Goal: Task Accomplishment & Management: Use online tool/utility

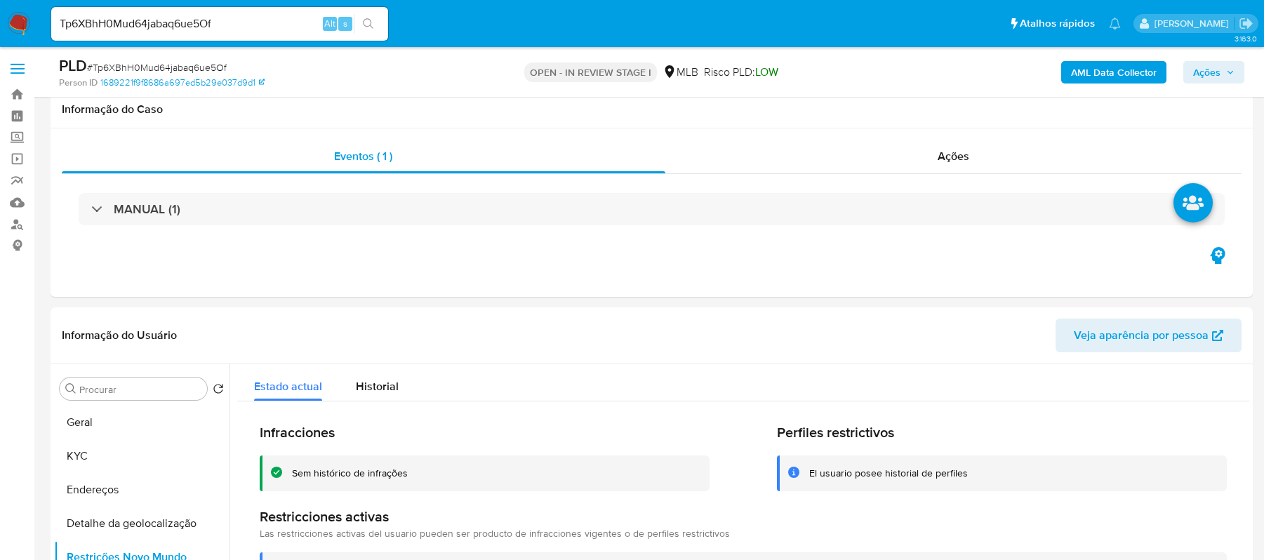
select select "10"
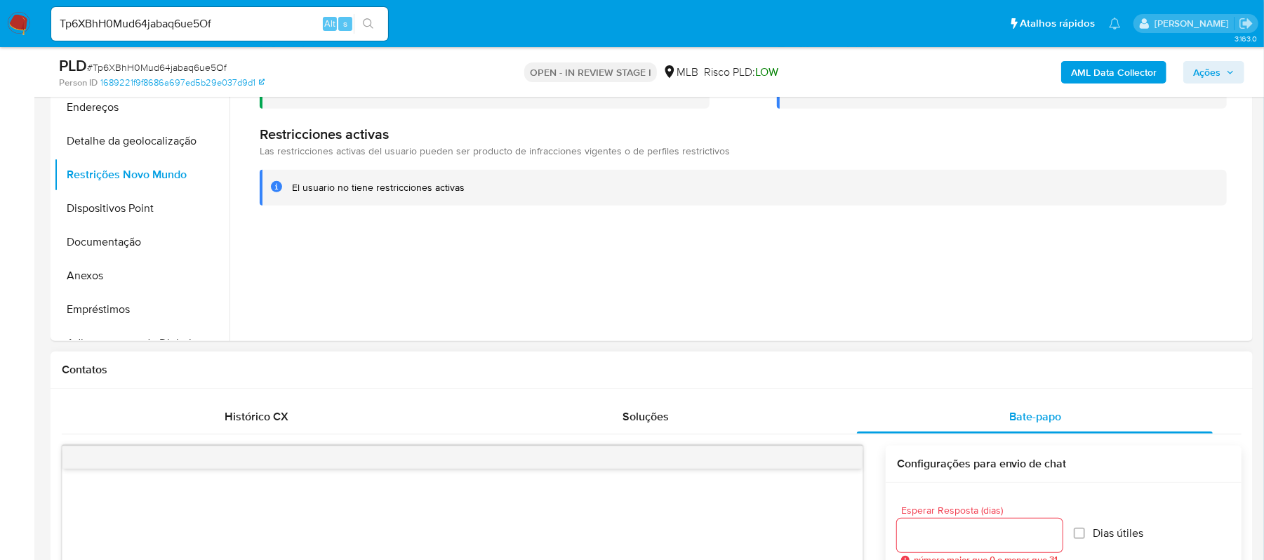
scroll to position [375, 0]
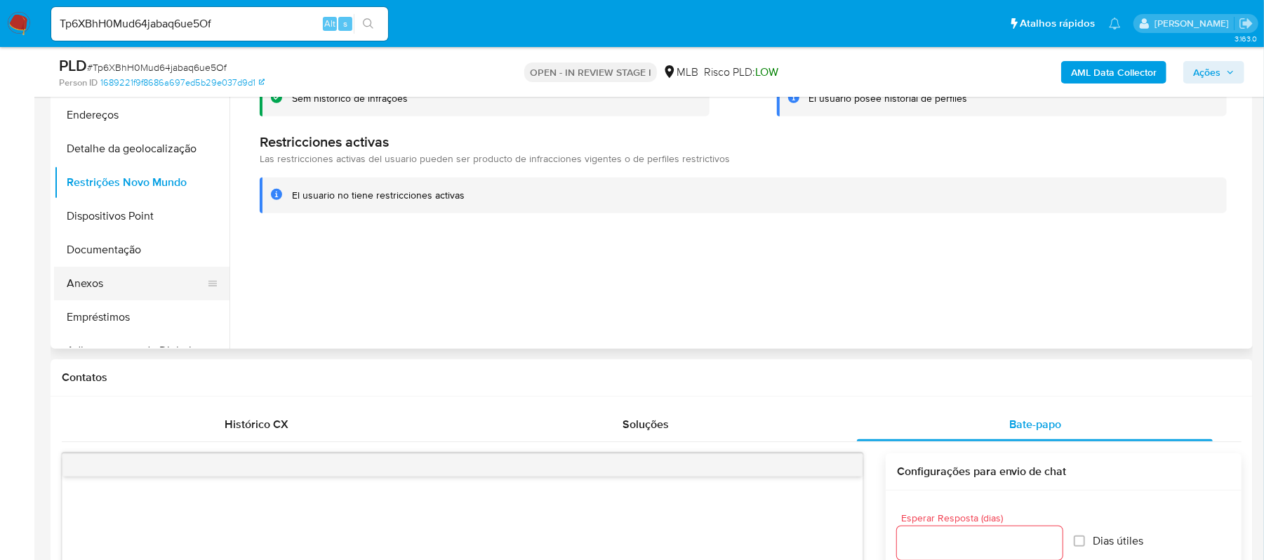
click at [105, 284] on button "Anexos" at bounding box center [136, 284] width 164 height 34
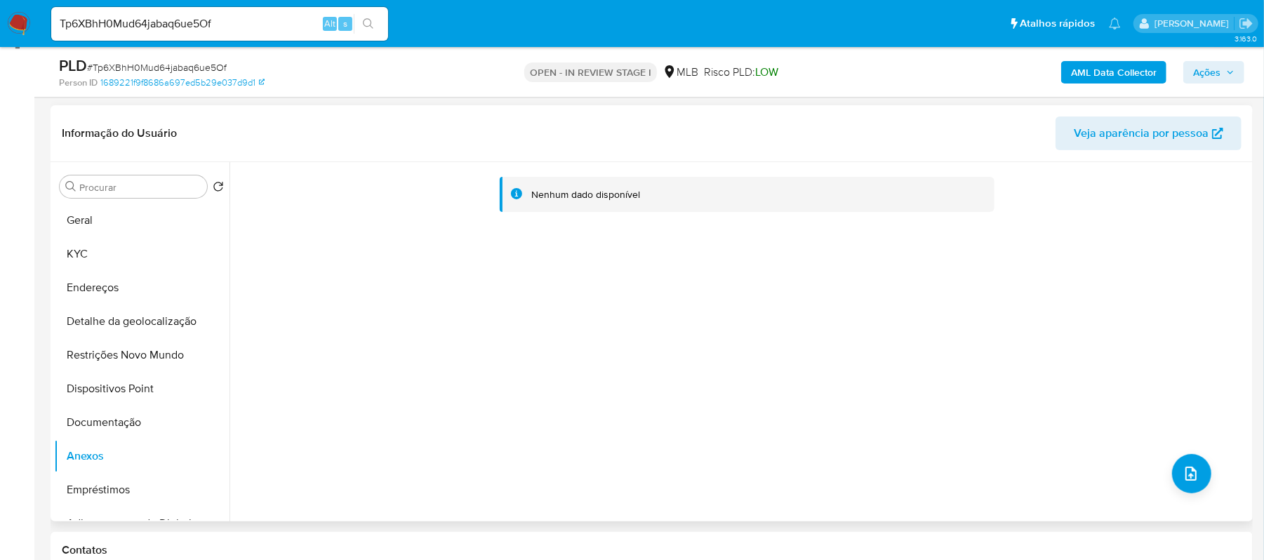
scroll to position [188, 0]
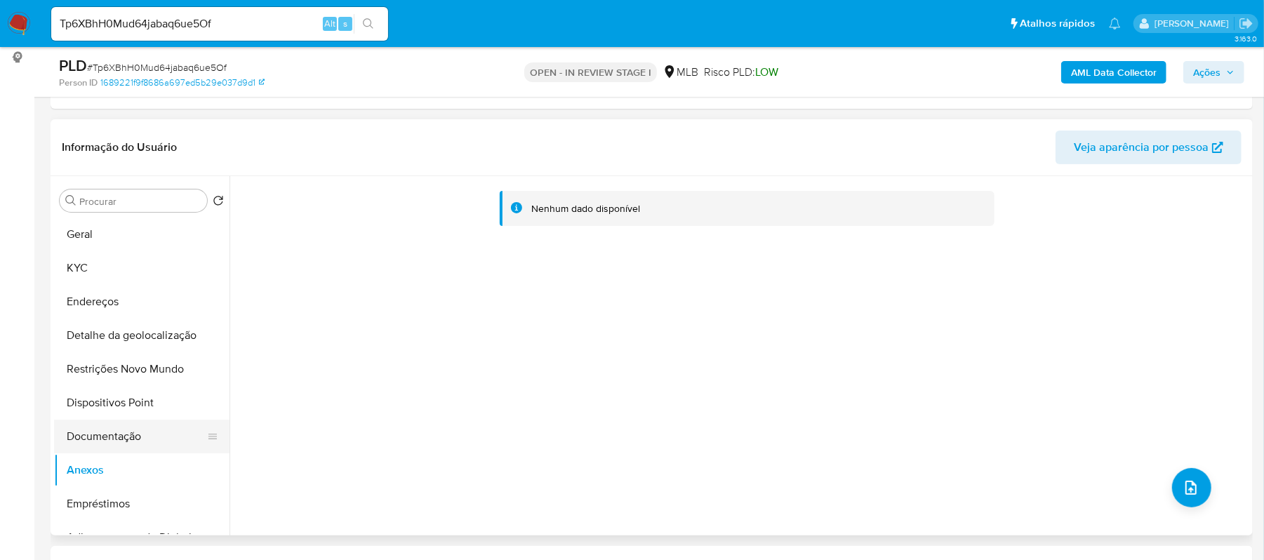
click at [108, 431] on button "Documentação" at bounding box center [136, 437] width 164 height 34
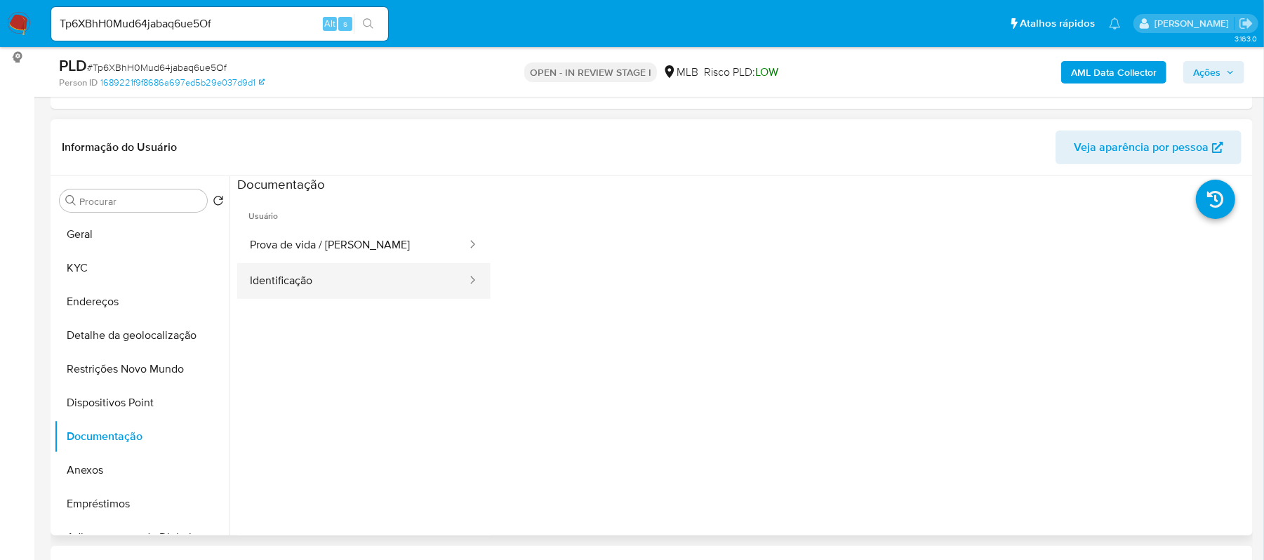
click at [374, 287] on button "Identificação" at bounding box center [352, 281] width 231 height 36
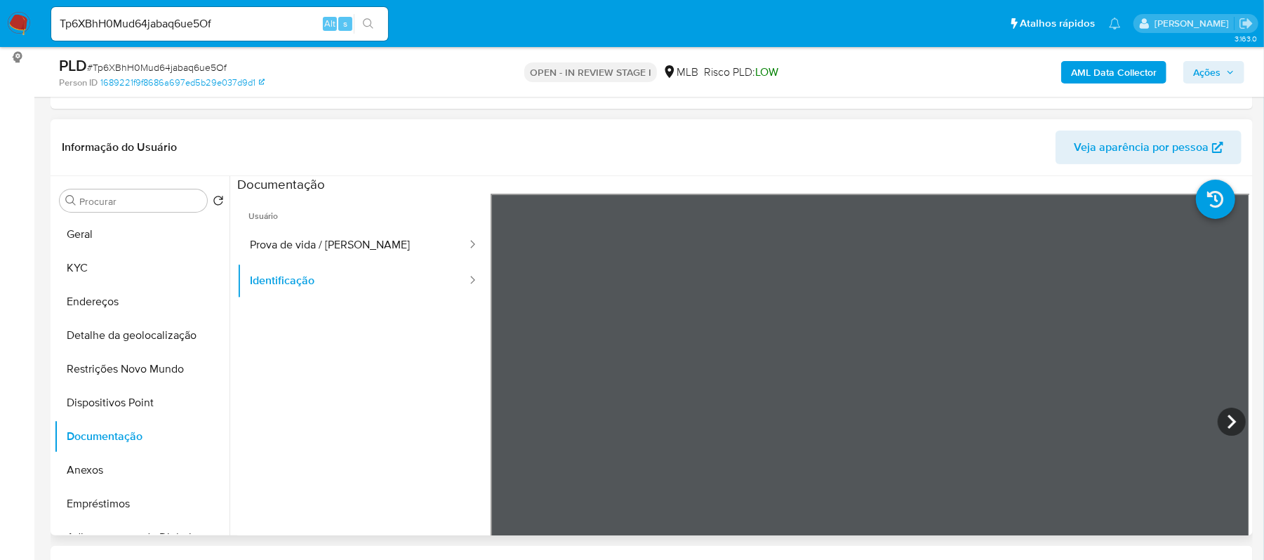
click at [607, 150] on div "Informação do Usuário Veja aparência por pessoa Procurar Retornar ao pedido pad…" at bounding box center [652, 327] width 1203 height 416
click at [118, 246] on button "Geral" at bounding box center [136, 235] width 164 height 34
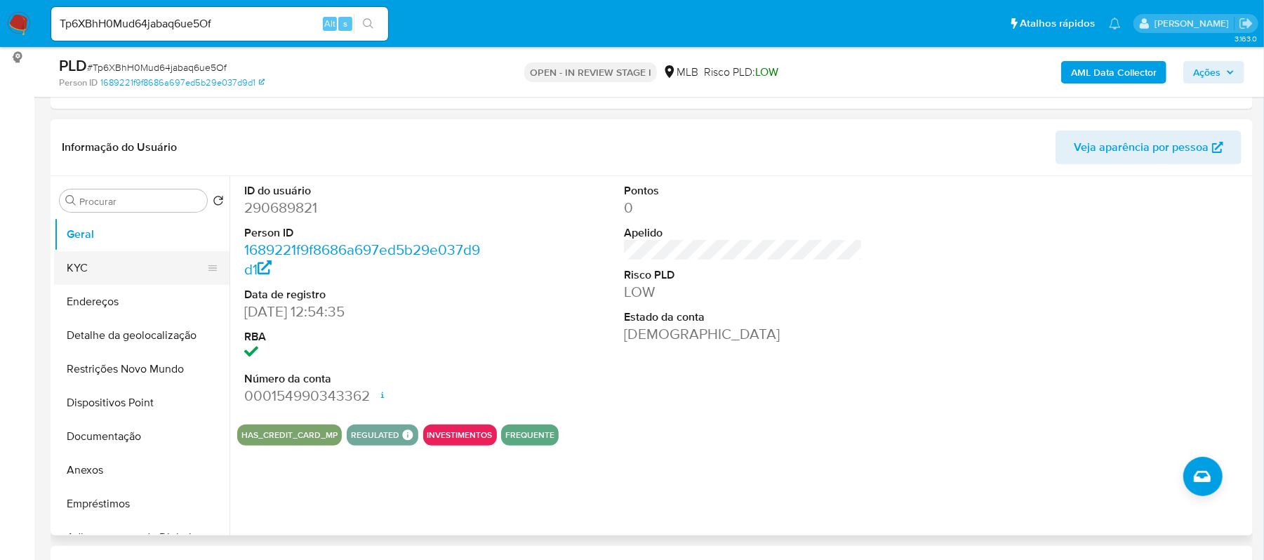
click at [144, 274] on button "KYC" at bounding box center [136, 268] width 164 height 34
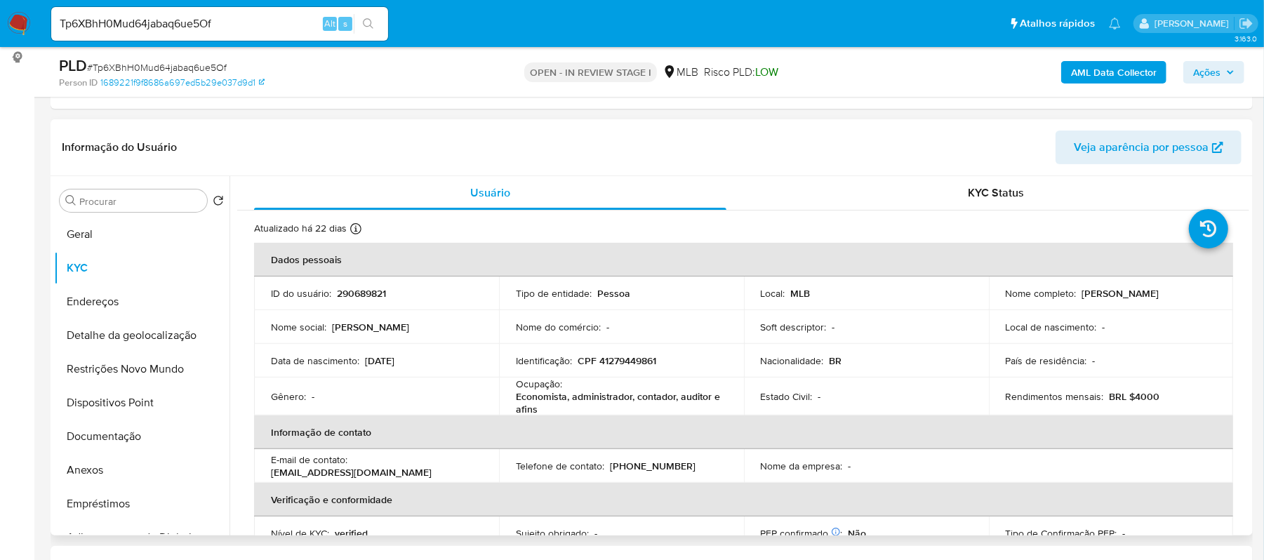
scroll to position [93, 0]
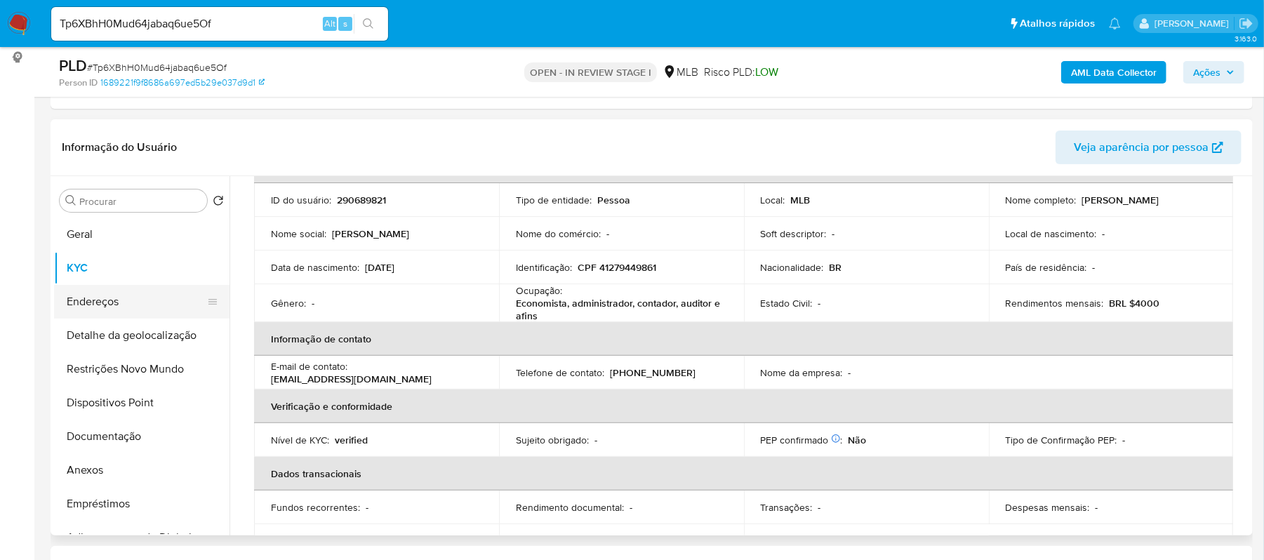
click at [132, 312] on button "Endereços" at bounding box center [136, 302] width 164 height 34
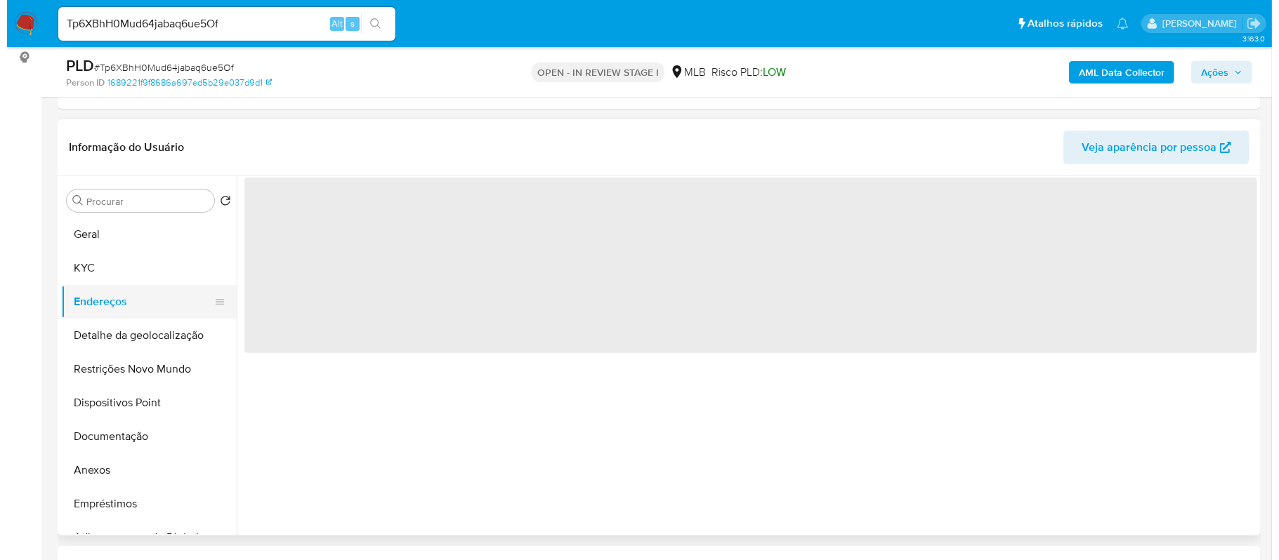
scroll to position [0, 0]
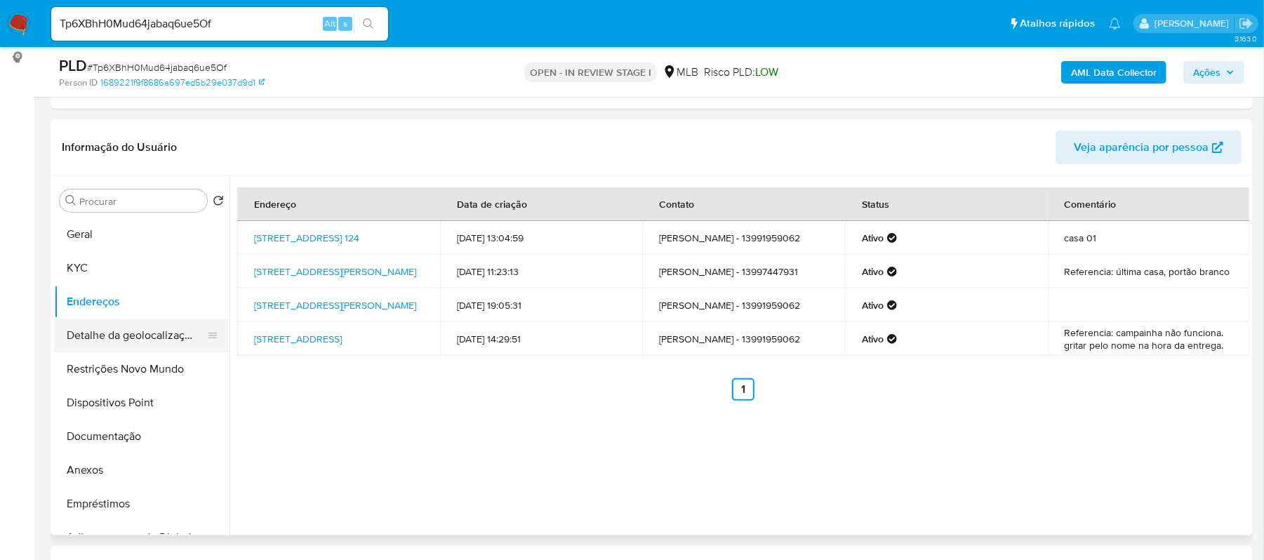
click at [159, 340] on button "Detalhe da geolocalização" at bounding box center [136, 336] width 164 height 34
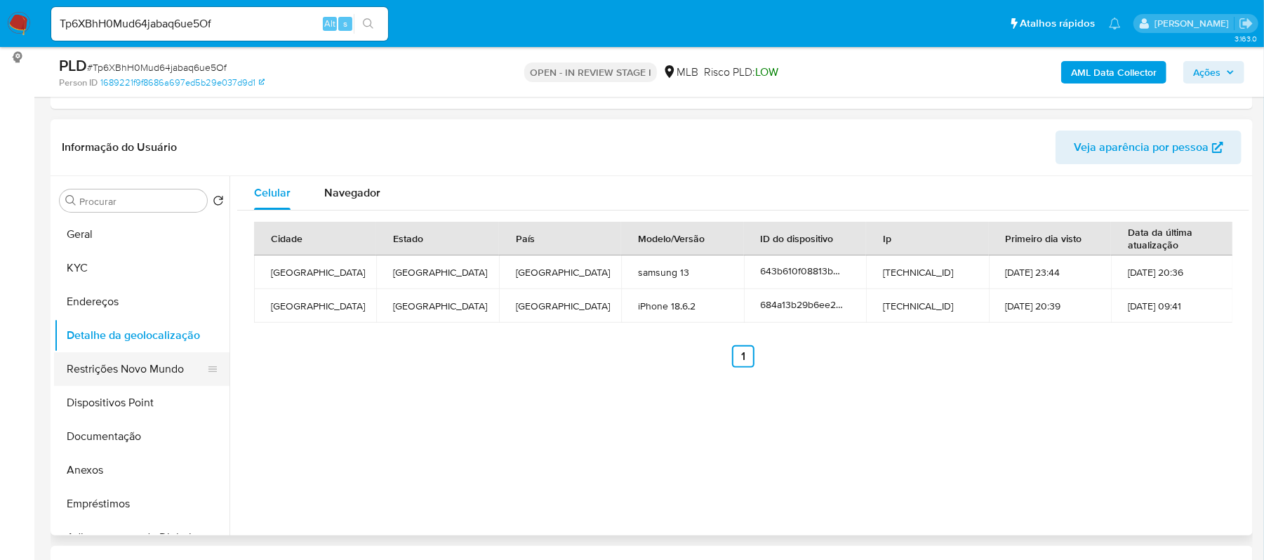
click at [145, 369] on button "Restrições Novo Mundo" at bounding box center [136, 369] width 164 height 34
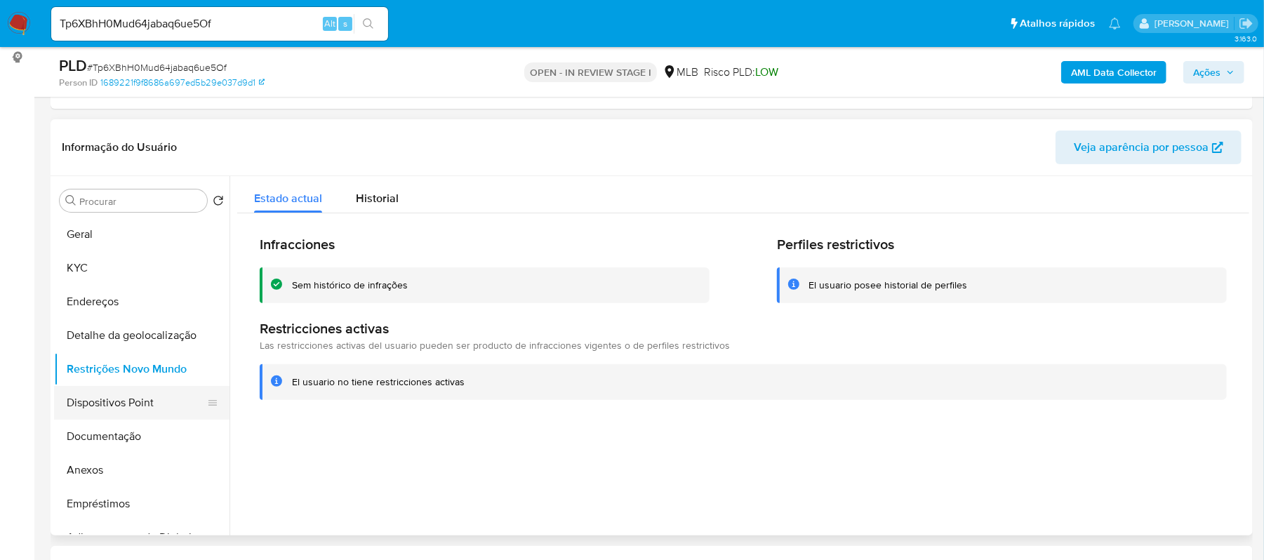
click at [115, 409] on button "Dispositivos Point" at bounding box center [136, 403] width 164 height 34
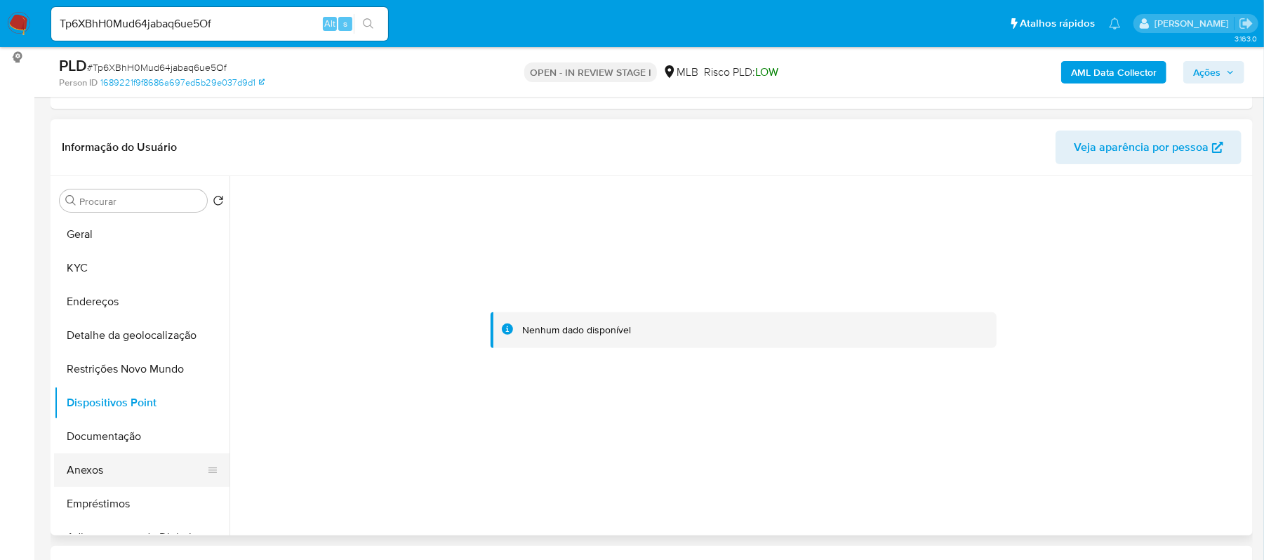
click at [117, 470] on button "Anexos" at bounding box center [136, 471] width 164 height 34
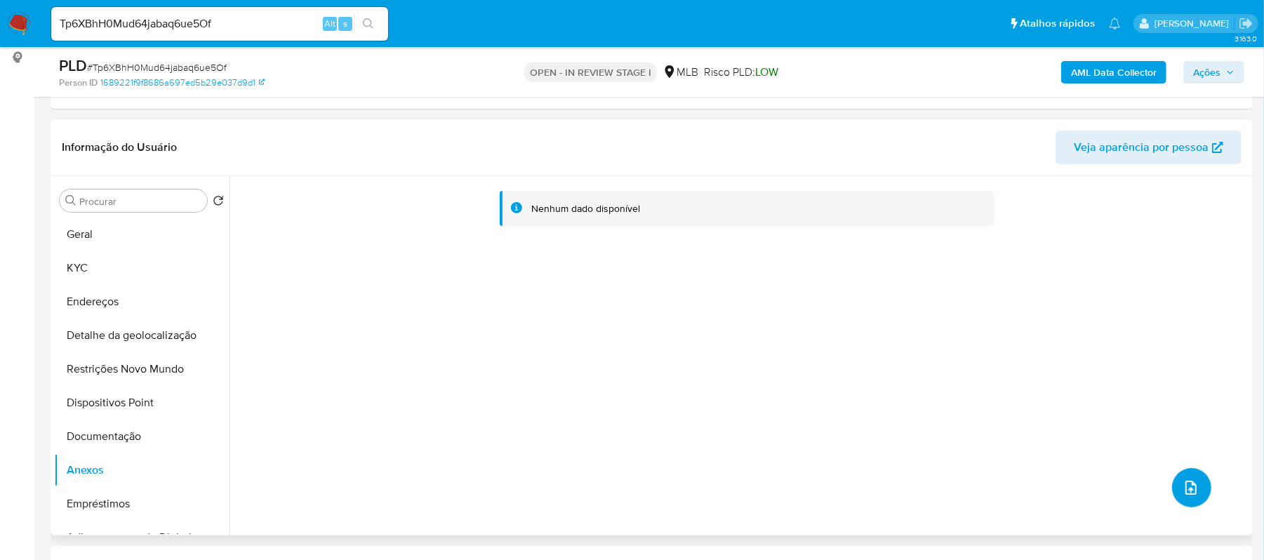
click at [1191, 489] on icon "upload-file" at bounding box center [1191, 488] width 11 height 14
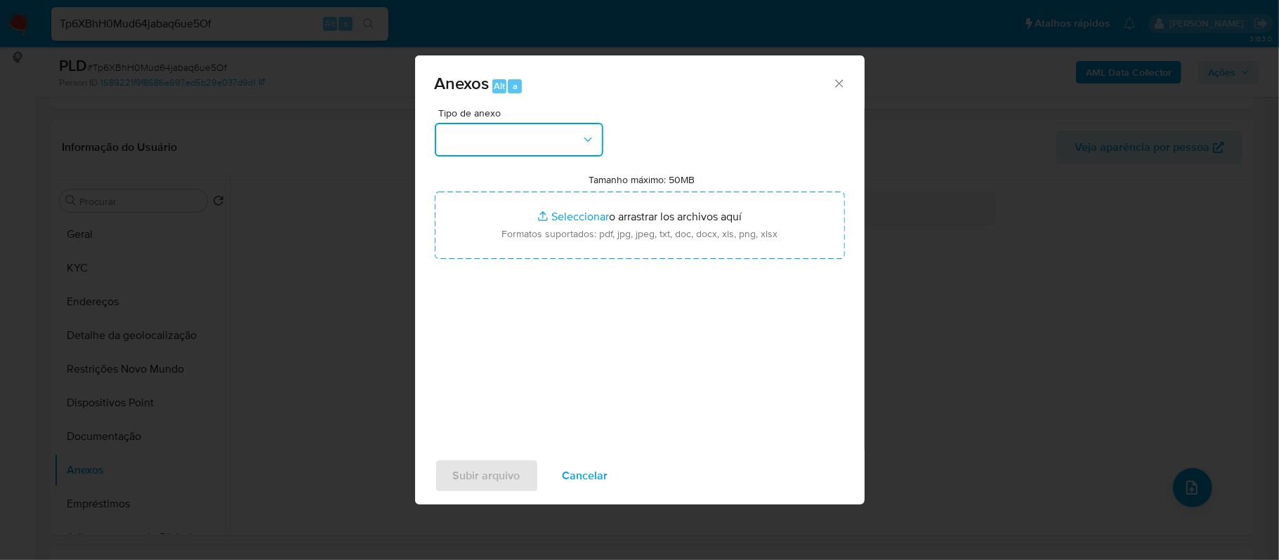
click at [576, 139] on button "button" at bounding box center [519, 140] width 169 height 34
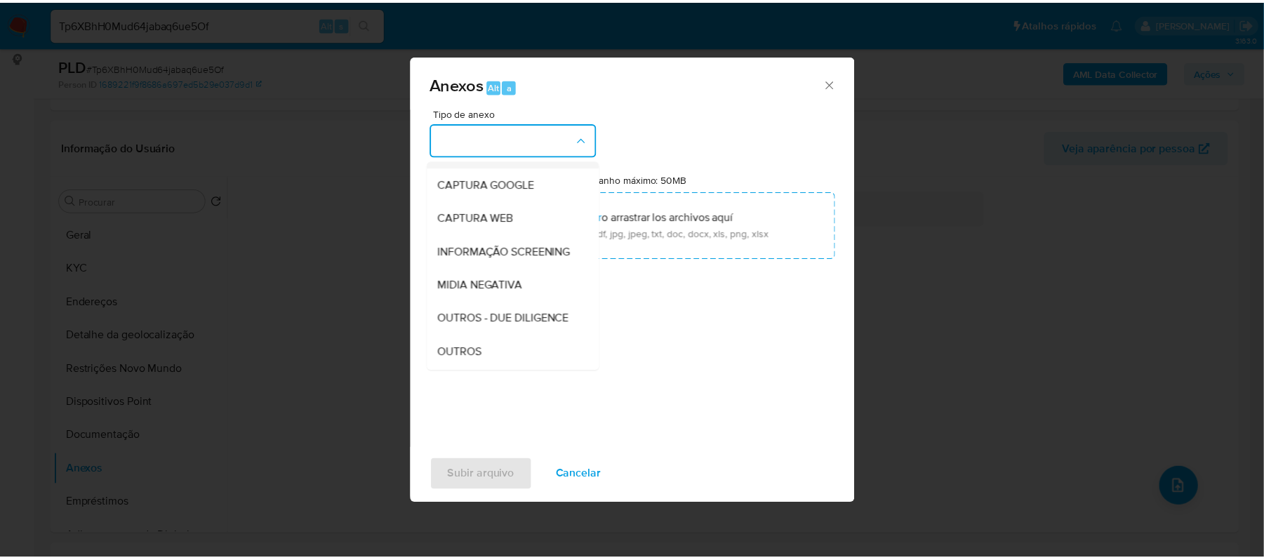
scroll to position [93, 0]
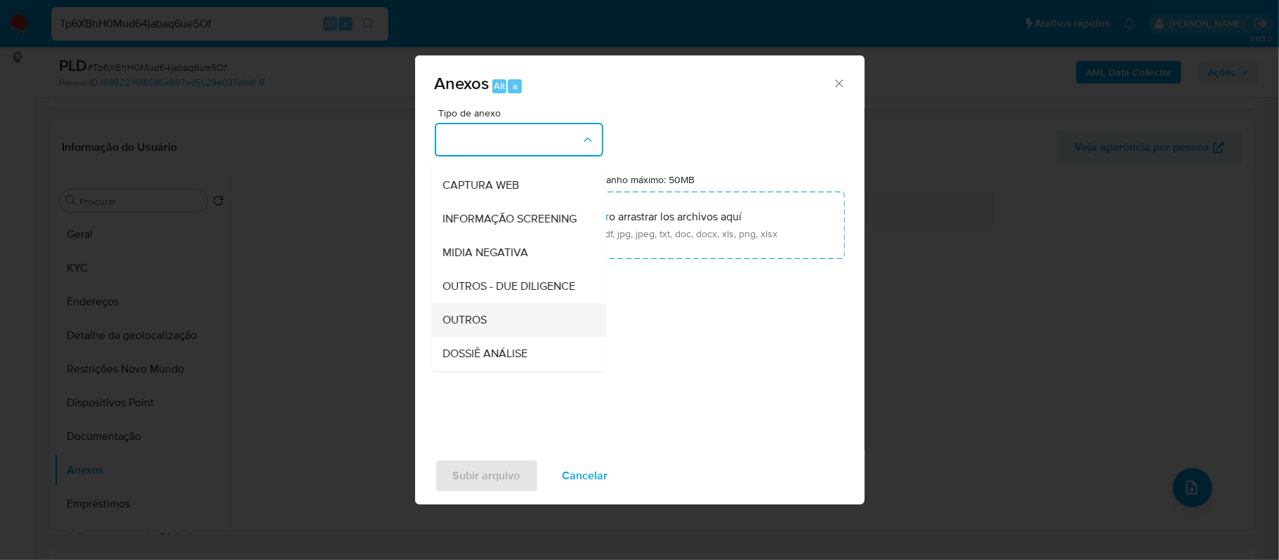
click at [489, 337] on div "OUTROS" at bounding box center [514, 320] width 143 height 34
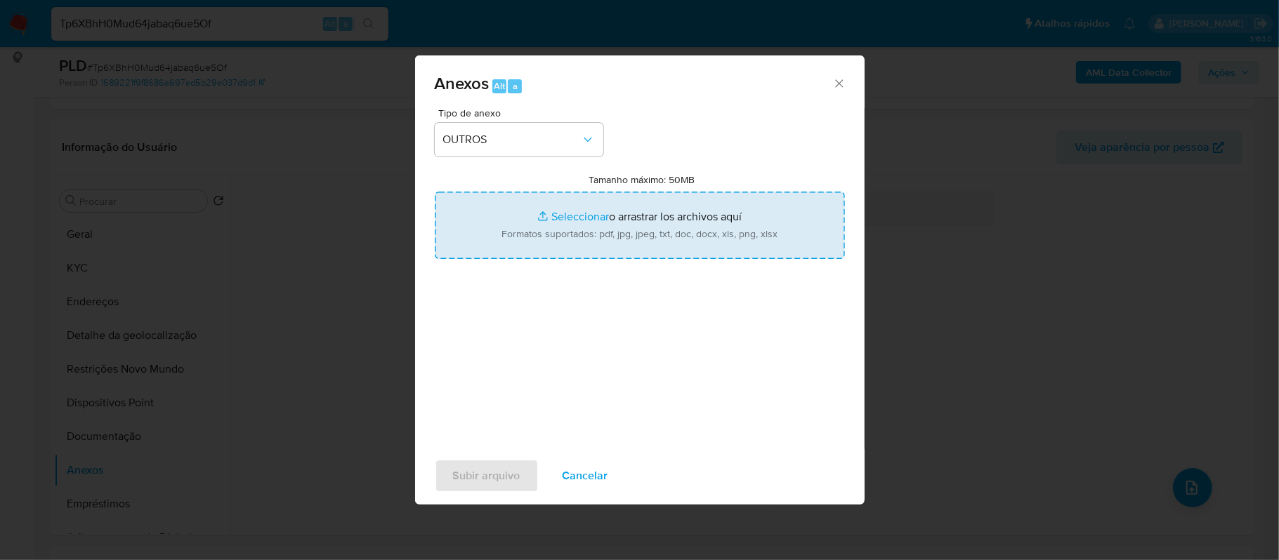
click at [563, 215] on input "Tamanho máximo: 50MB Seleccionar archivos" at bounding box center [640, 225] width 410 height 67
click at [579, 213] on input "Tamanho máximo: 50MB Seleccionar archivos" at bounding box center [640, 225] width 410 height 67
type input "C:\fakepath\SAR - xxxx - CPF 41279449861 - SABRINA MILENA PRUDENCIO SILVA.pdf"
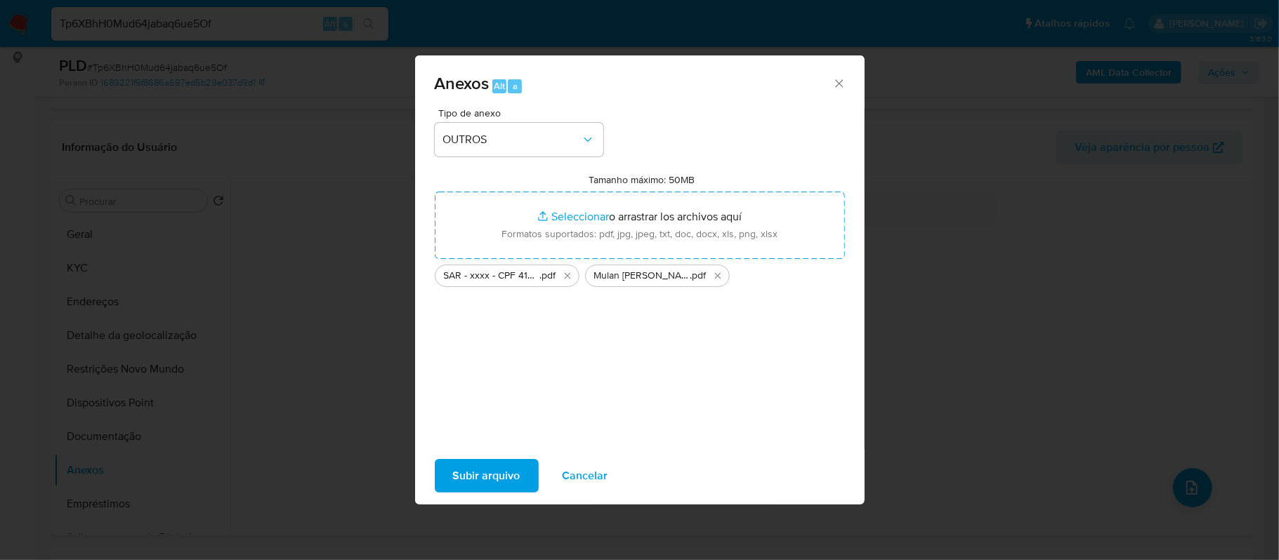
click at [525, 481] on button "Subir arquivo" at bounding box center [487, 476] width 104 height 34
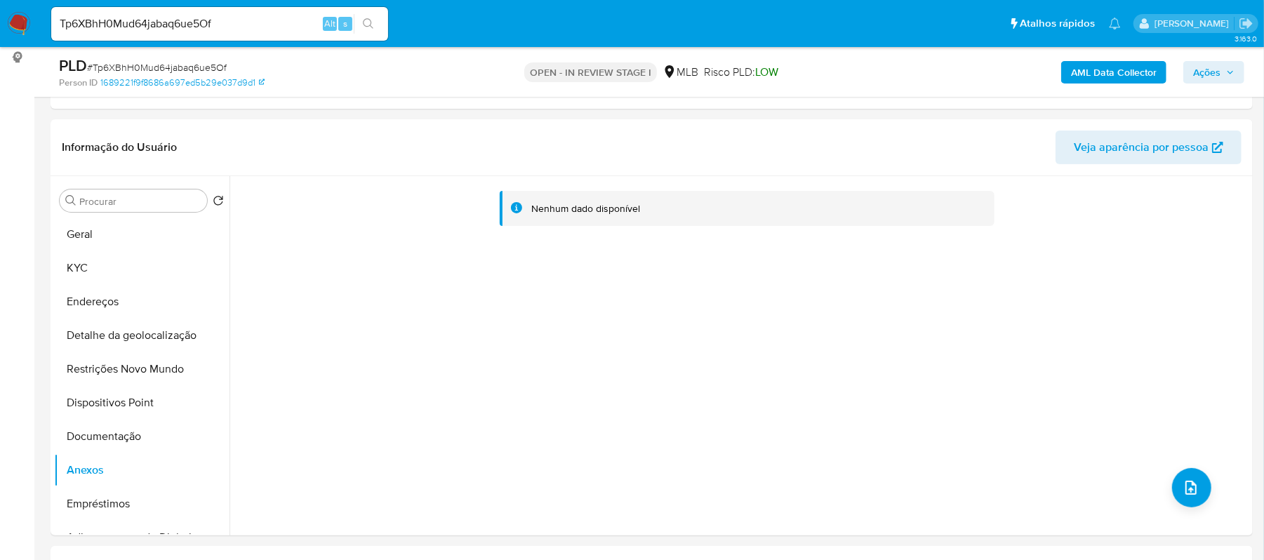
click at [1224, 67] on span "Ações" at bounding box center [1214, 72] width 41 height 20
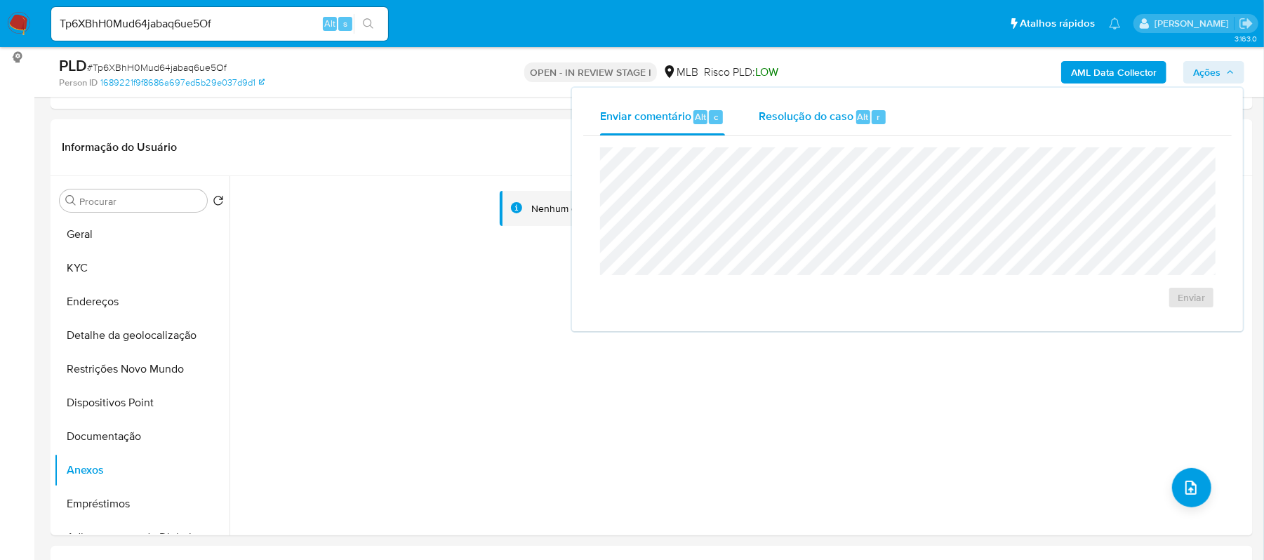
click at [838, 113] on span "Resolução do caso" at bounding box center [806, 116] width 95 height 16
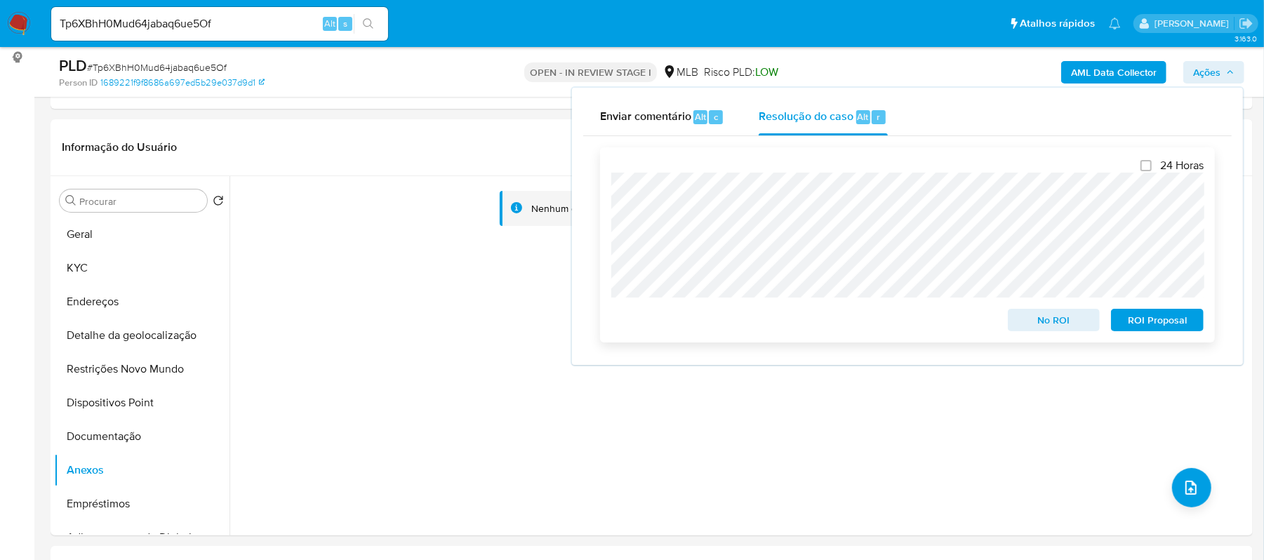
click at [1161, 323] on span "ROI Proposal" at bounding box center [1157, 320] width 73 height 20
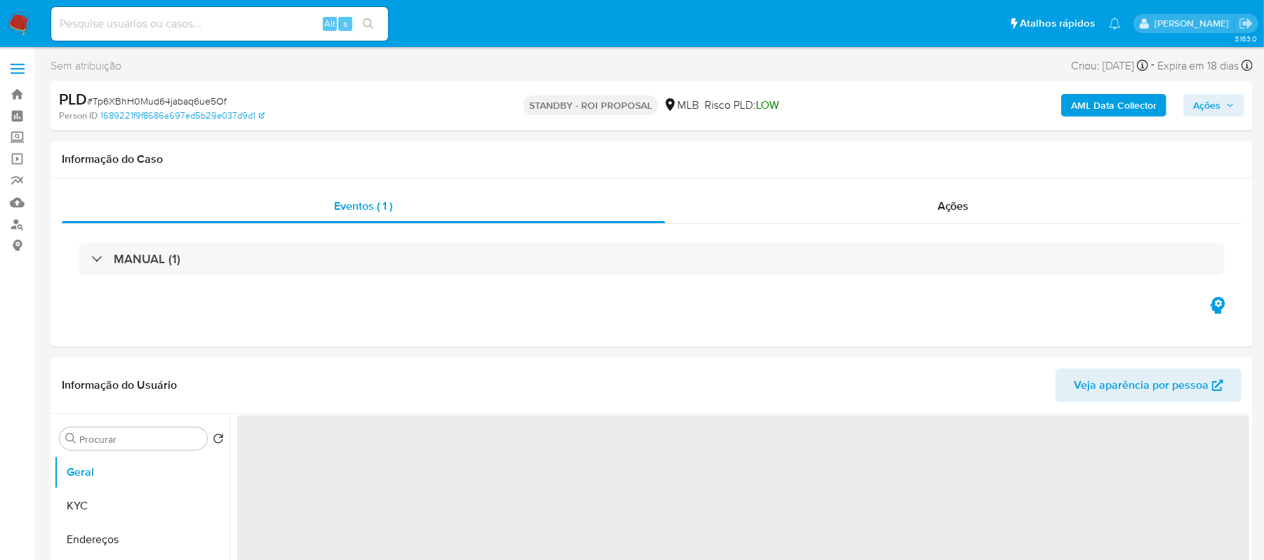
select select "10"
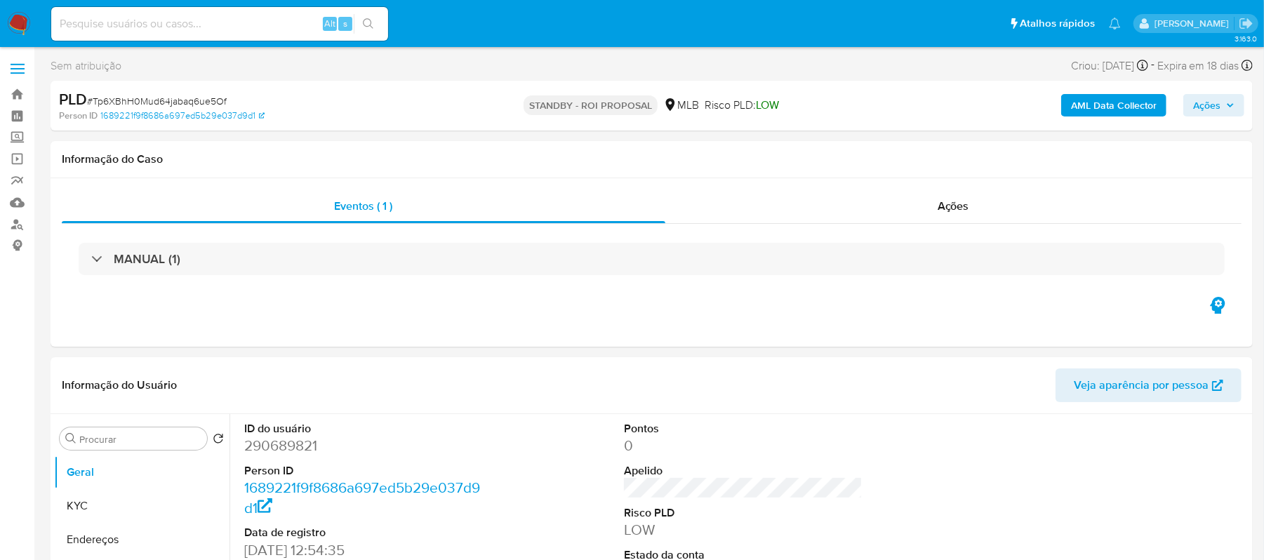
click at [170, 25] on input at bounding box center [219, 24] width 337 height 18
paste input "t9GDfd2DlunXml5fzX36F7Dq"
type input "t9GDfd2DlunXml5fzX36F7Dq"
click at [377, 17] on button "search-icon" at bounding box center [368, 24] width 29 height 20
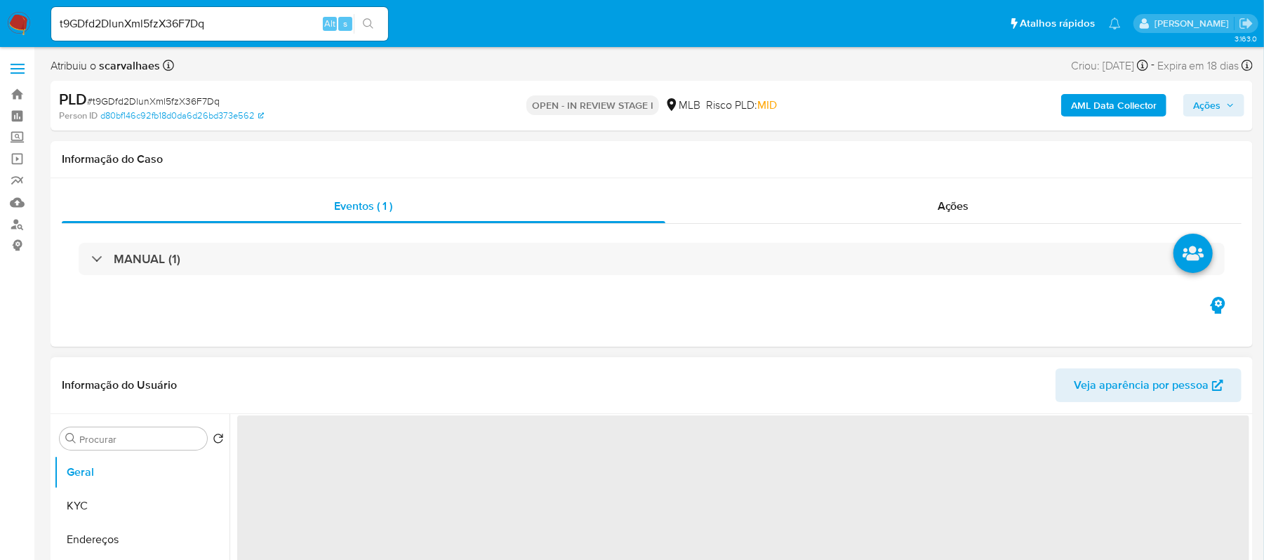
select select "10"
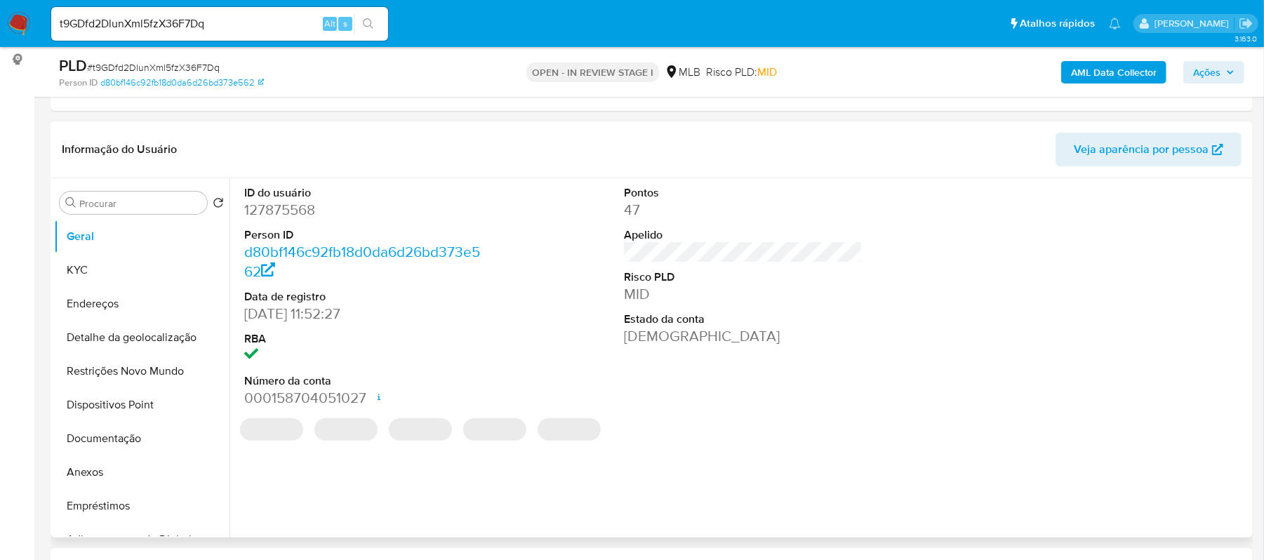
scroll to position [187, 0]
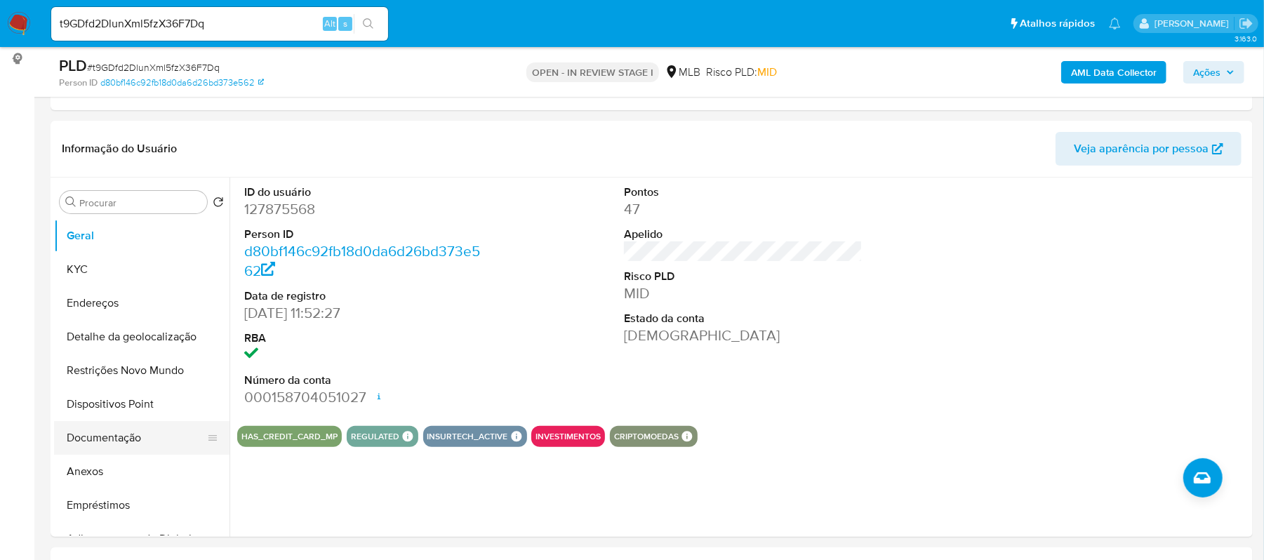
click at [135, 438] on button "Documentação" at bounding box center [136, 438] width 164 height 34
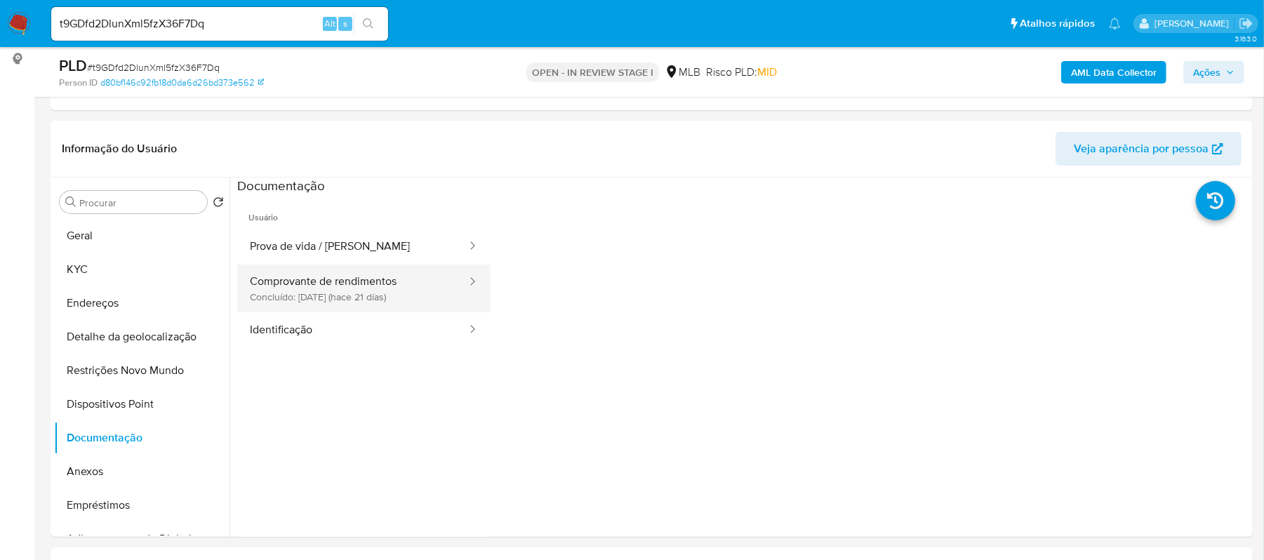
click at [313, 293] on button "Comprovante de rendimentos Concluído: 19/09/2025 (hace 21 días)" at bounding box center [352, 289] width 231 height 48
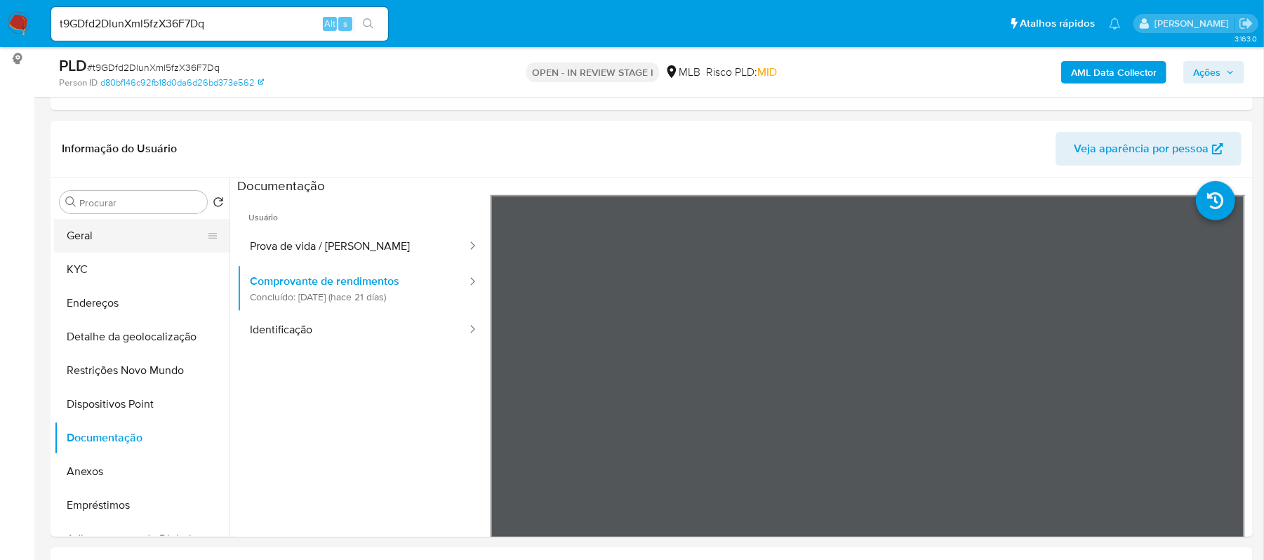
click at [149, 245] on button "Geral" at bounding box center [136, 236] width 164 height 34
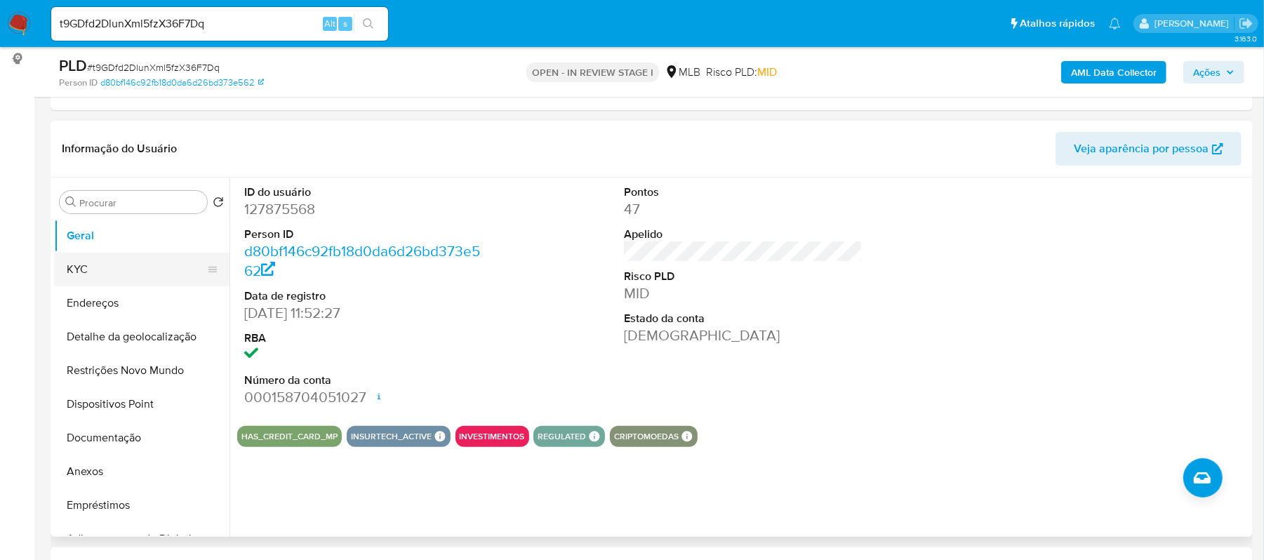
drag, startPoint x: 85, startPoint y: 268, endPoint x: 76, endPoint y: 274, distance: 10.7
click at [85, 268] on button "KYC" at bounding box center [136, 270] width 164 height 34
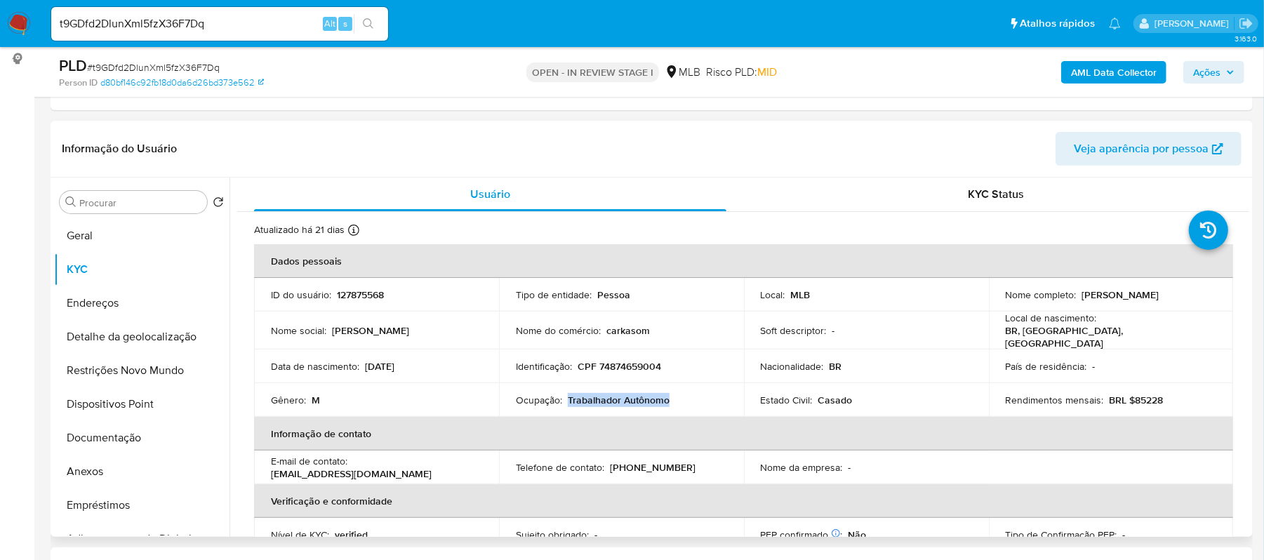
drag, startPoint x: 567, startPoint y: 395, endPoint x: 672, endPoint y: 397, distance: 104.6
click at [672, 397] on div "Ocupação : Trabalhador Autônomo" at bounding box center [621, 400] width 211 height 13
copy p "Trabalhador Autônomo"
click at [136, 235] on button "Geral" at bounding box center [136, 236] width 164 height 34
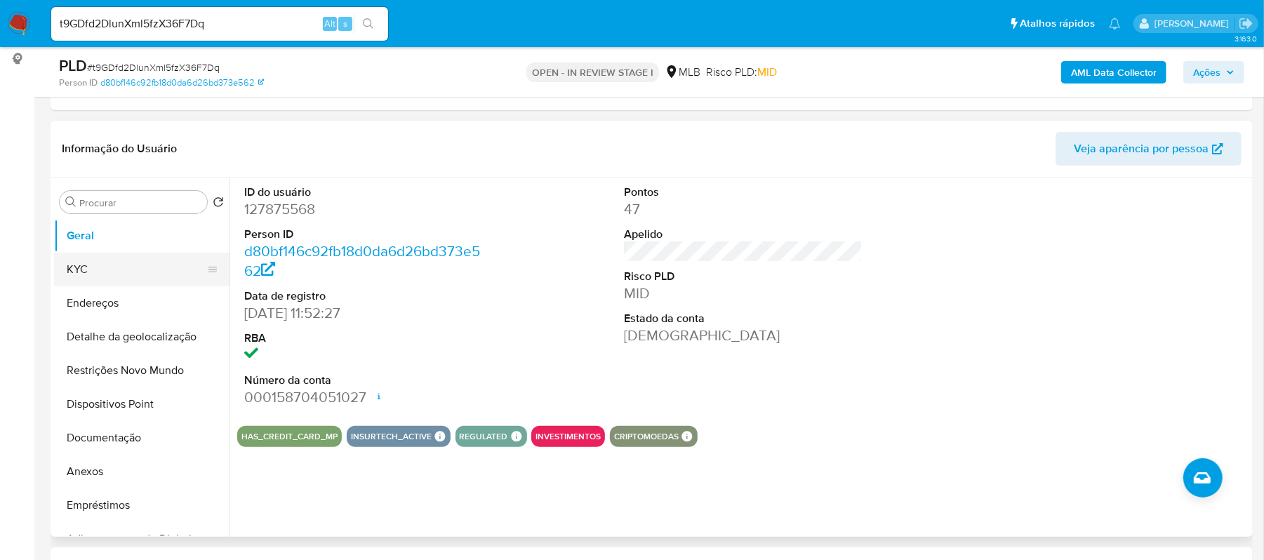
click at [114, 258] on button "KYC" at bounding box center [136, 270] width 164 height 34
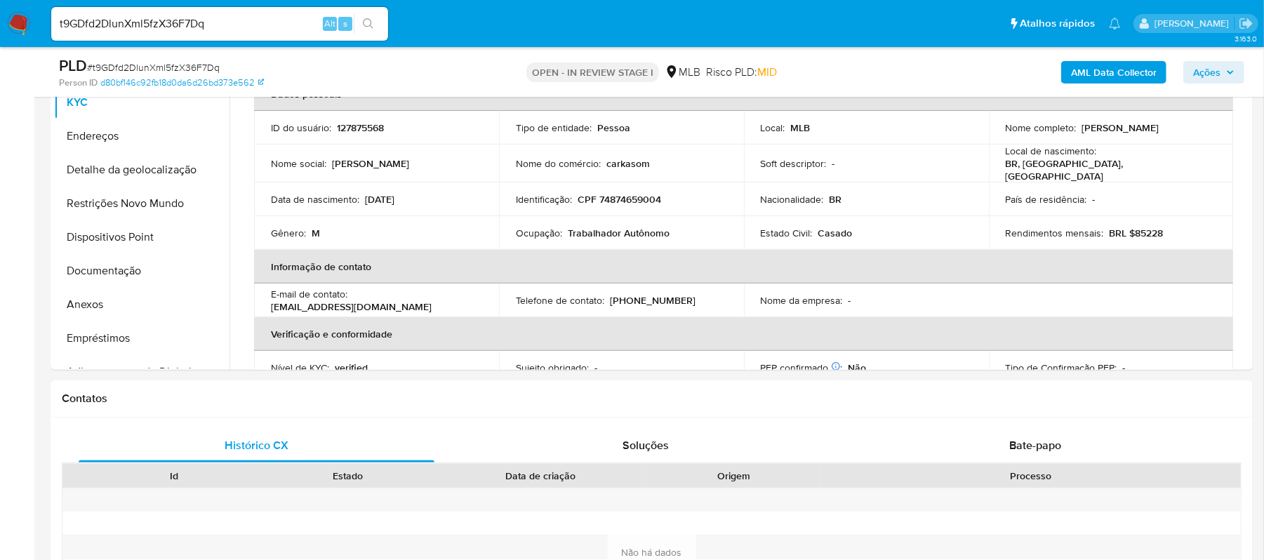
scroll to position [358, 0]
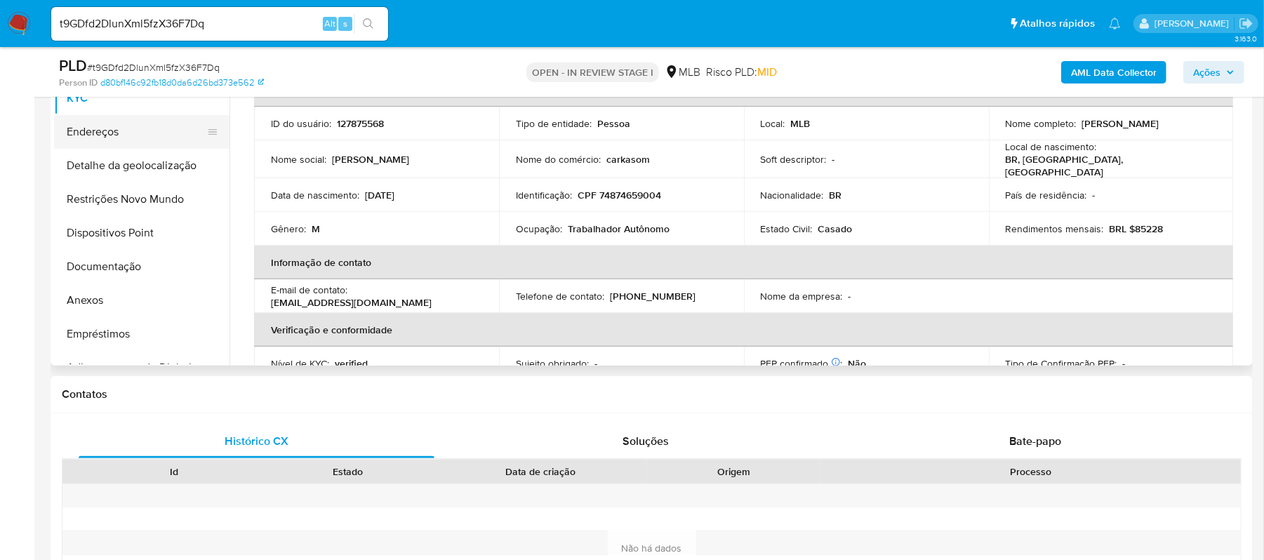
click at [169, 124] on button "Endereços" at bounding box center [136, 132] width 164 height 34
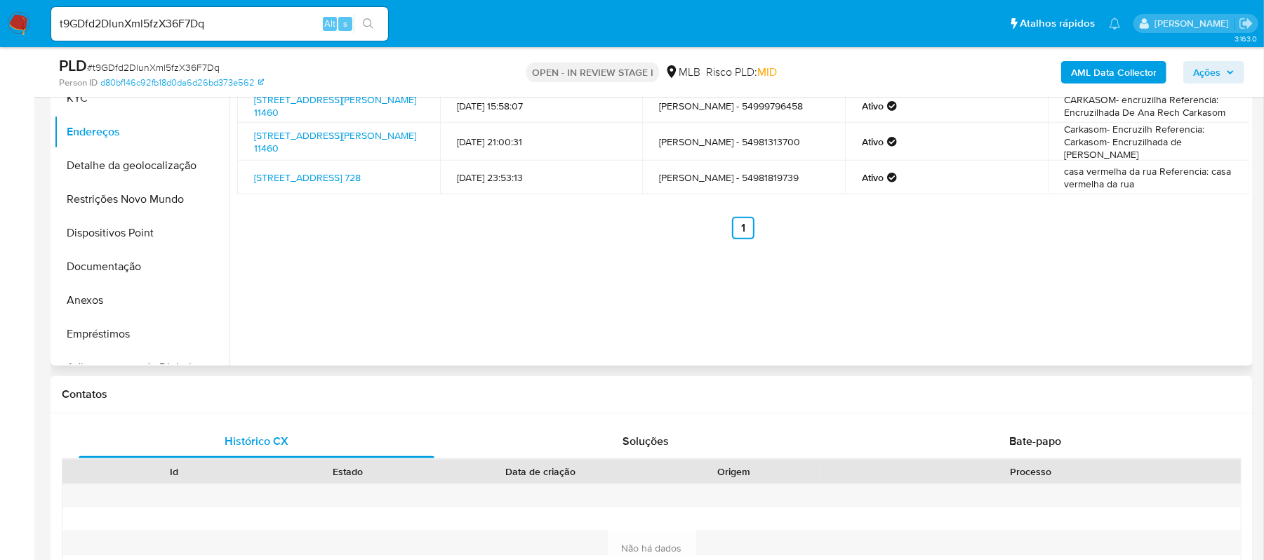
scroll to position [265, 0]
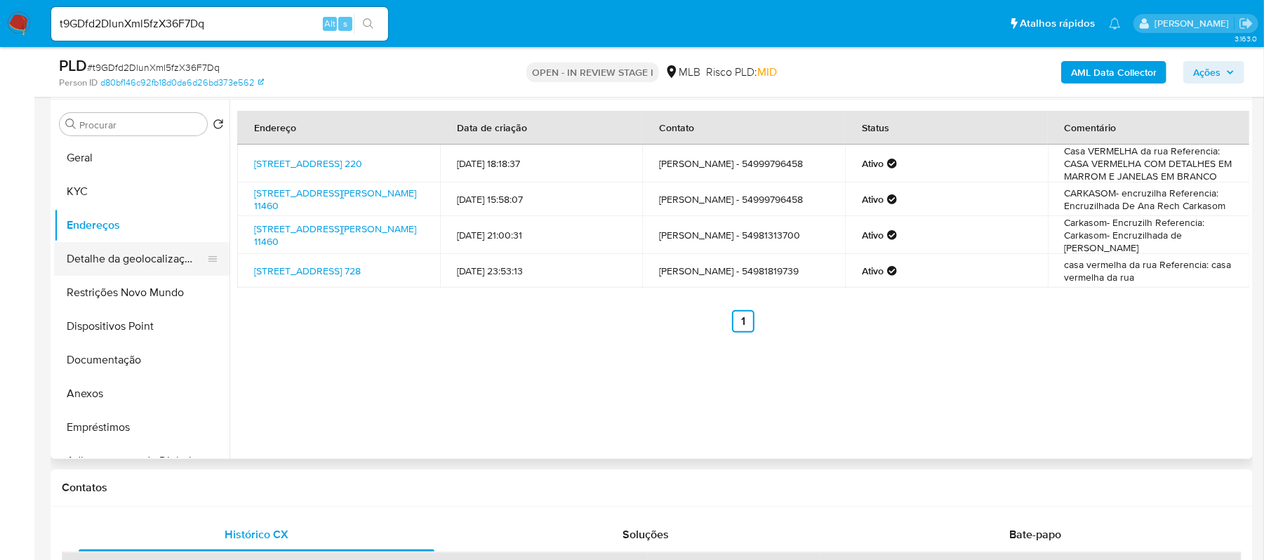
click at [156, 267] on button "Detalhe da geolocalização" at bounding box center [136, 259] width 164 height 34
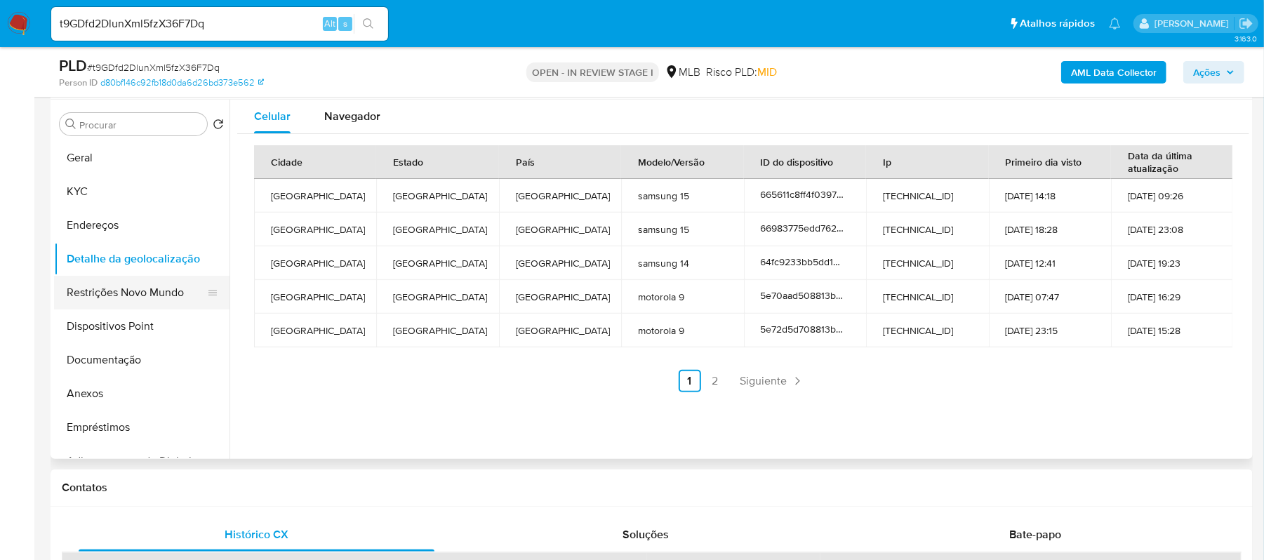
click at [154, 291] on button "Restrições Novo Mundo" at bounding box center [136, 293] width 164 height 34
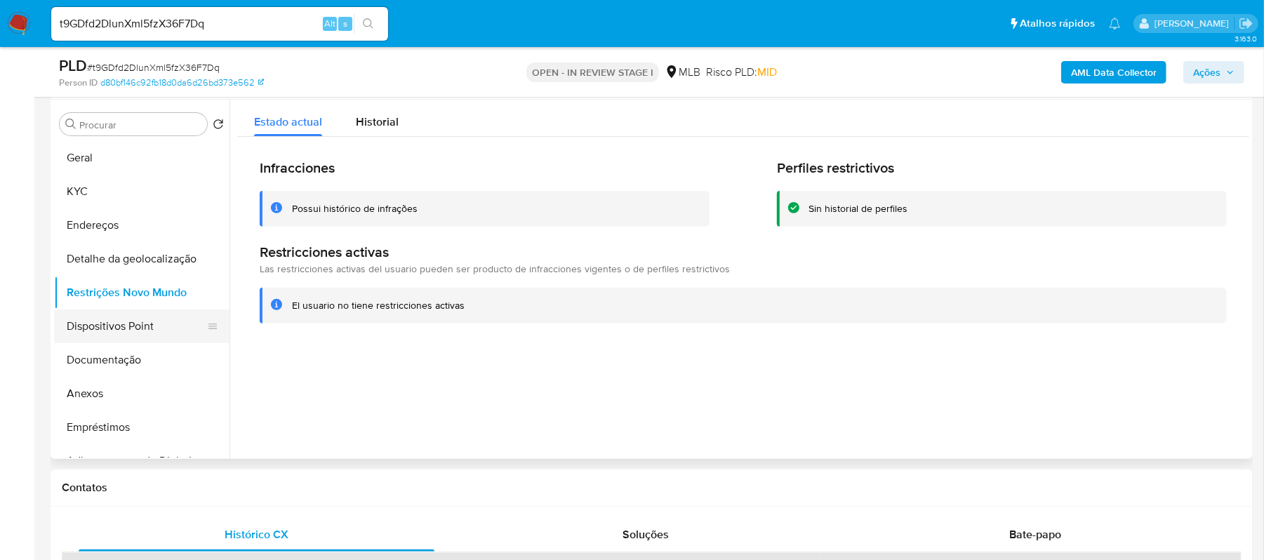
click at [166, 318] on button "Dispositivos Point" at bounding box center [136, 327] width 164 height 34
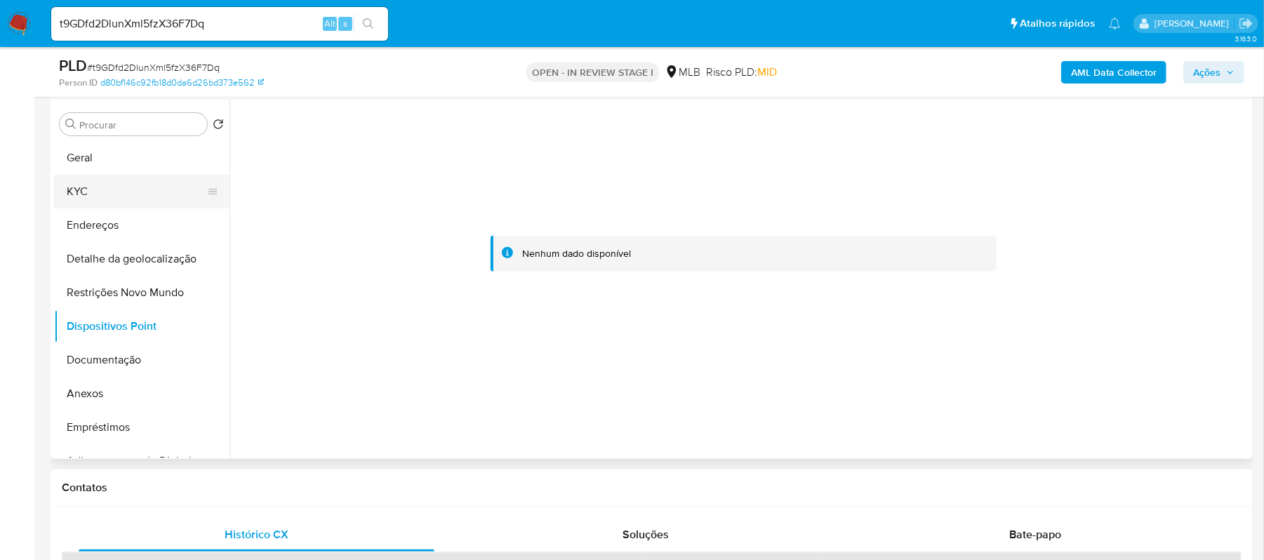
click at [94, 187] on button "KYC" at bounding box center [136, 192] width 164 height 34
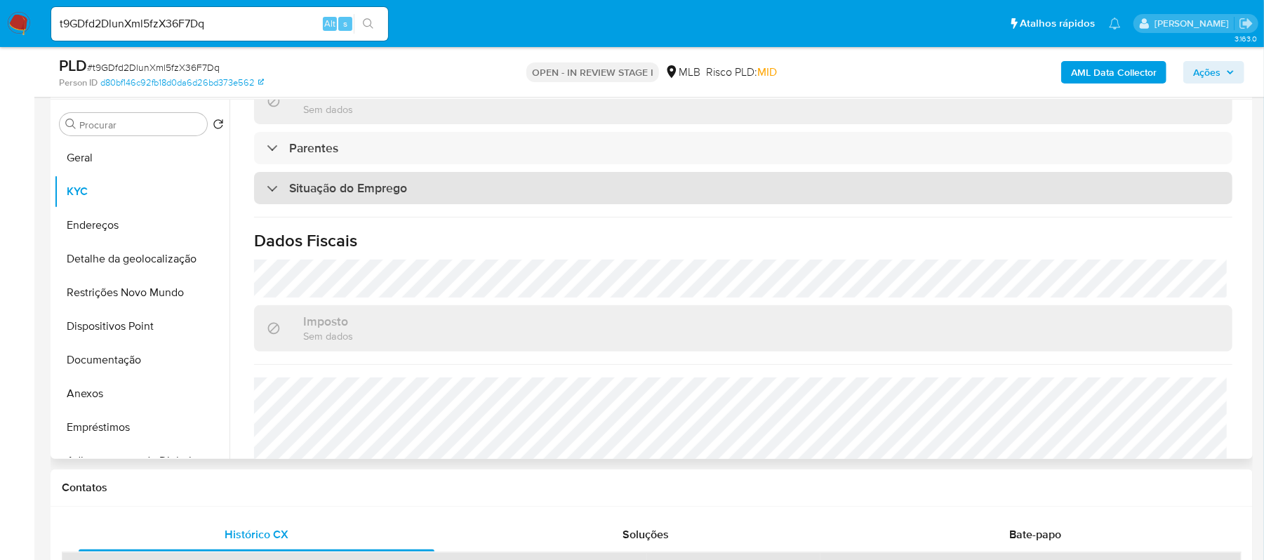
scroll to position [598, 0]
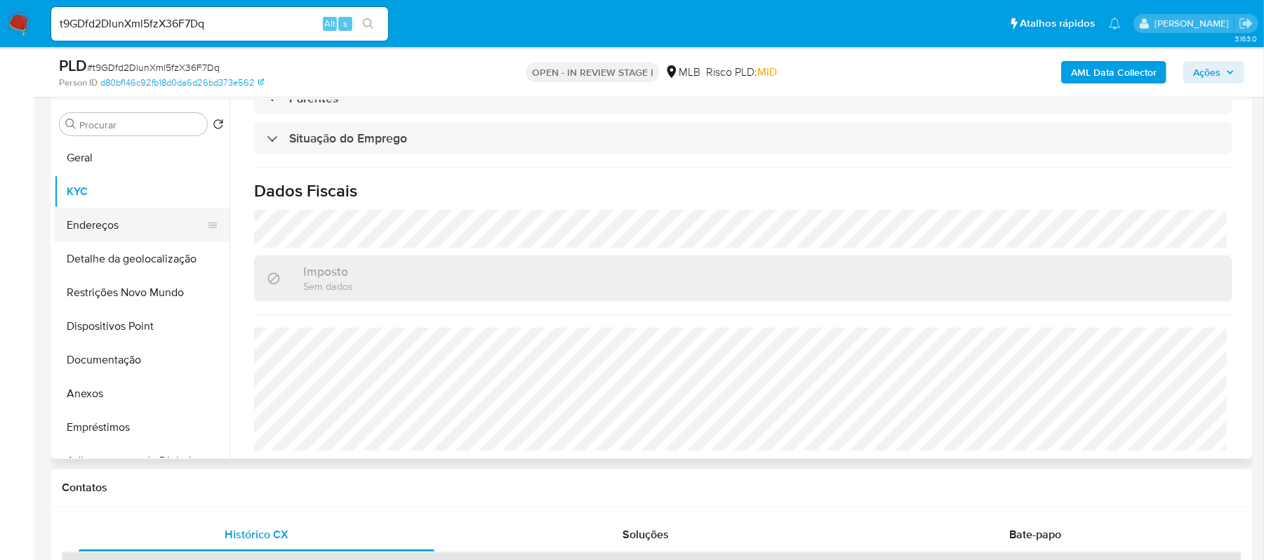
click at [126, 226] on button "Endereços" at bounding box center [136, 226] width 164 height 34
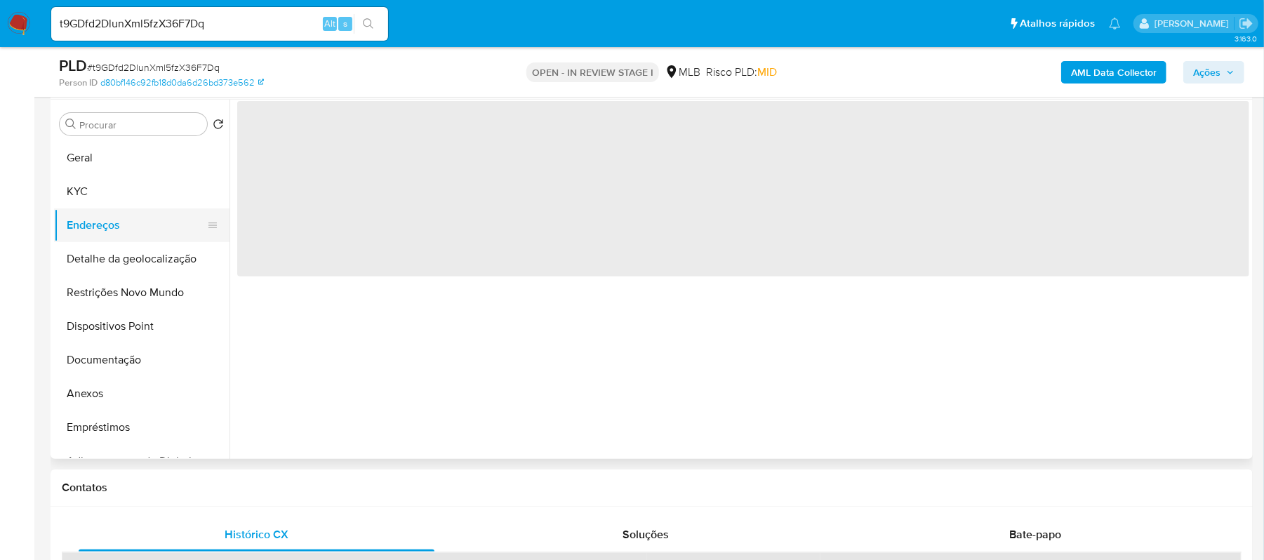
scroll to position [0, 0]
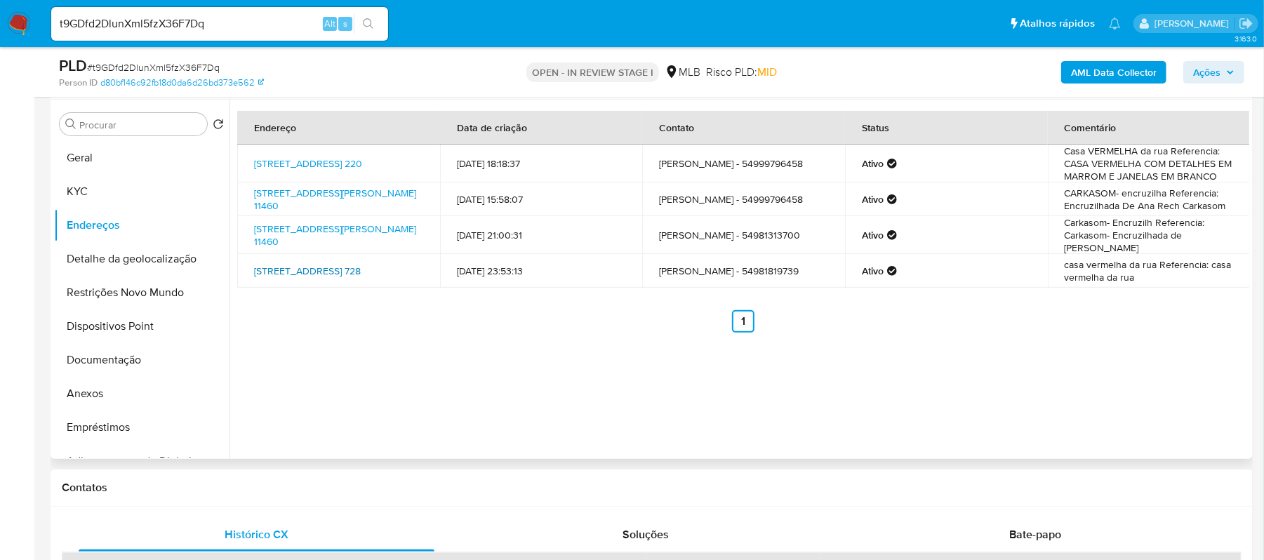
click at [350, 265] on link "Rua Paraná 728, Nova Tramandaí, Rio Grande Do Sul, 95593000, Brasil 728" at bounding box center [307, 271] width 107 height 14
click at [141, 298] on button "Restrições Novo Mundo" at bounding box center [136, 293] width 164 height 34
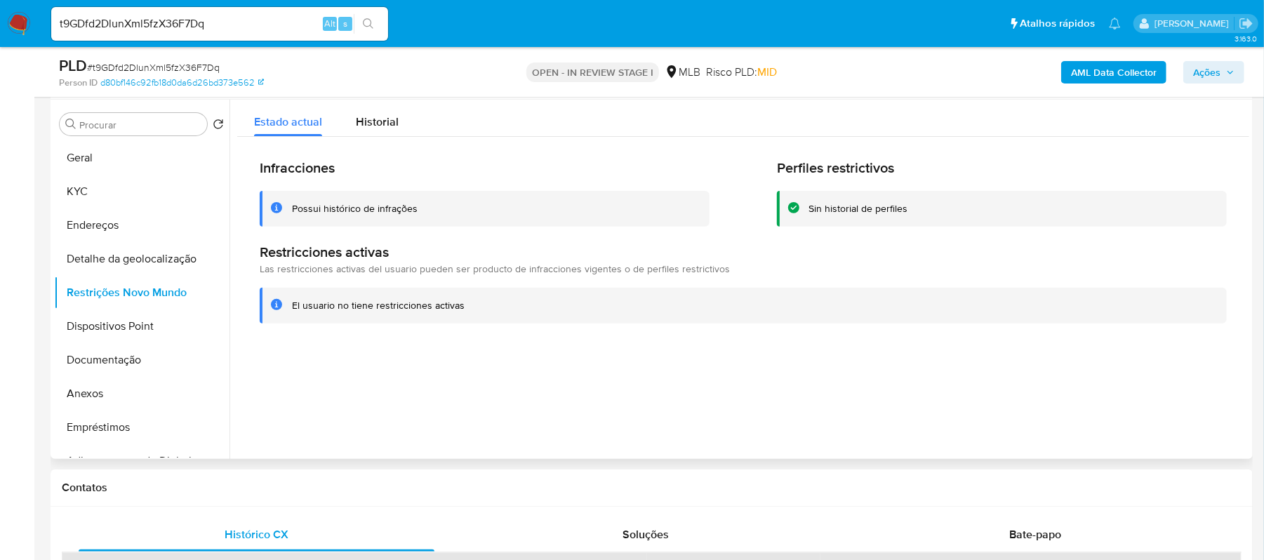
drag, startPoint x: 473, startPoint y: 305, endPoint x: 296, endPoint y: 307, distance: 176.9
click at [288, 307] on div "El usuario no tiene restricciones activas" at bounding box center [743, 306] width 967 height 36
click at [163, 352] on button "Documentação" at bounding box center [136, 360] width 164 height 34
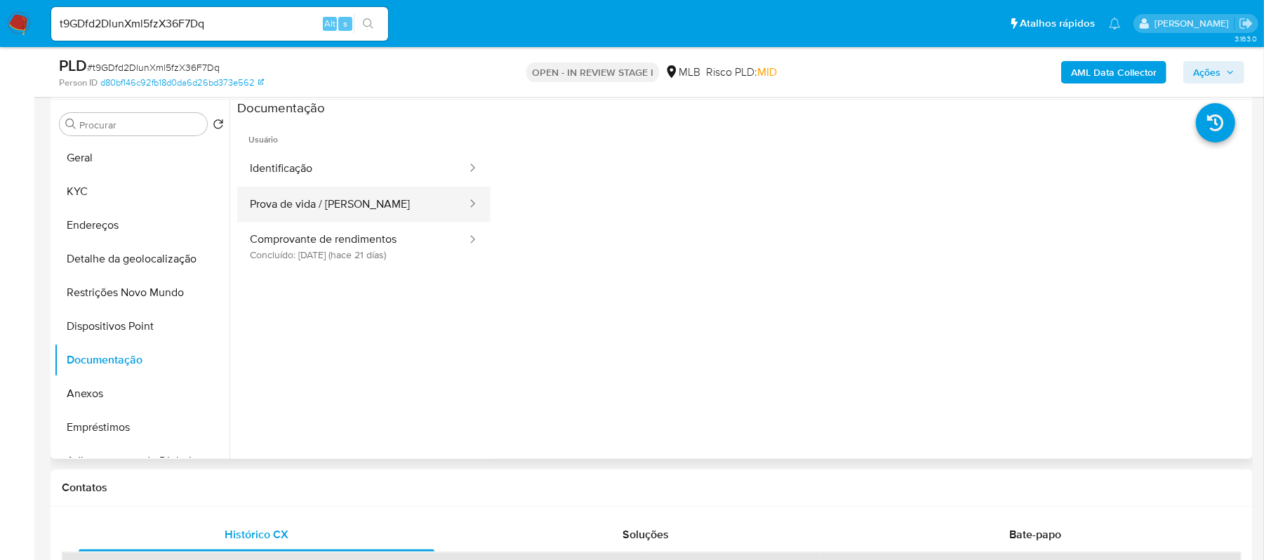
click at [357, 208] on button "Prova de vida / Selfie" at bounding box center [352, 205] width 231 height 36
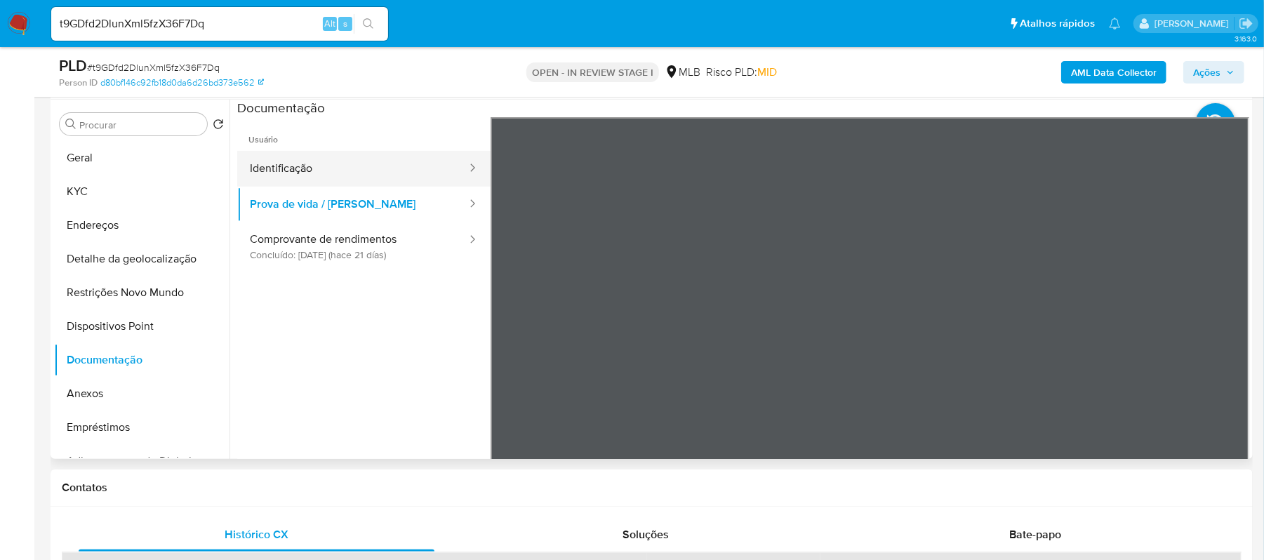
click at [351, 164] on button "Identificação" at bounding box center [352, 169] width 231 height 36
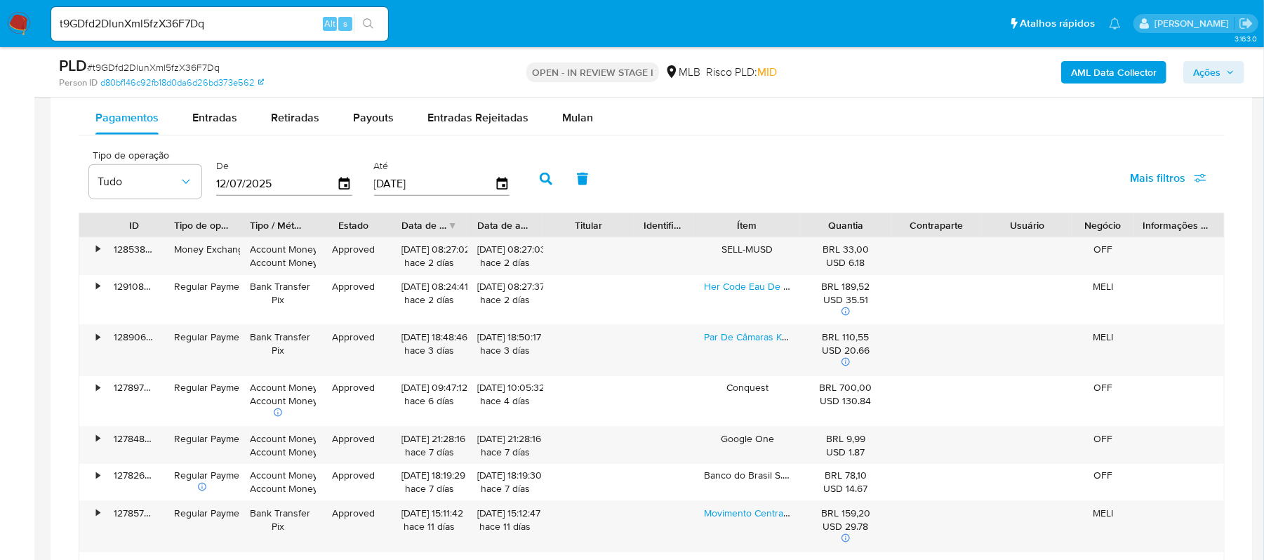
scroll to position [1085, 0]
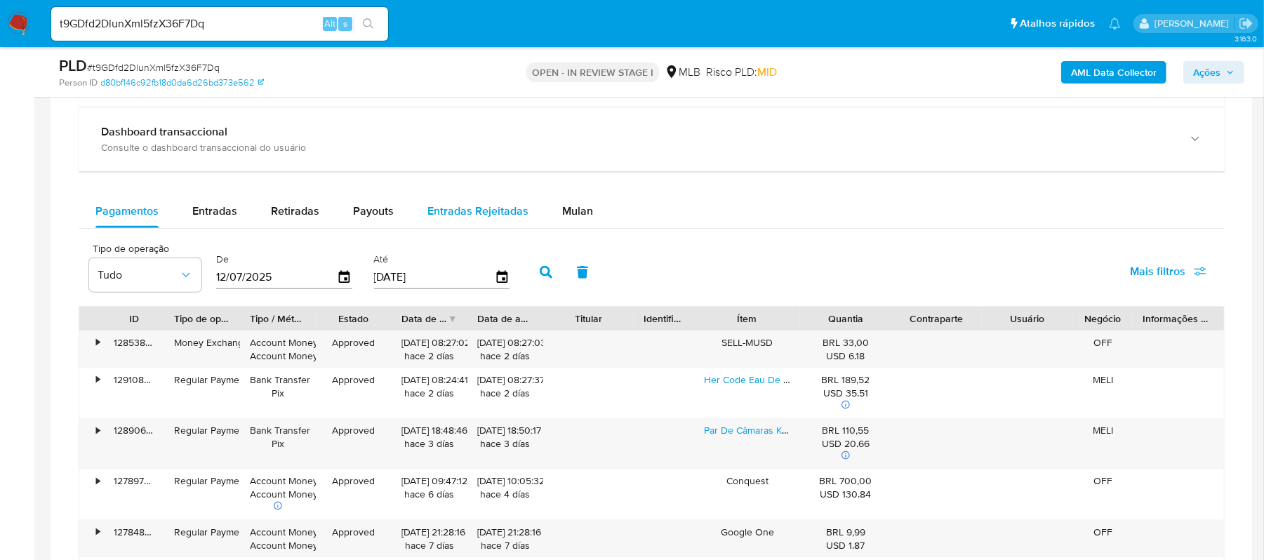
click at [447, 215] on span "Entradas Rejeitadas" at bounding box center [478, 211] width 101 height 16
select select "10"
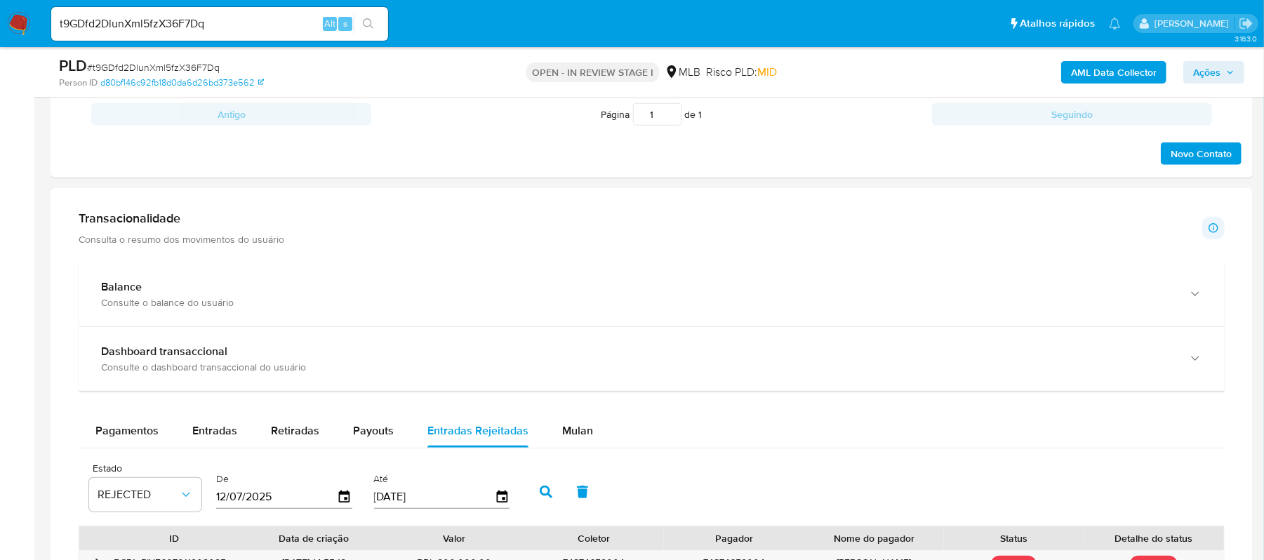
scroll to position [897, 0]
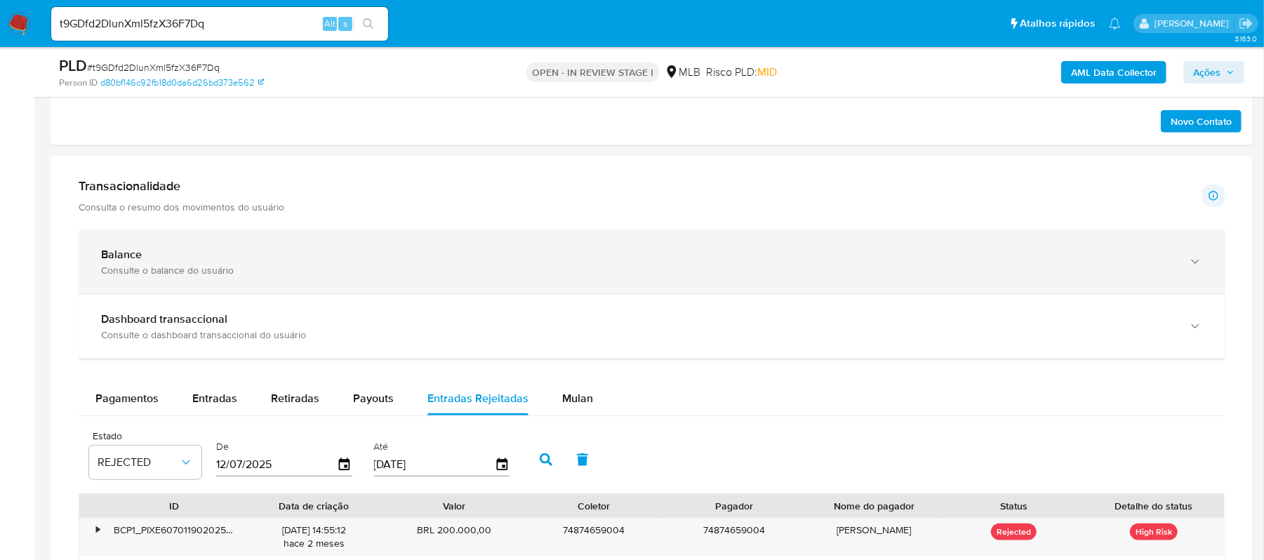
click at [1198, 267] on icon "button" at bounding box center [1196, 262] width 14 height 14
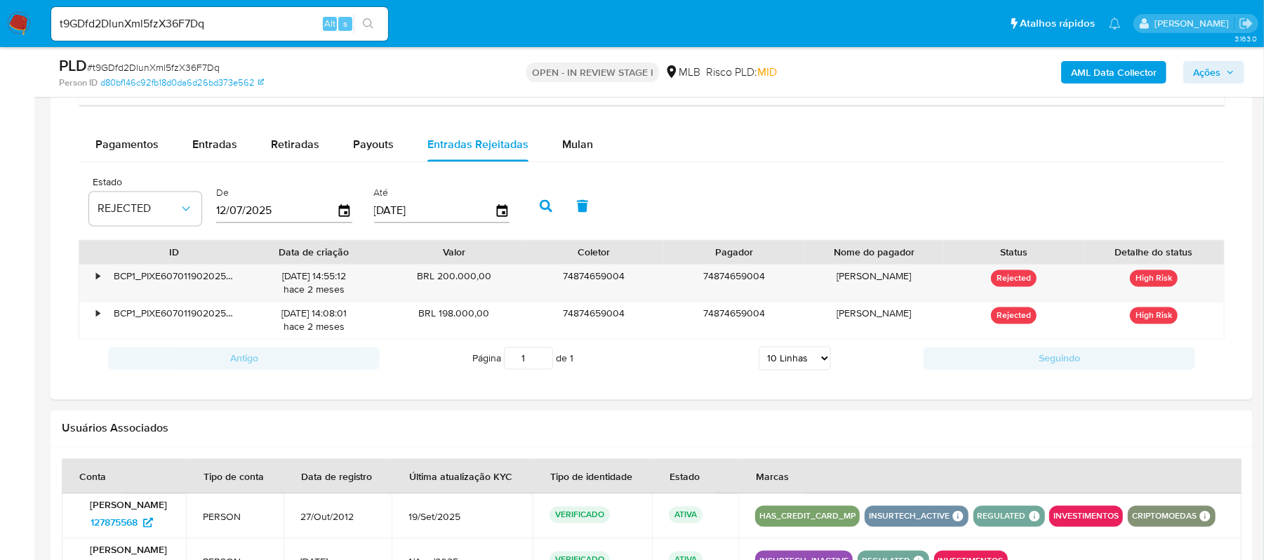
scroll to position [2021, 0]
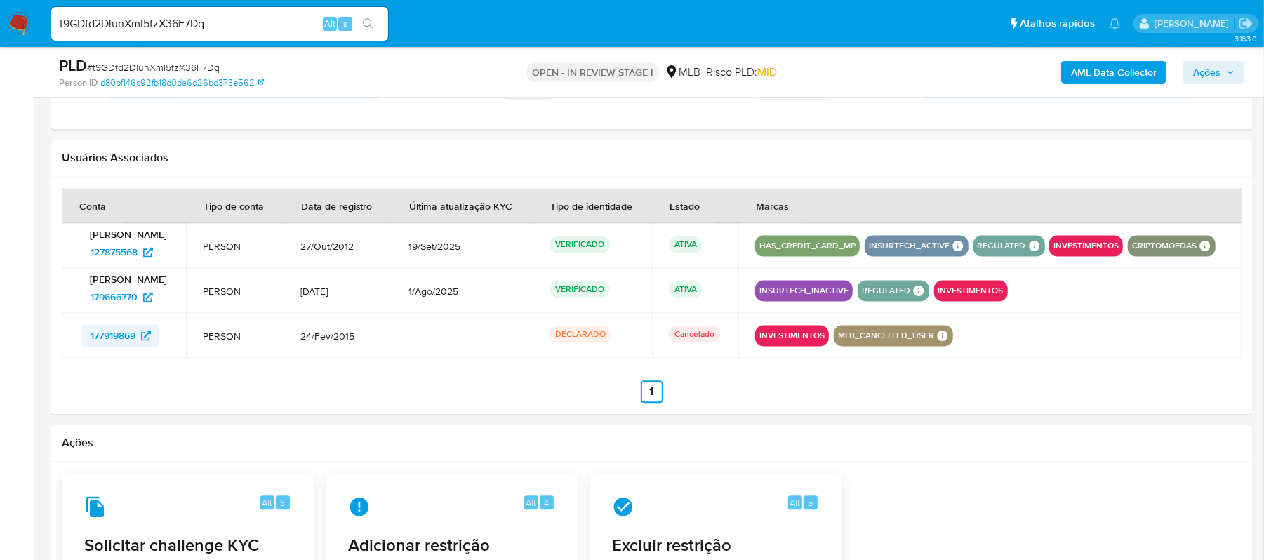
click at [107, 347] on span "177919869" at bounding box center [113, 335] width 45 height 22
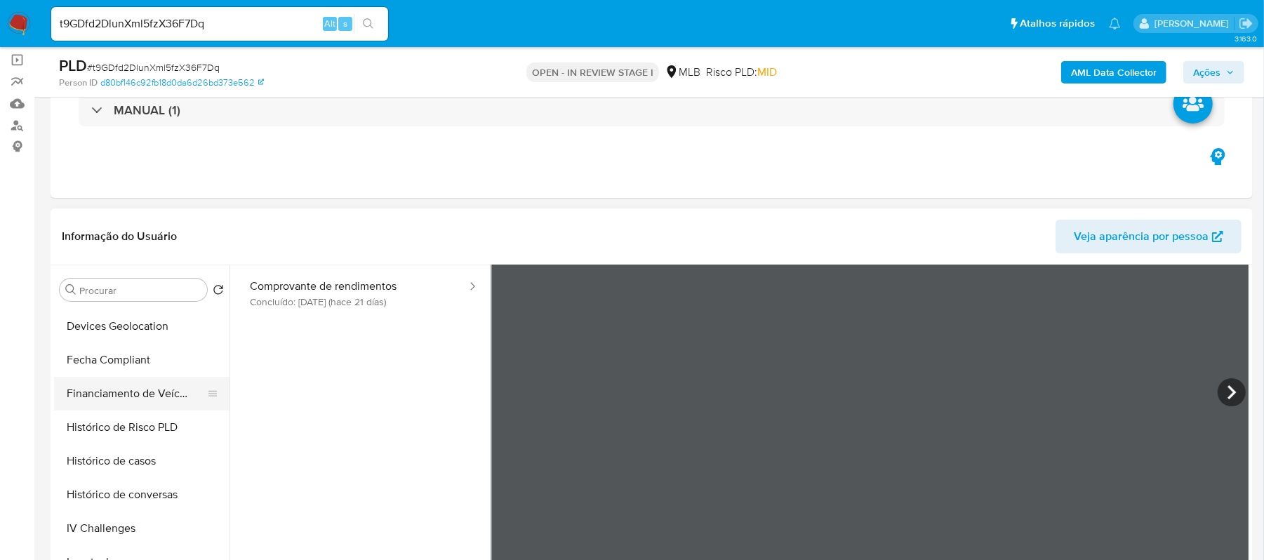
scroll to position [468, 0]
click at [161, 390] on button "Histórico de Risco PLD" at bounding box center [136, 395] width 164 height 34
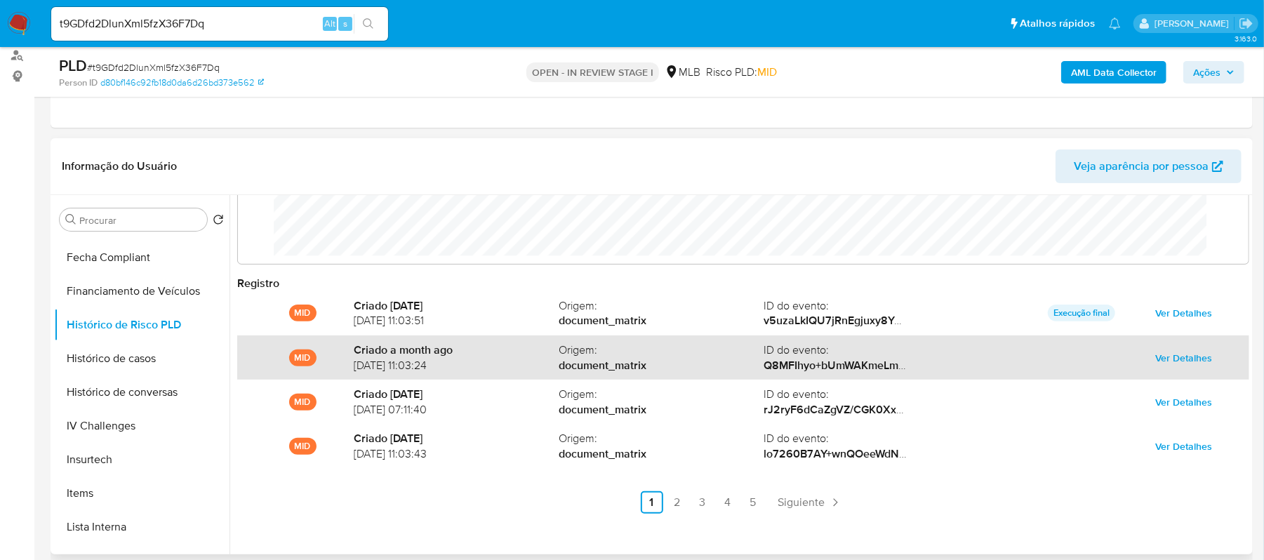
scroll to position [286, 0]
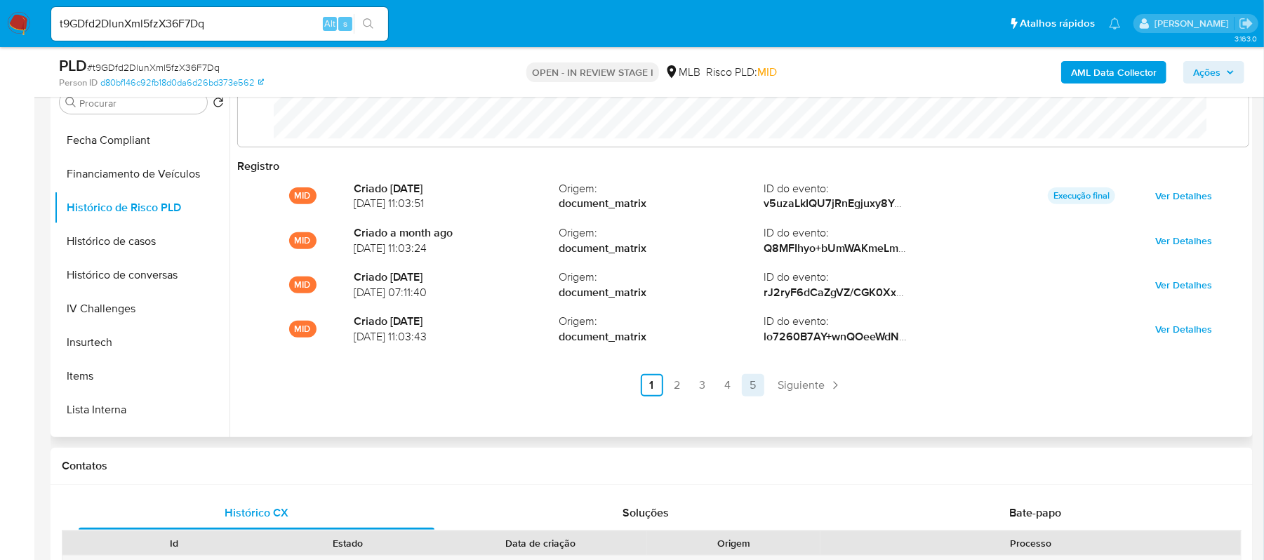
click at [753, 388] on link "5" at bounding box center [753, 385] width 22 height 22
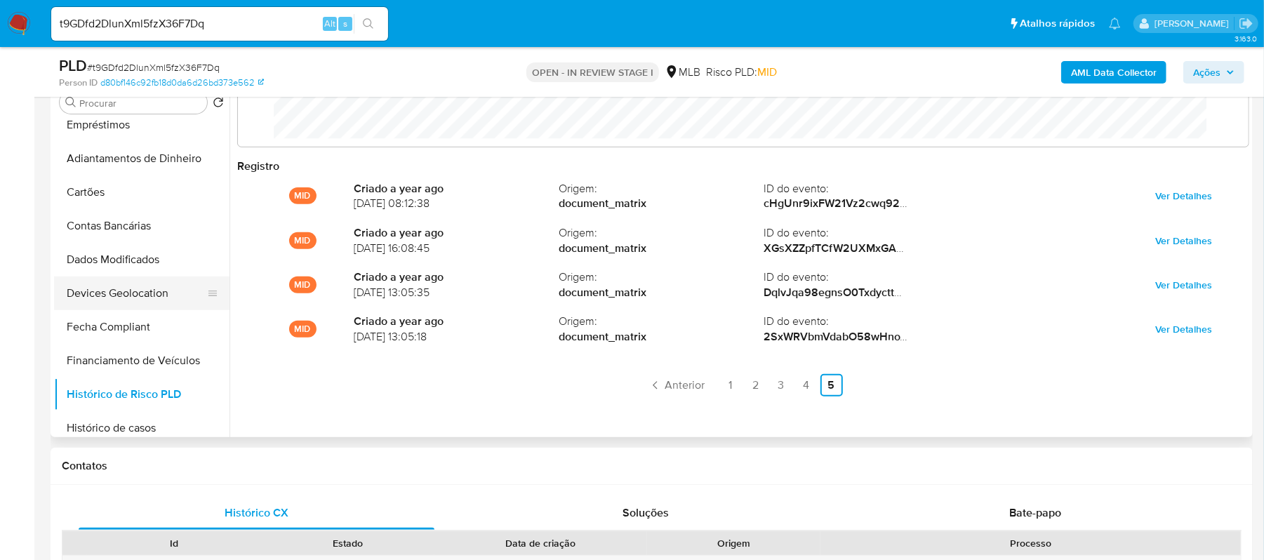
scroll to position [93, 0]
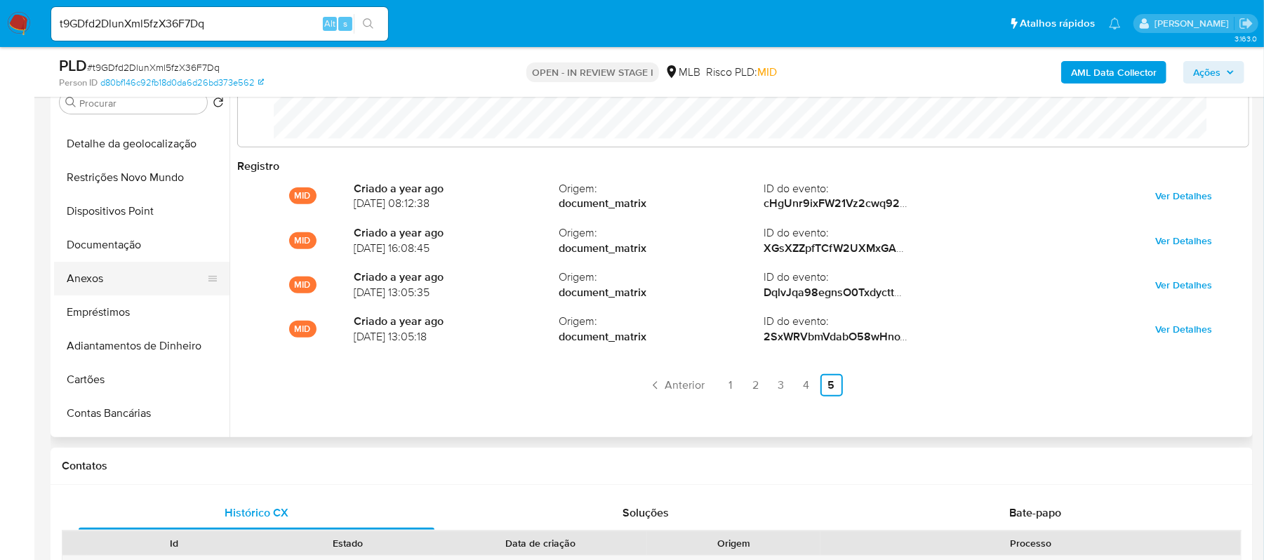
click at [113, 282] on button "Anexos" at bounding box center [136, 279] width 164 height 34
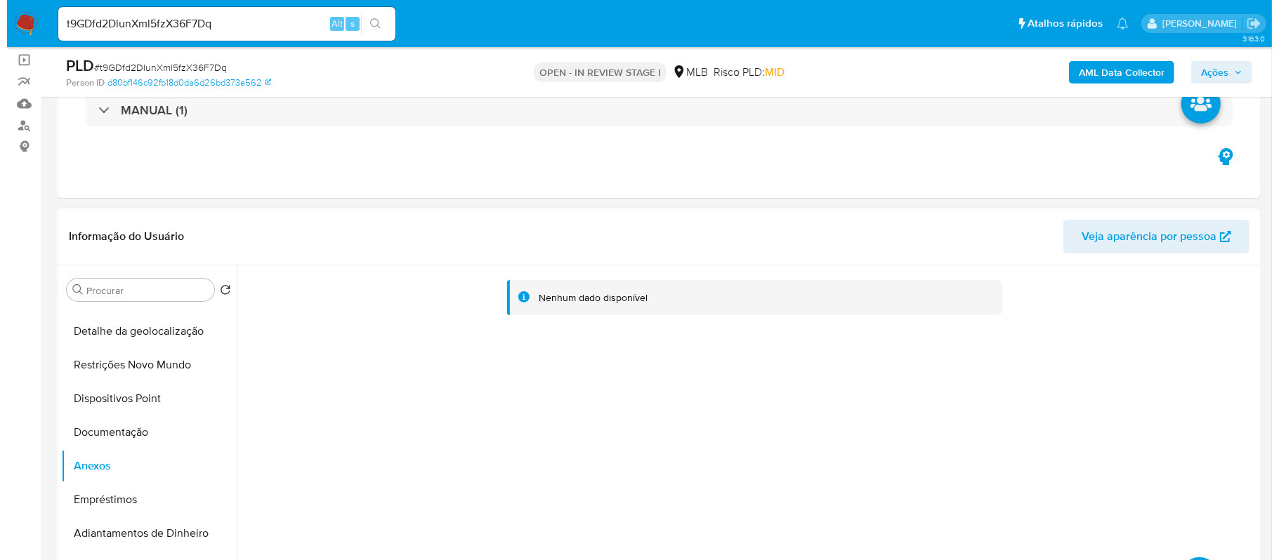
scroll to position [286, 0]
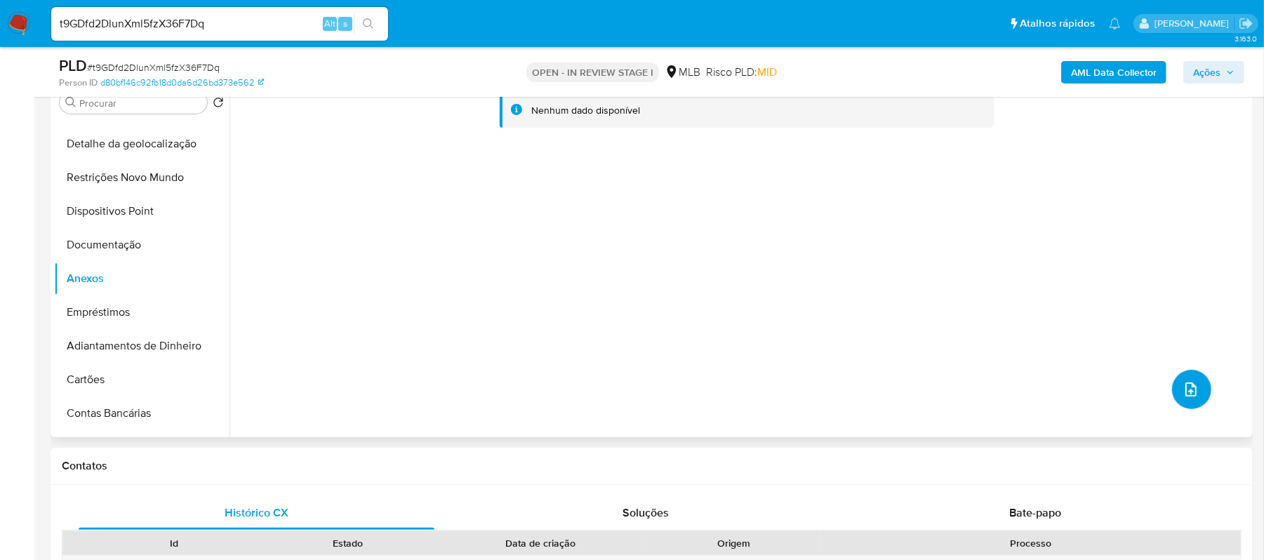
click at [1187, 388] on icon "upload-file" at bounding box center [1191, 389] width 17 height 17
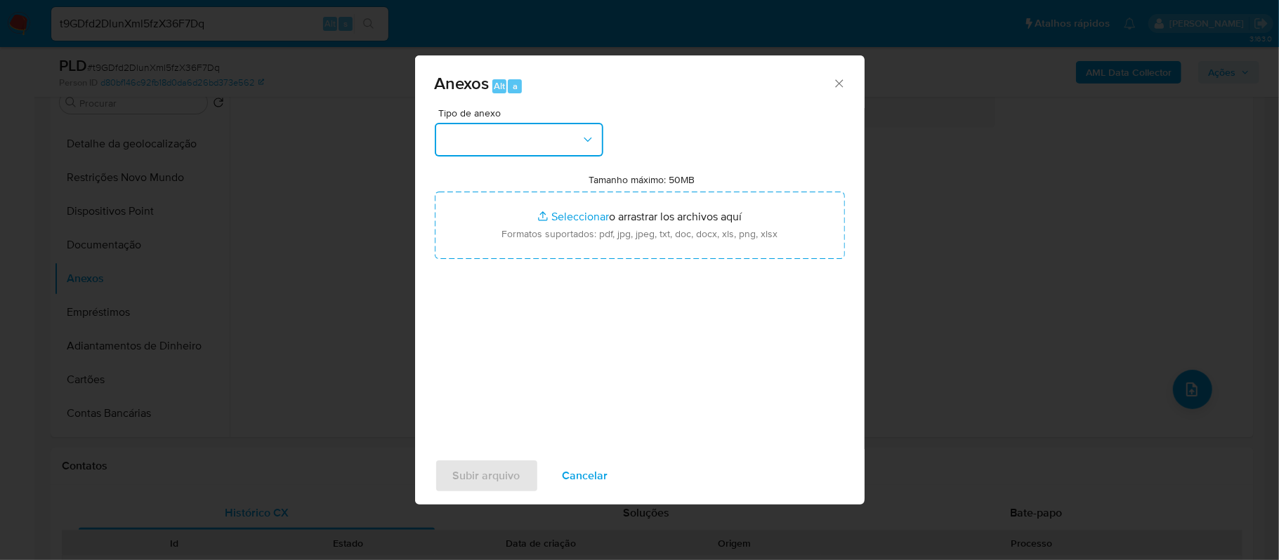
click at [576, 136] on button "button" at bounding box center [519, 140] width 169 height 34
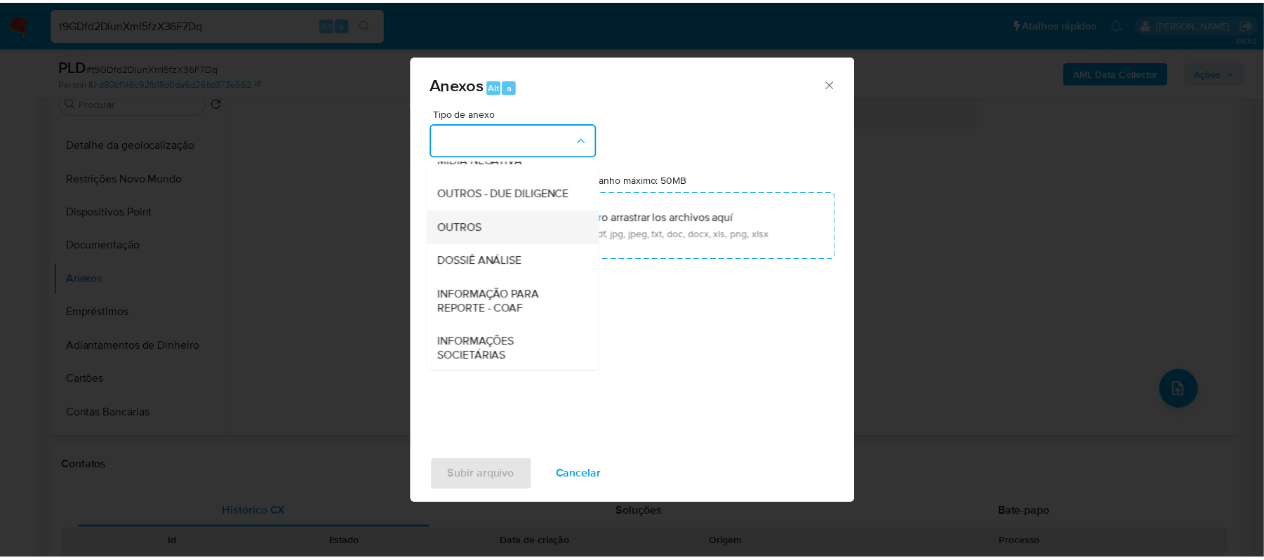
scroll to position [187, 0]
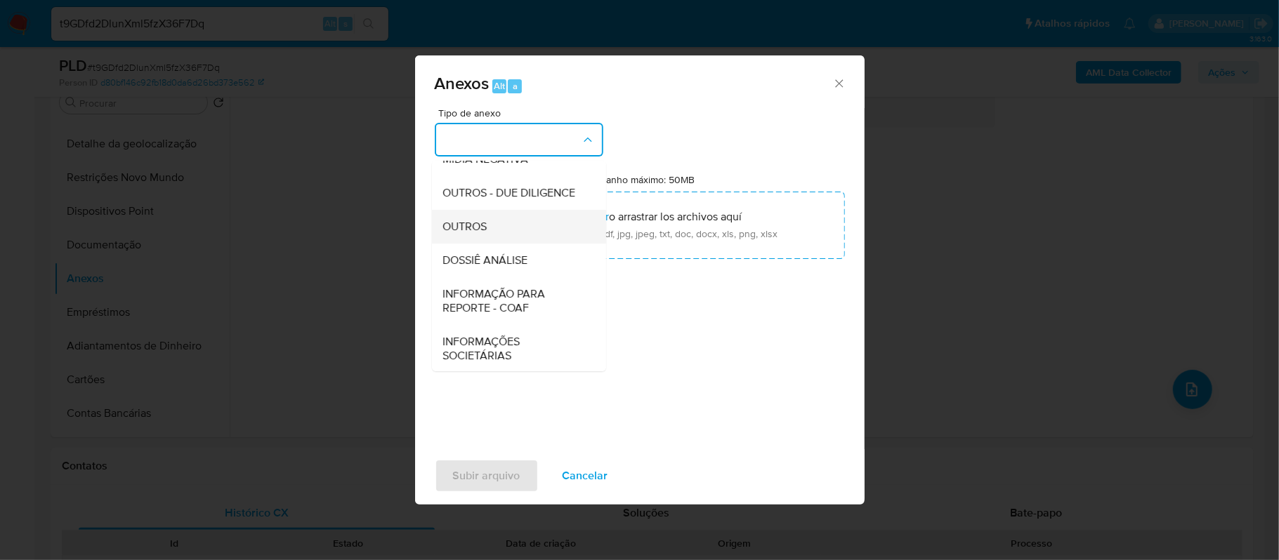
click at [473, 234] on span "OUTROS" at bounding box center [465, 227] width 44 height 14
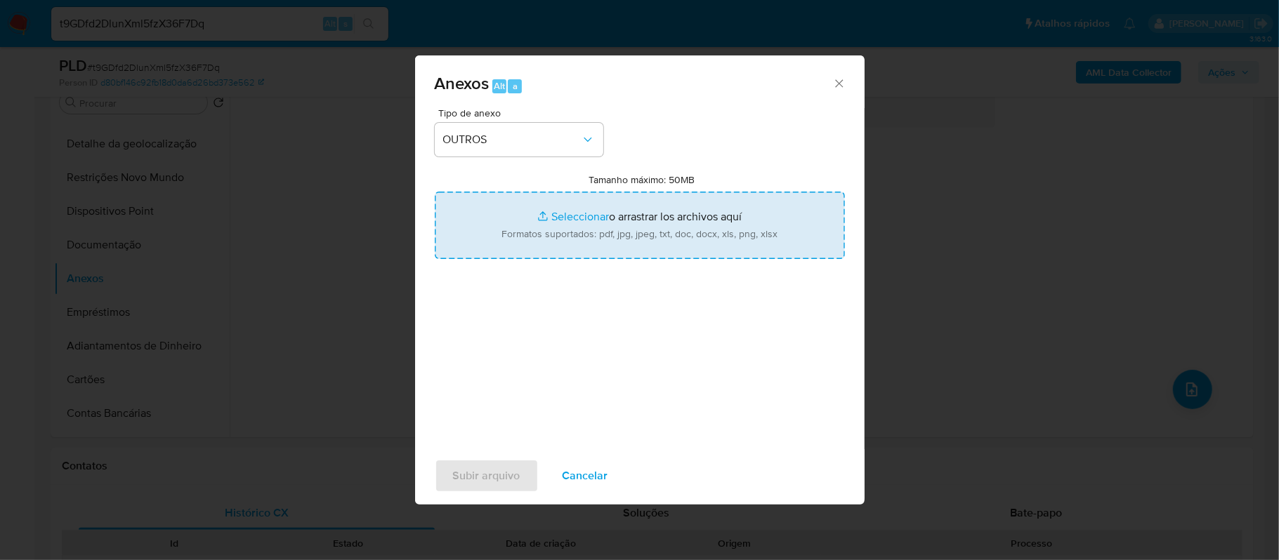
click at [557, 218] on input "Tamanho máximo: 50MB Seleccionar archivos" at bounding box center [640, 225] width 410 height 67
type input "C:\fakepath\Mulan Ivan Everson Ramos Ribeiro 127875568_2025_10_09_19_10_00 - Re…"
click at [566, 222] on input "Tamanho máximo: 50MB Seleccionar archivos" at bounding box center [640, 225] width 410 height 67
type input "C:\fakepath\Declinio- t9GDfd2DlunXml5fzX36F7Dq - CPF 74874659004 - IVAN EVERSON…"
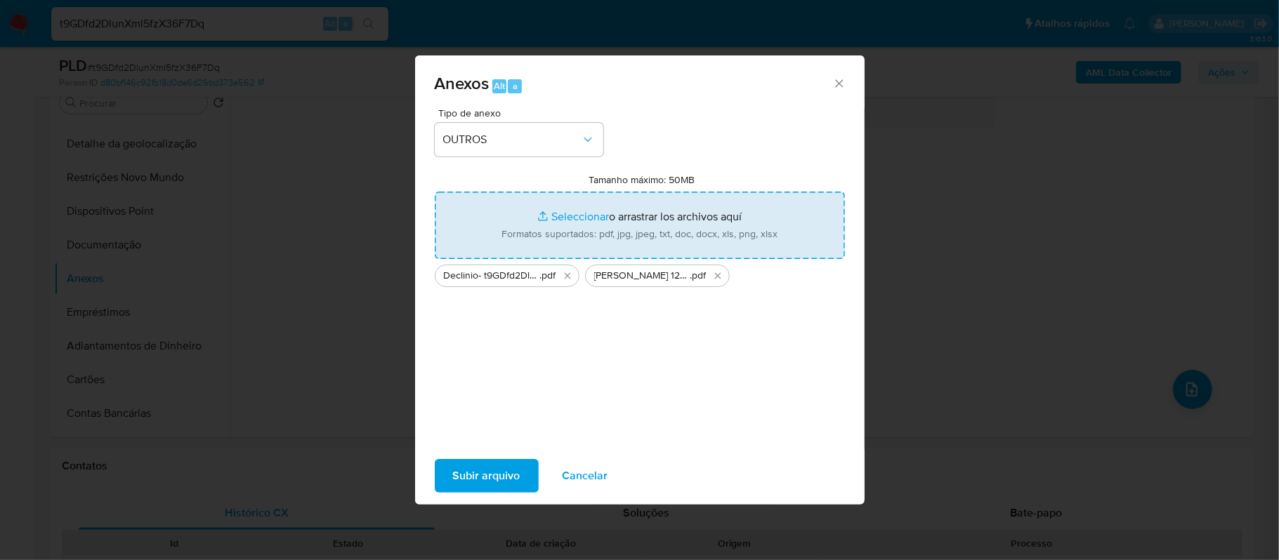
click at [450, 470] on button "Subir arquivo" at bounding box center [487, 476] width 104 height 34
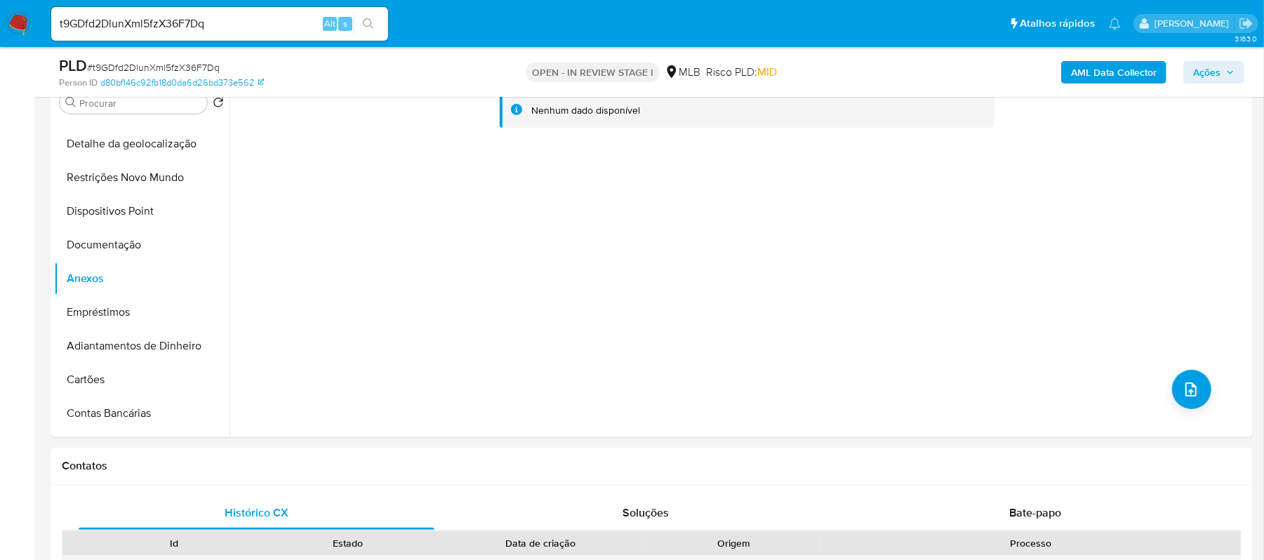
click at [1222, 72] on span "Ações" at bounding box center [1214, 72] width 41 height 20
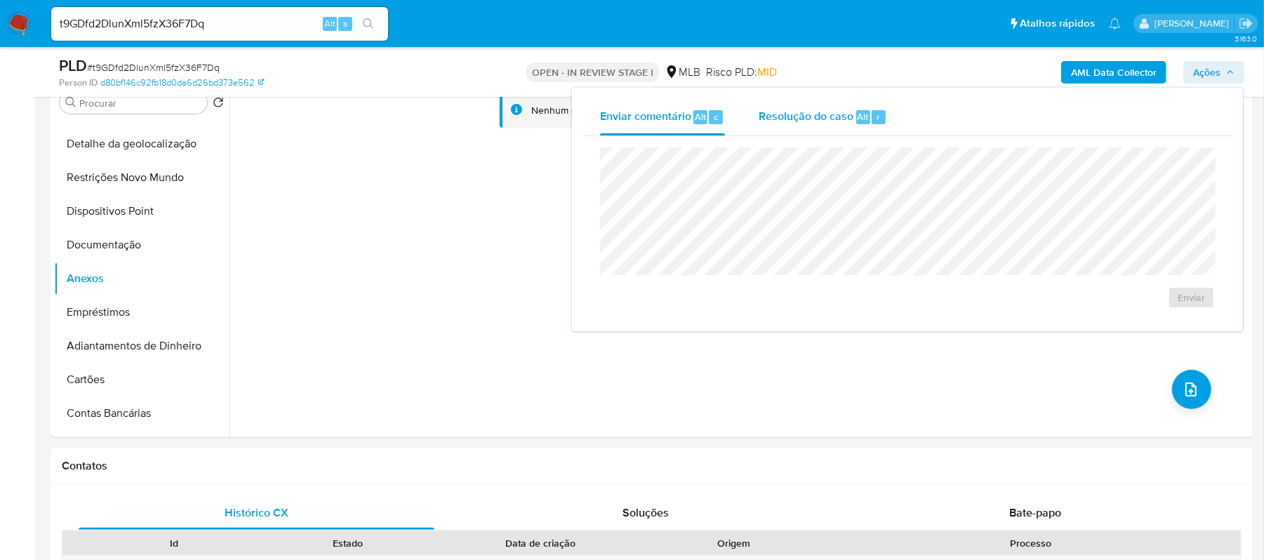
click at [779, 110] on span "Resolução do caso" at bounding box center [806, 116] width 95 height 16
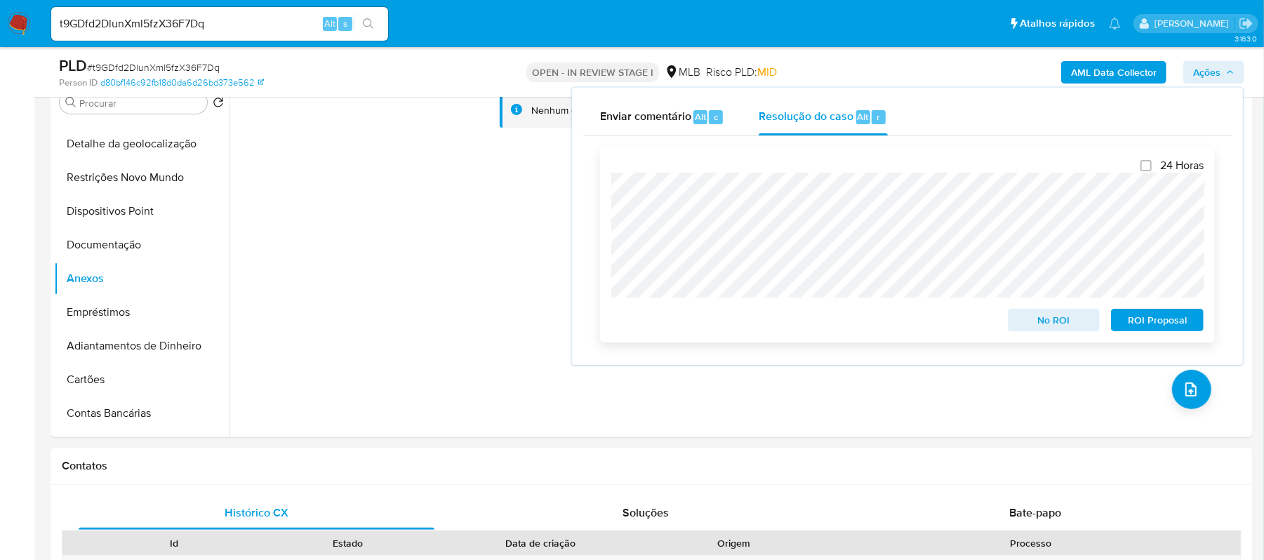
click at [1038, 324] on span "No ROI" at bounding box center [1054, 320] width 73 height 20
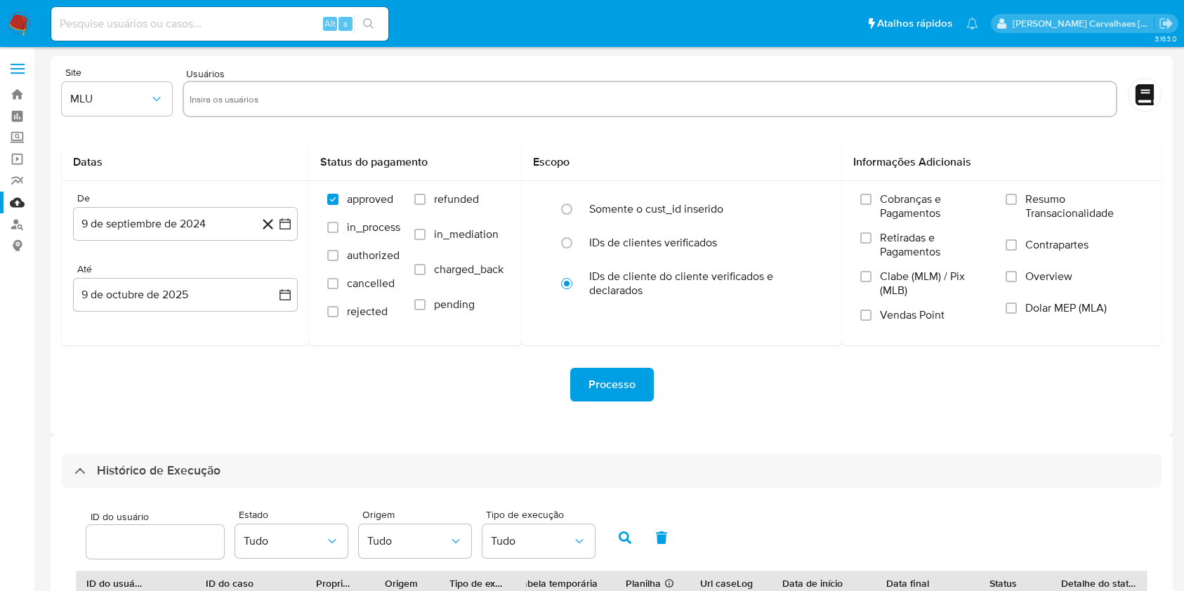
select select "10"
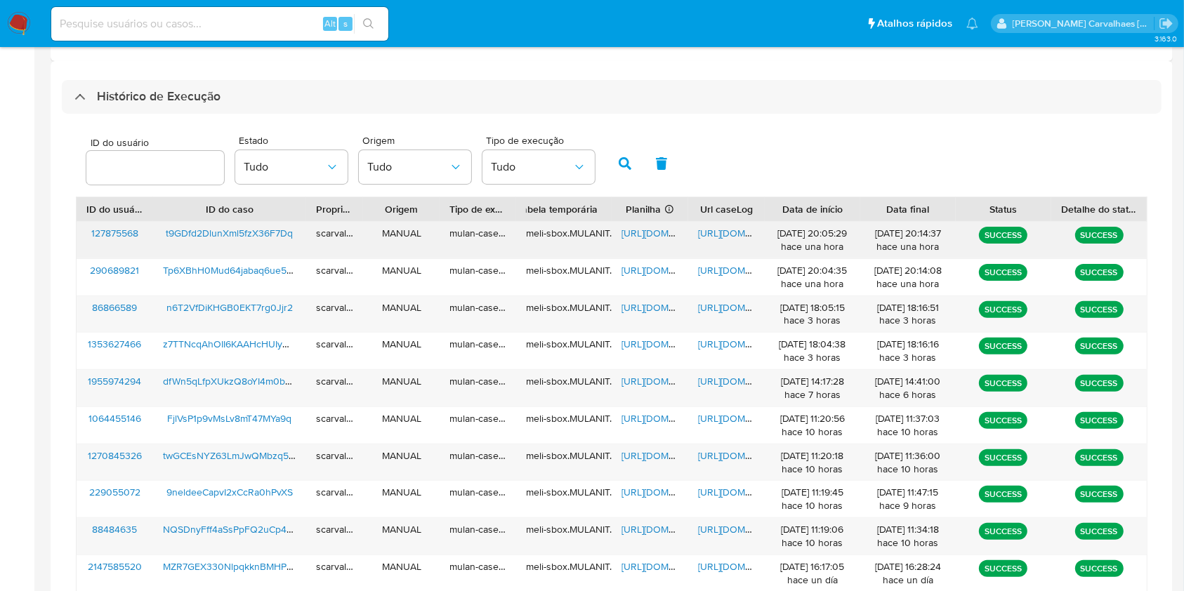
click at [709, 233] on span "https://docs.google.com/document/d/1NUPRvqH3ulFVlssRZ_YftZsmFxTyqYsIpFvdSOrA9Ac…" at bounding box center [746, 233] width 97 height 14
click at [722, 235] on span "https://docs.google.com/document/d/1NUPRvqH3ulFVlssRZ_YftZsmFxTyqYsIpFvdSOrA9Ac…" at bounding box center [746, 233] width 97 height 14
click at [635, 228] on span "https://docs.google.com/spreadsheets/d/1PIKiIoGElXwUXB2prPoEKLgzrzGdcOMdoSsBcKH…" at bounding box center [669, 233] width 97 height 14
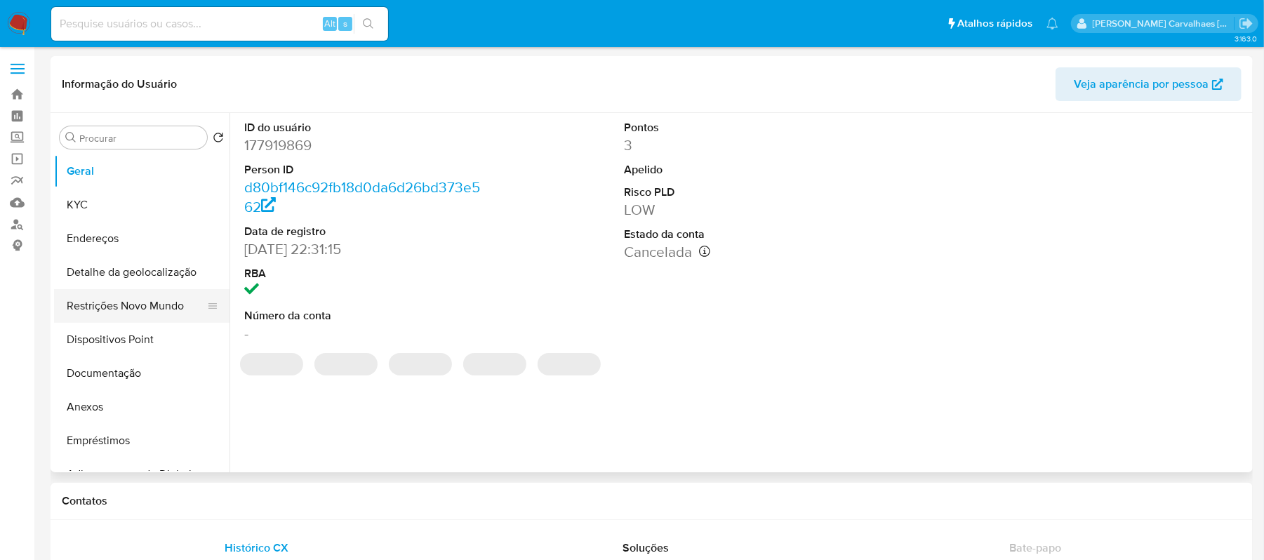
select select "10"
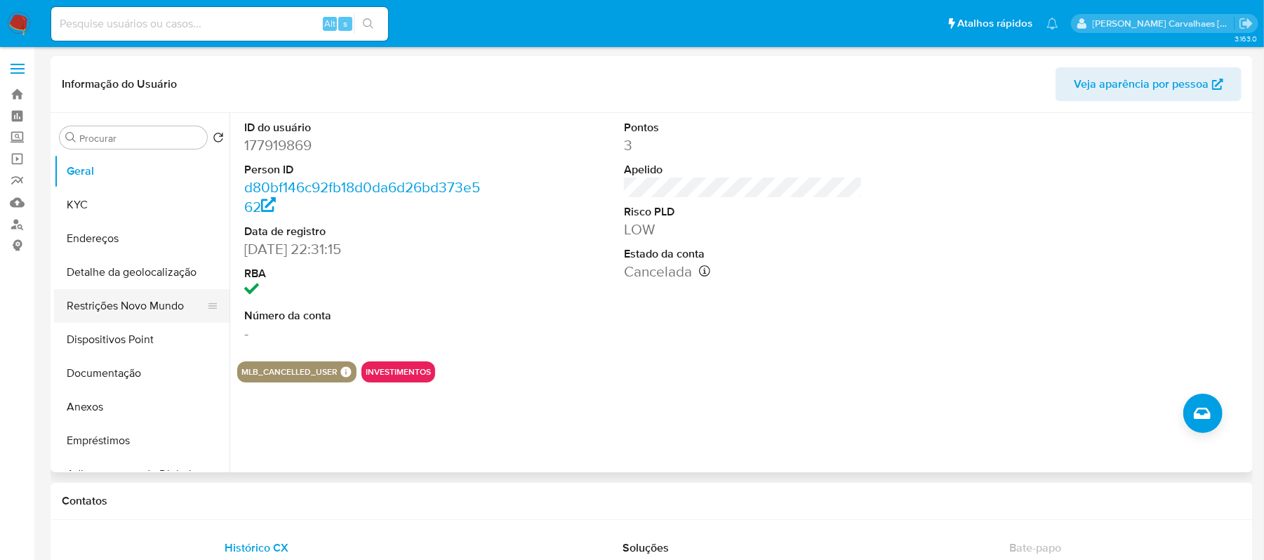
click at [161, 305] on button "Restrições Novo Mundo" at bounding box center [136, 306] width 164 height 34
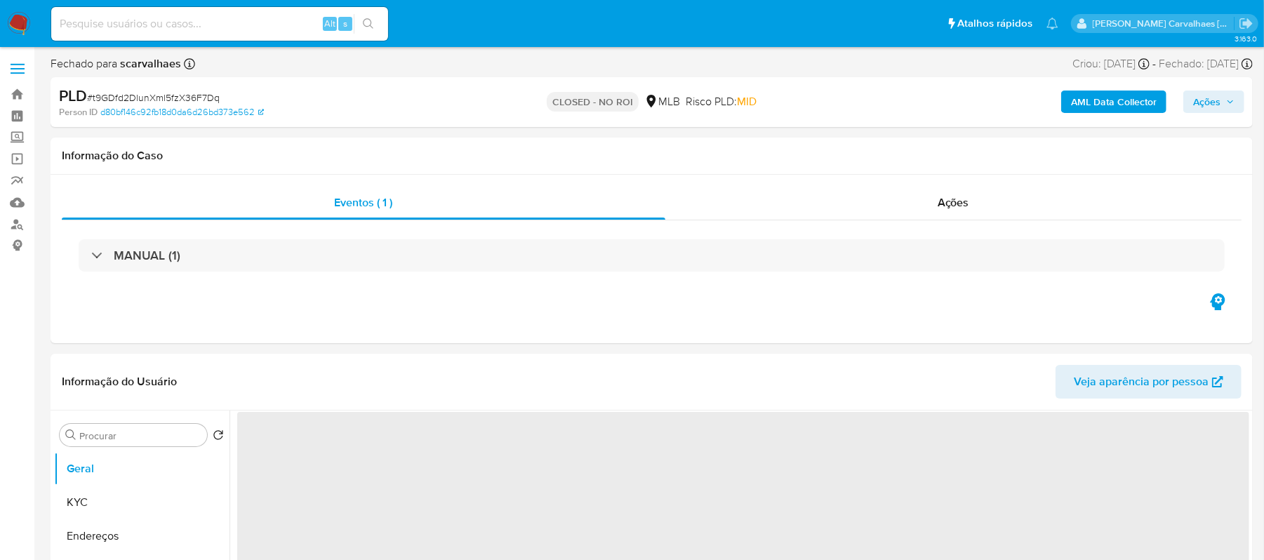
select select "10"
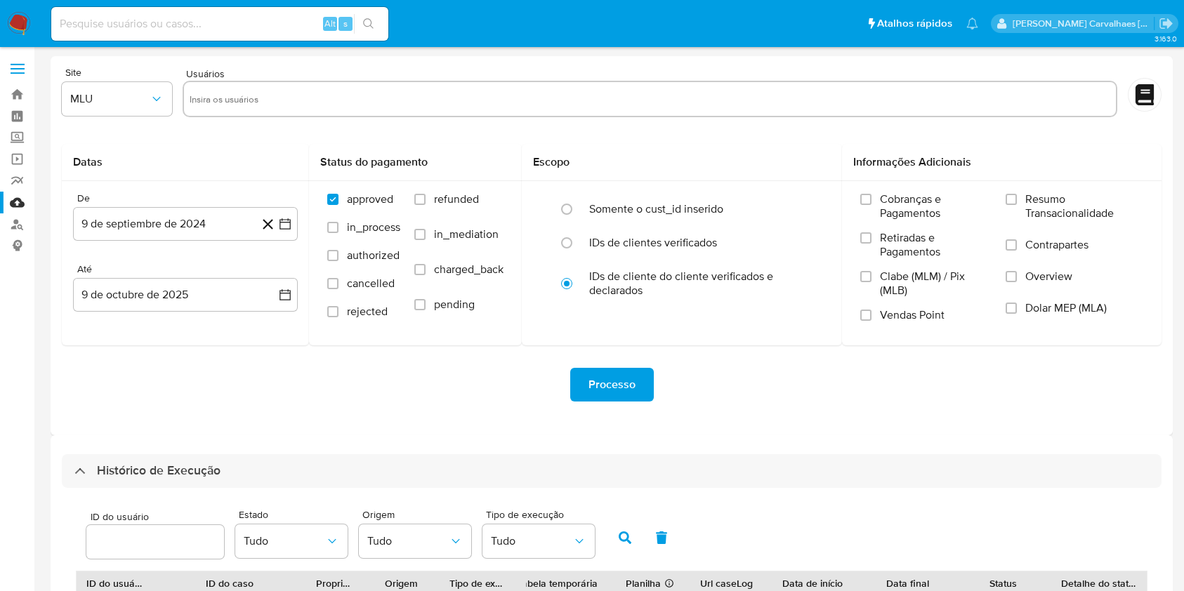
select select "10"
click at [13, 19] on img at bounding box center [19, 24] width 24 height 24
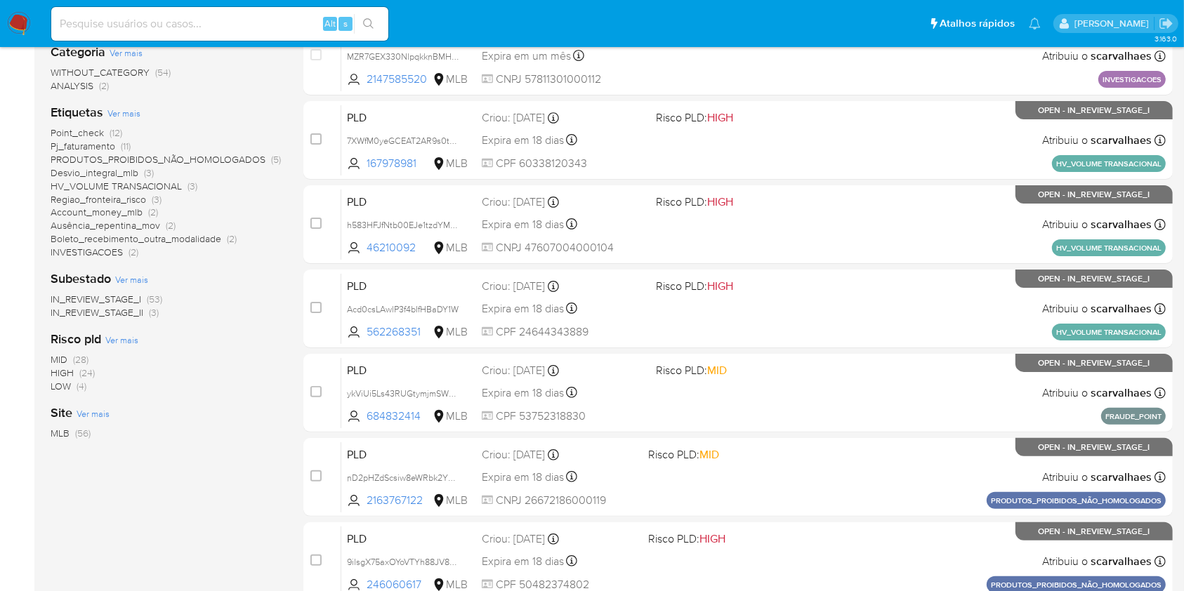
scroll to position [281, 0]
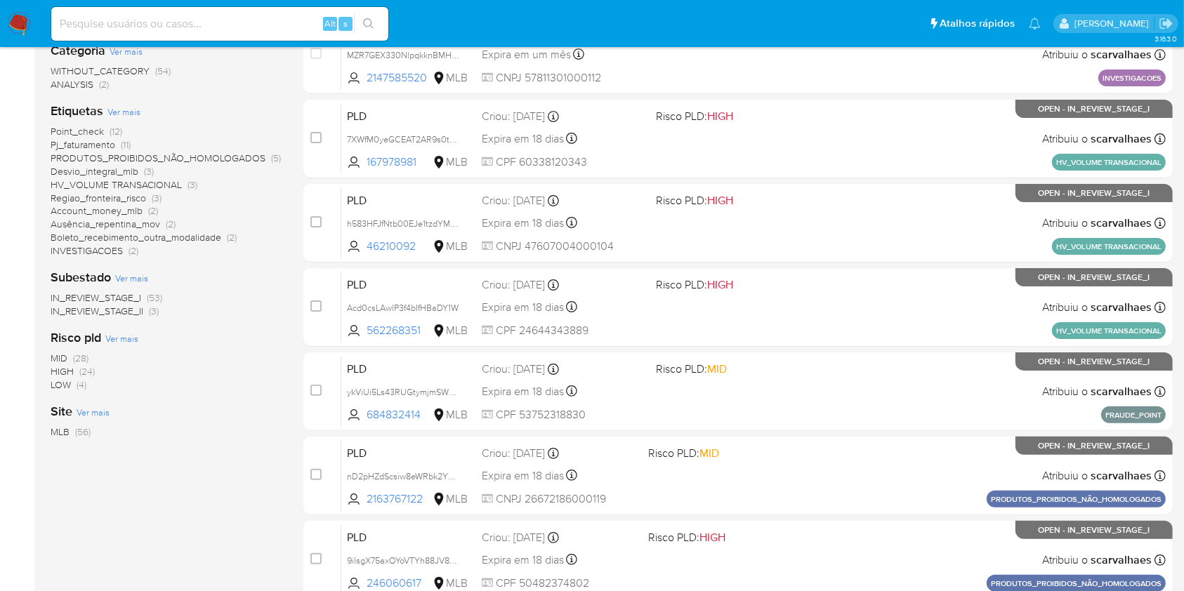
click at [111, 199] on span "Regiao_fronteira_risco" at bounding box center [98, 198] width 95 height 14
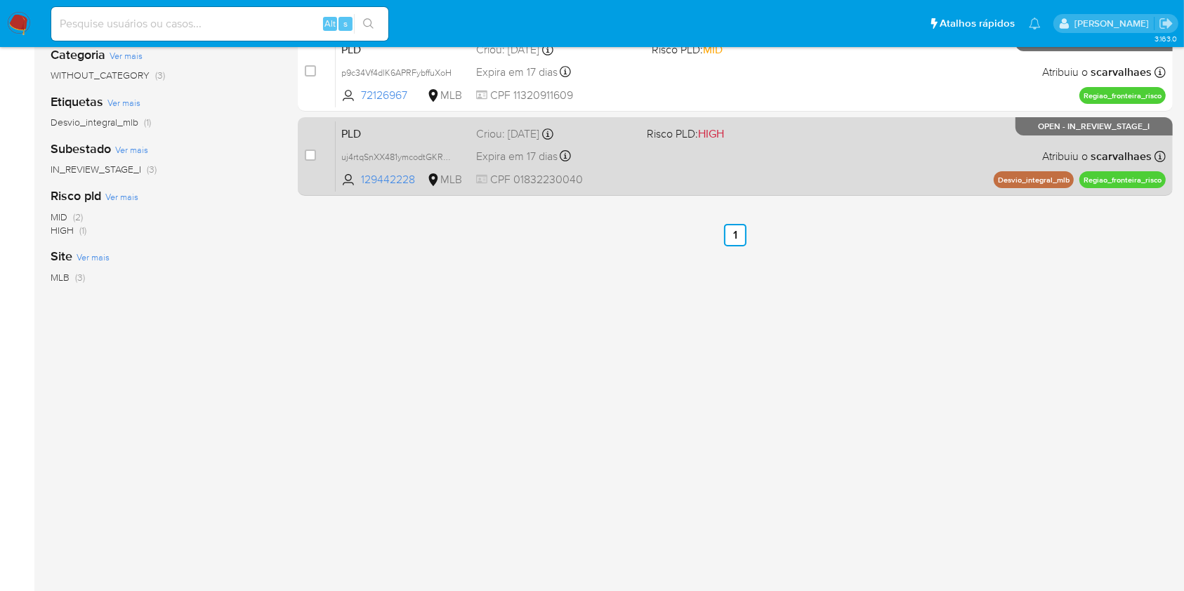
scroll to position [76, 0]
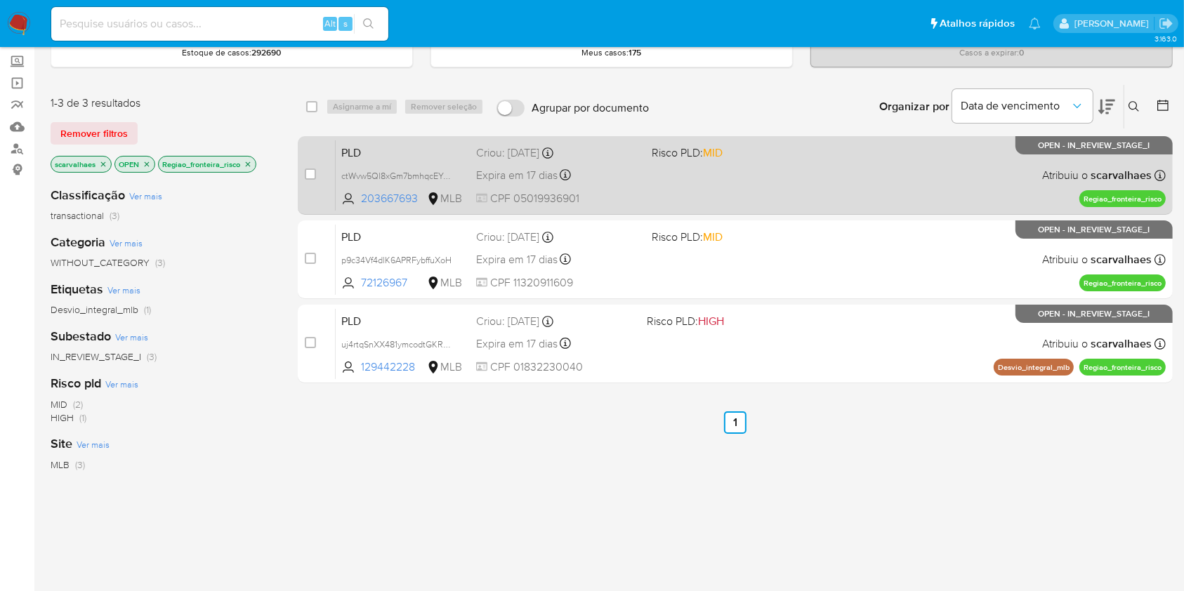
click at [762, 188] on div "PLD ctWvw5Ql8xGm7bmhqcEYpdnw 203667693 MLB Risco PLD: MID Criou: [DATE] Criou: …" at bounding box center [751, 175] width 830 height 71
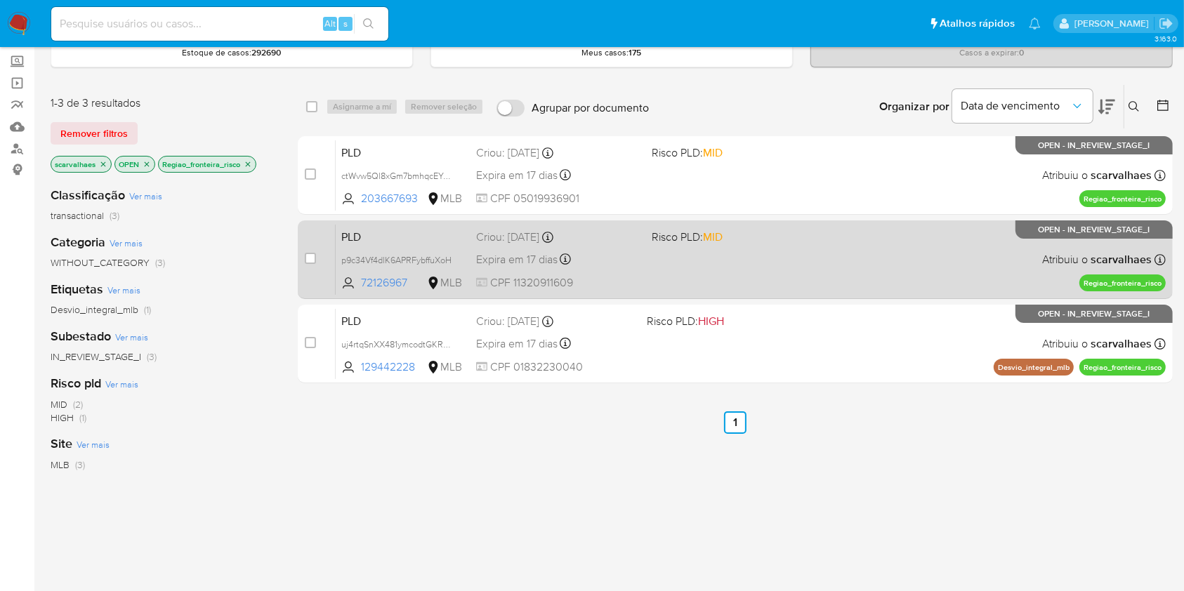
click at [680, 282] on div "PLD p9c34Vf4dlK6APRFybffuXoH 72126967 MLB Risco PLD: MID Criou: [DATE] Criou: […" at bounding box center [751, 259] width 830 height 71
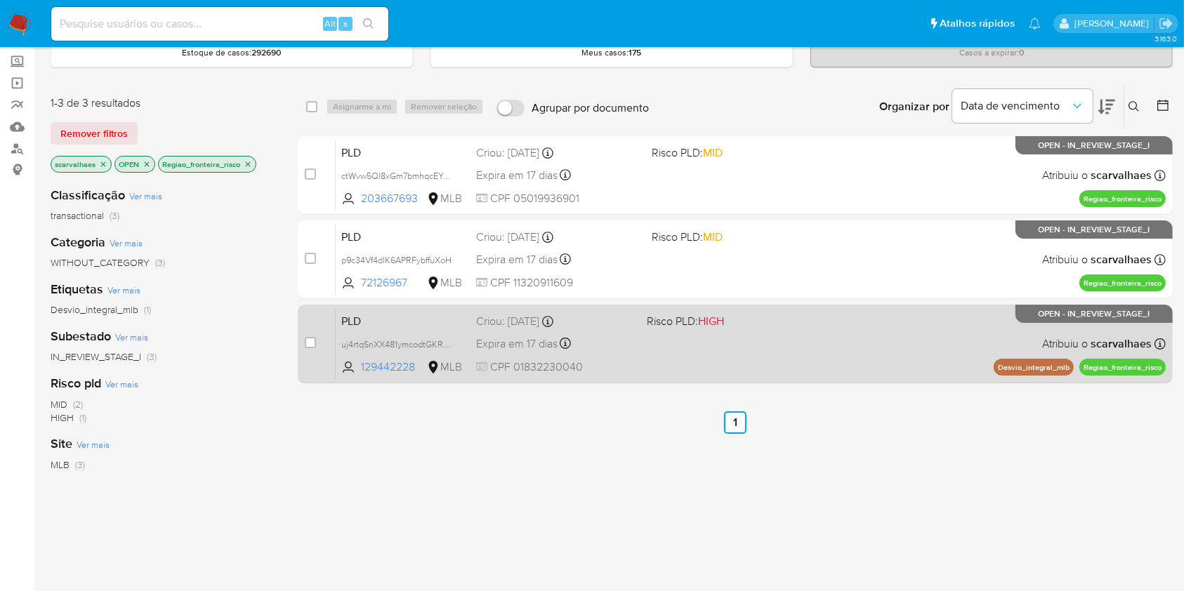
click at [678, 334] on div "PLD uj4rtqSnXX481ymcodtGKRG8 129442228 MLB Risco PLD: HIGH Criou: [DATE] Criou:…" at bounding box center [751, 343] width 830 height 71
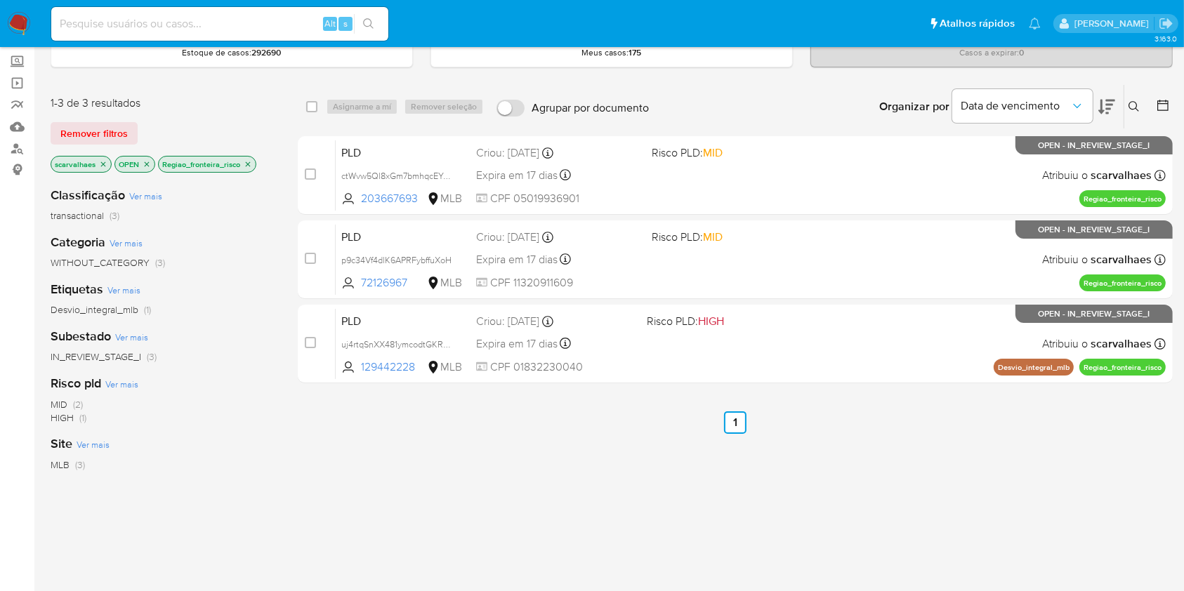
click at [248, 160] on icon "close-filter" at bounding box center [248, 164] width 8 height 8
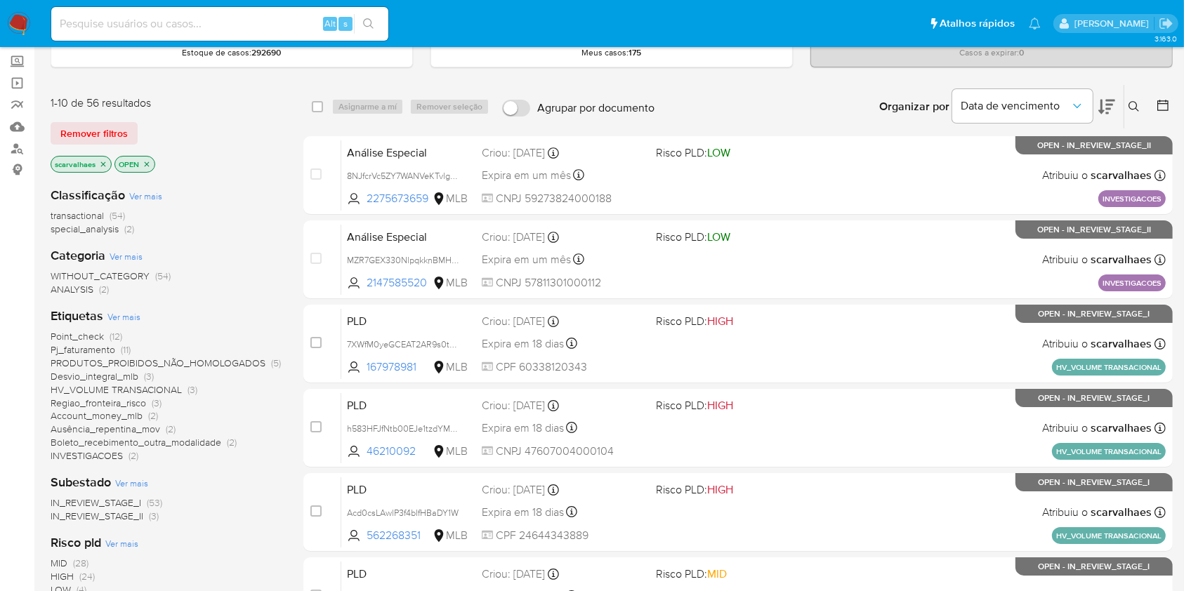
click at [86, 344] on span "Pj_faturamento" at bounding box center [83, 350] width 65 height 14
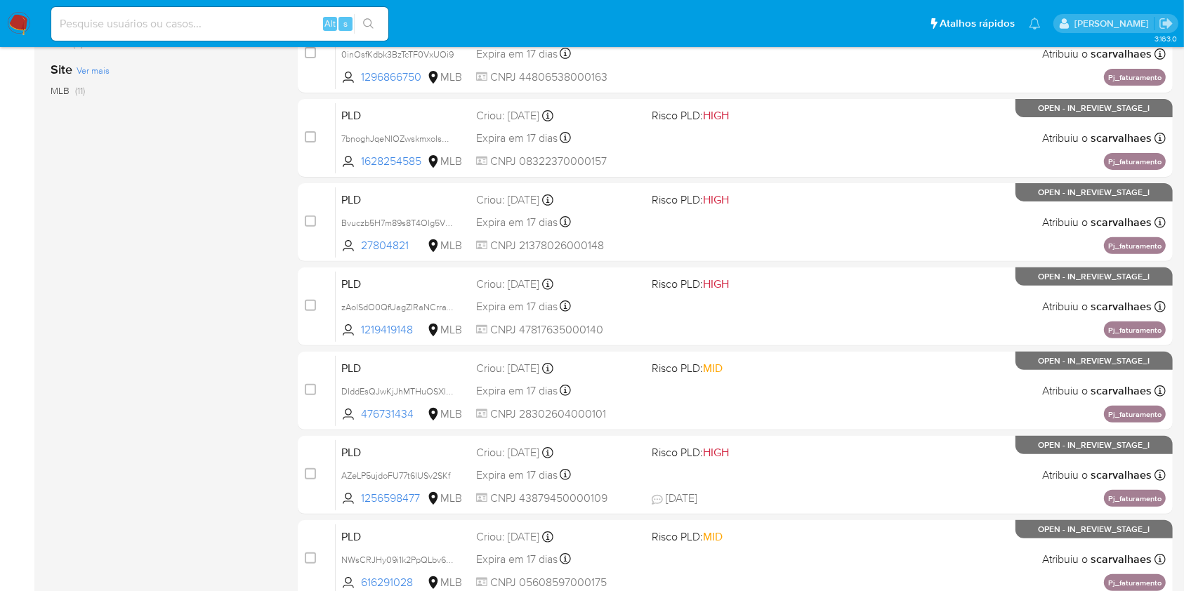
scroll to position [567, 0]
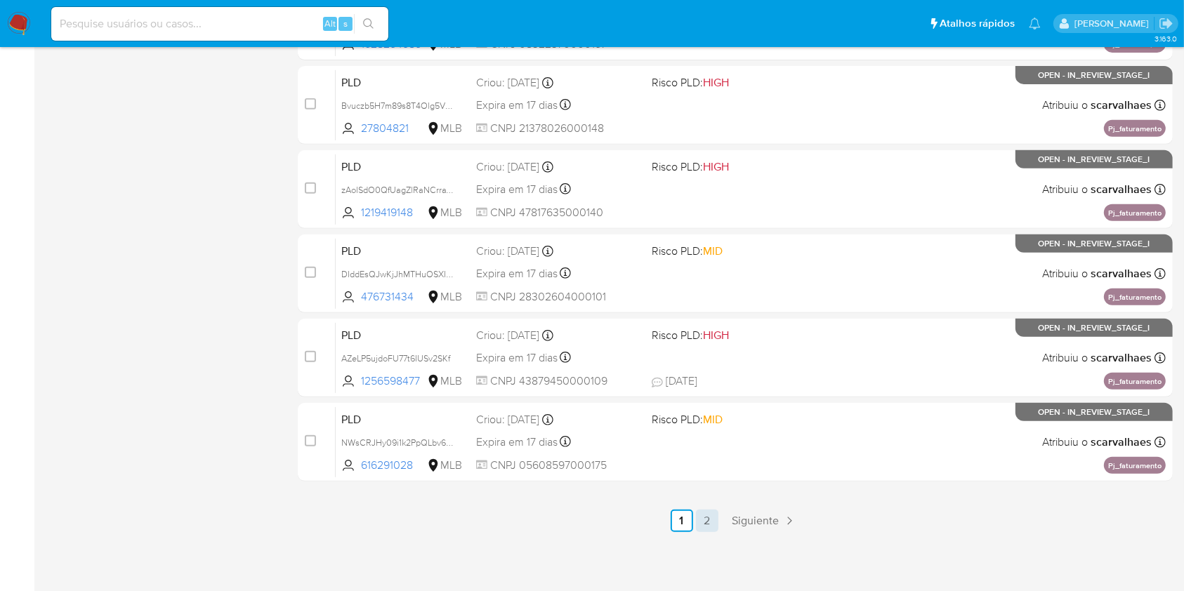
click at [708, 518] on link "2" at bounding box center [707, 521] width 22 height 22
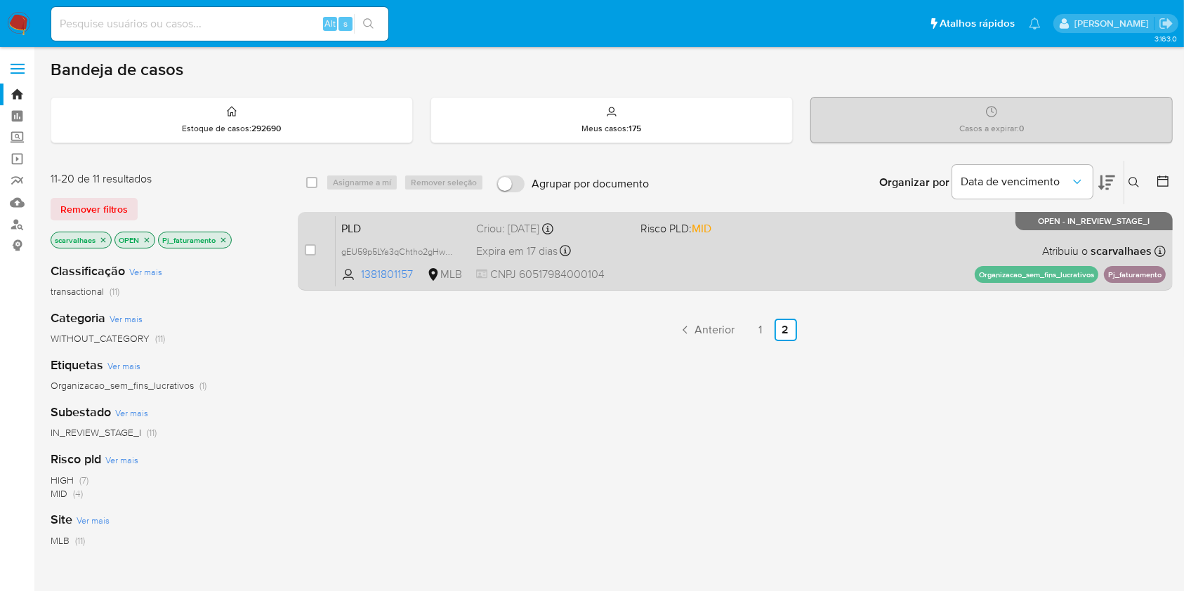
click at [721, 261] on div "PLD gEU59p5LYa3qChtho2gHw5Wd 1381801157 MLB Risco PLD: MID Criou: 12/09/2025 Cr…" at bounding box center [751, 251] width 830 height 71
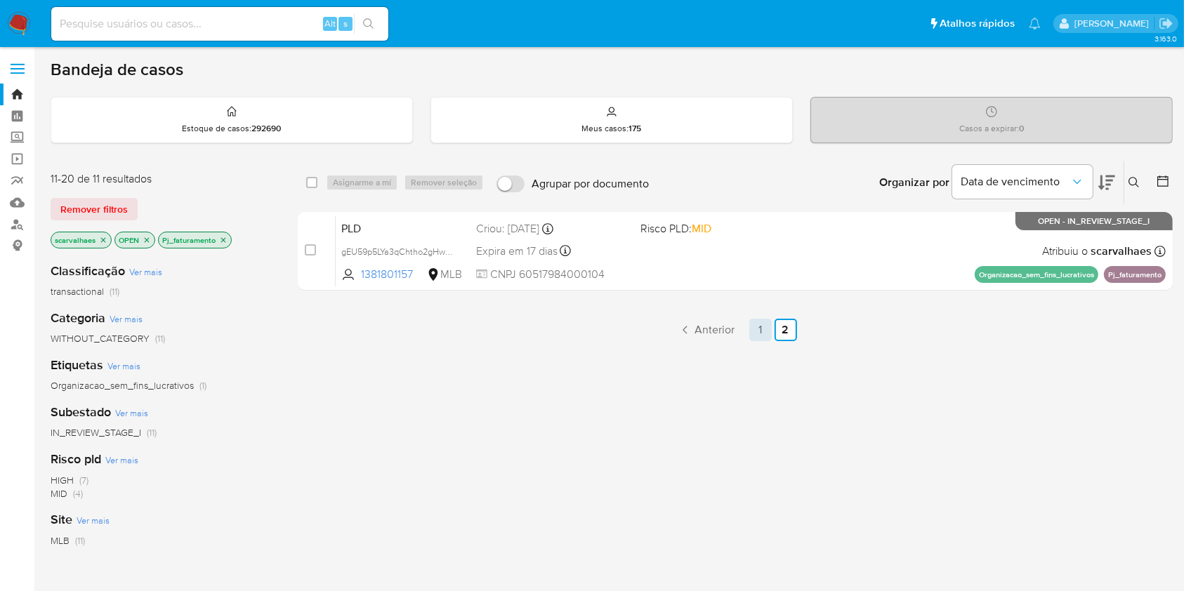
click at [755, 335] on link "1" at bounding box center [760, 330] width 22 height 22
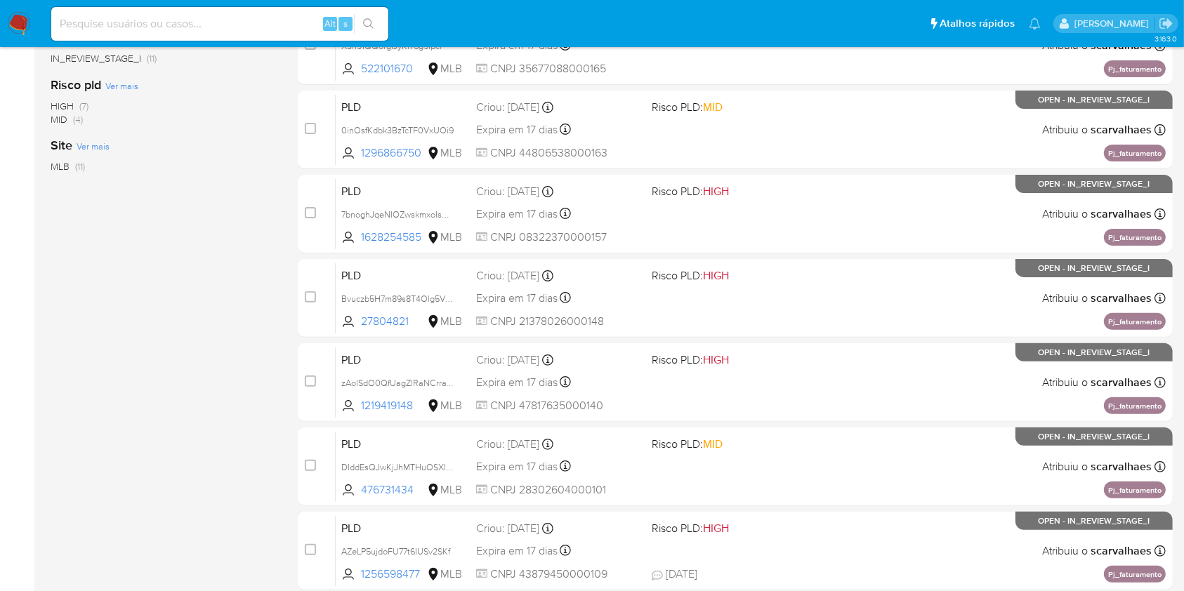
scroll to position [562, 0]
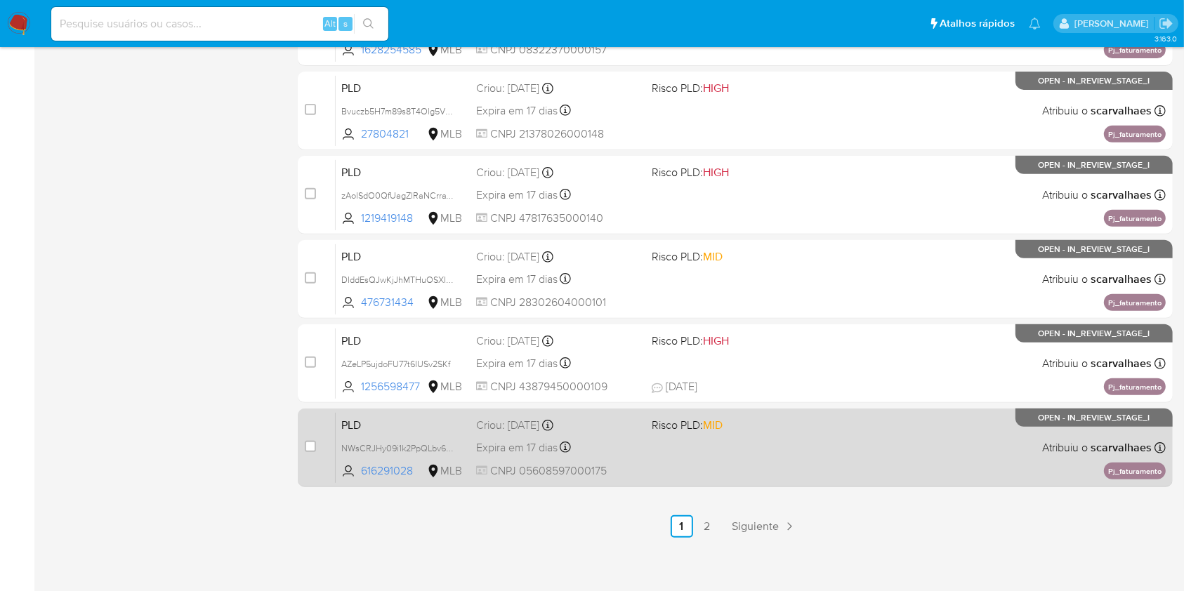
click at [811, 429] on span "Risco PLD: MID" at bounding box center [734, 424] width 164 height 18
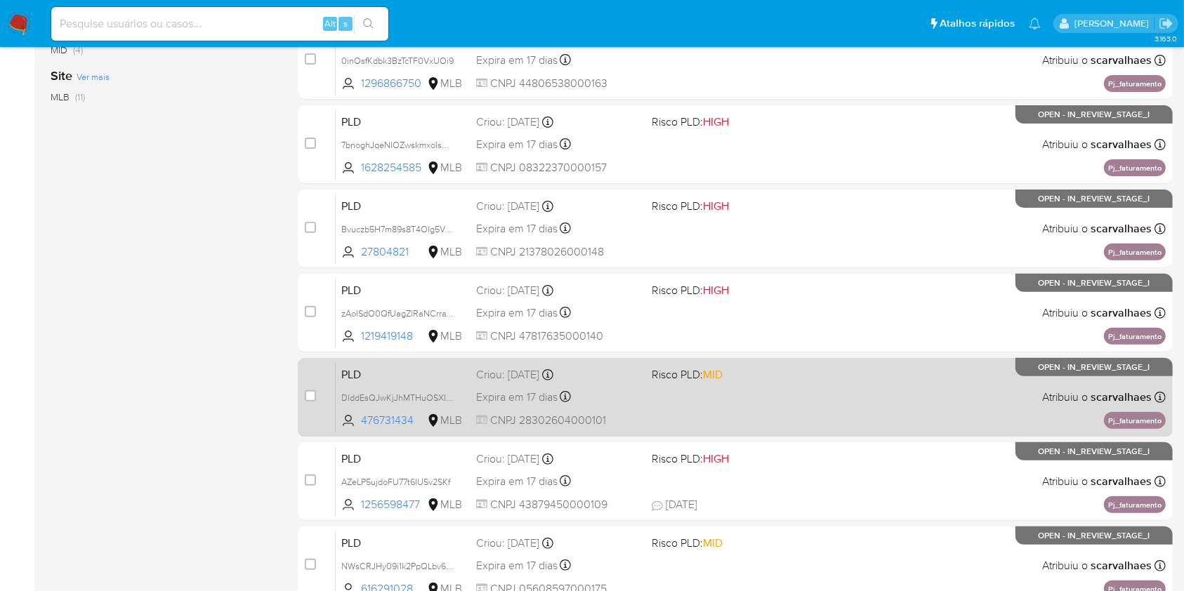
scroll to position [281, 0]
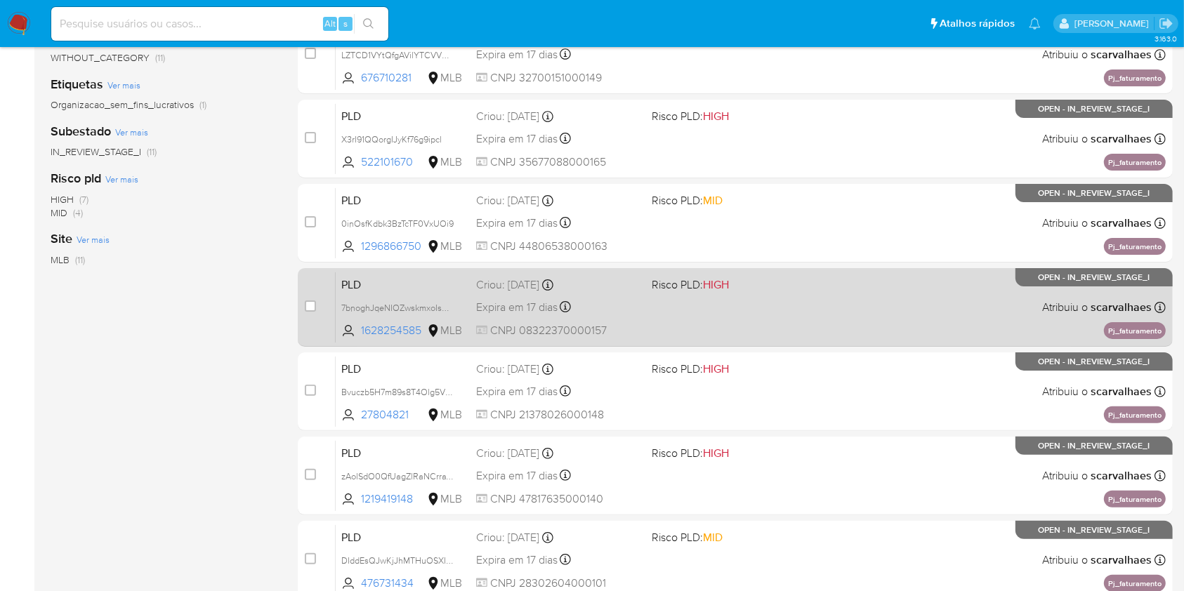
click at [751, 324] on div "PLD 7bnoghJqeNIOZwskmxoIs9He 1628254585 MLB Risco PLD: HIGH Criou: 12/09/2025 C…" at bounding box center [751, 307] width 830 height 71
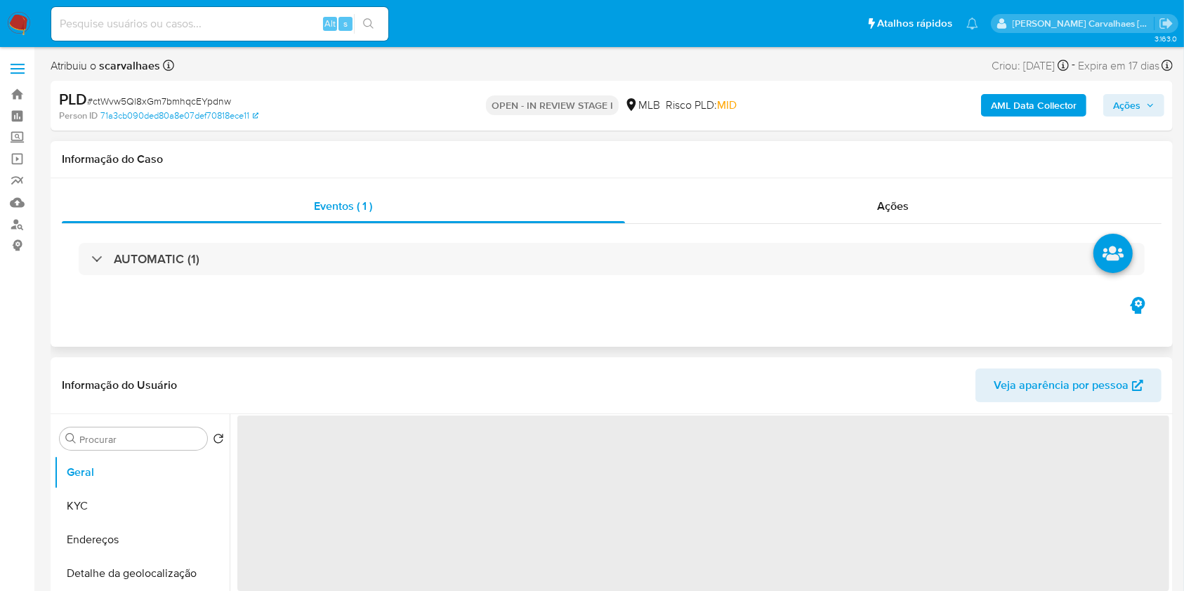
select select "10"
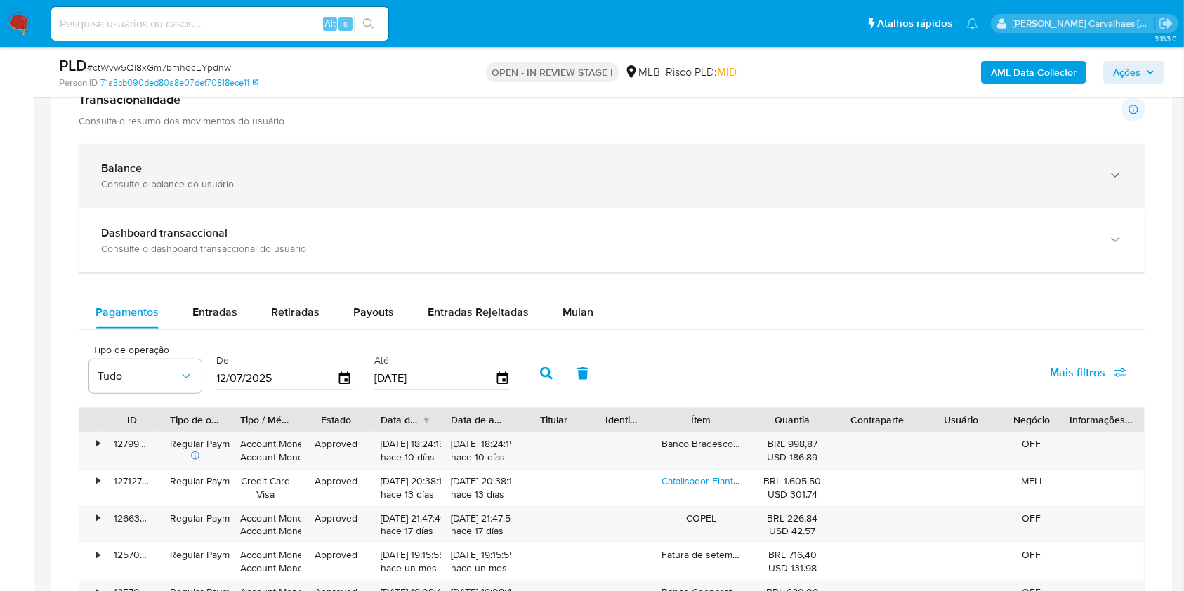
scroll to position [1029, 0]
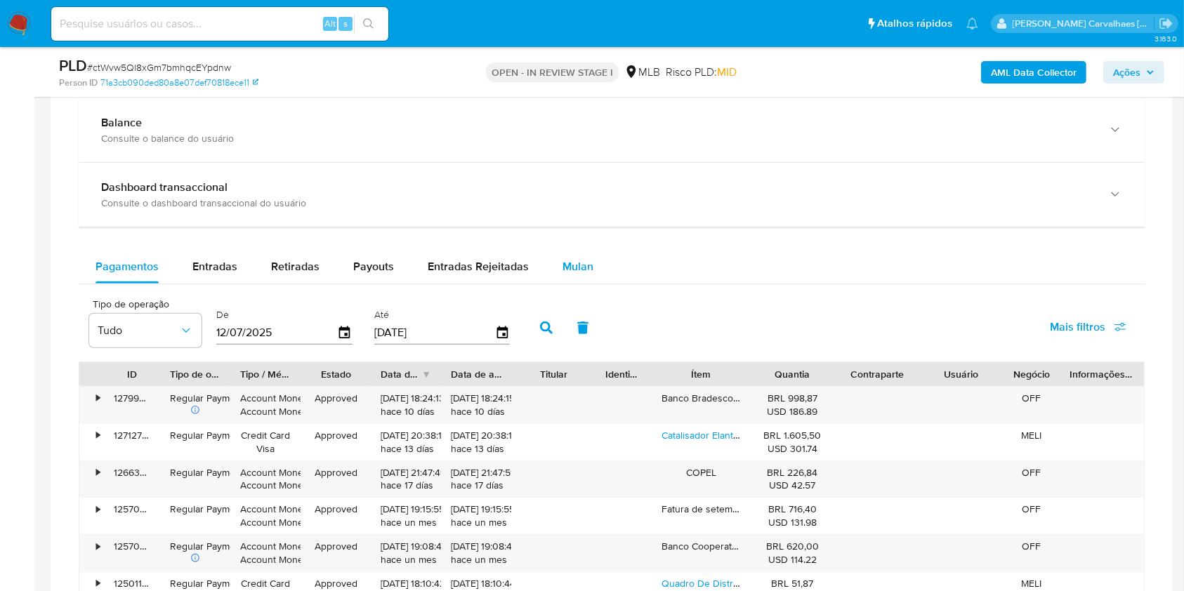
click at [577, 268] on span "Mulan" at bounding box center [577, 266] width 31 height 16
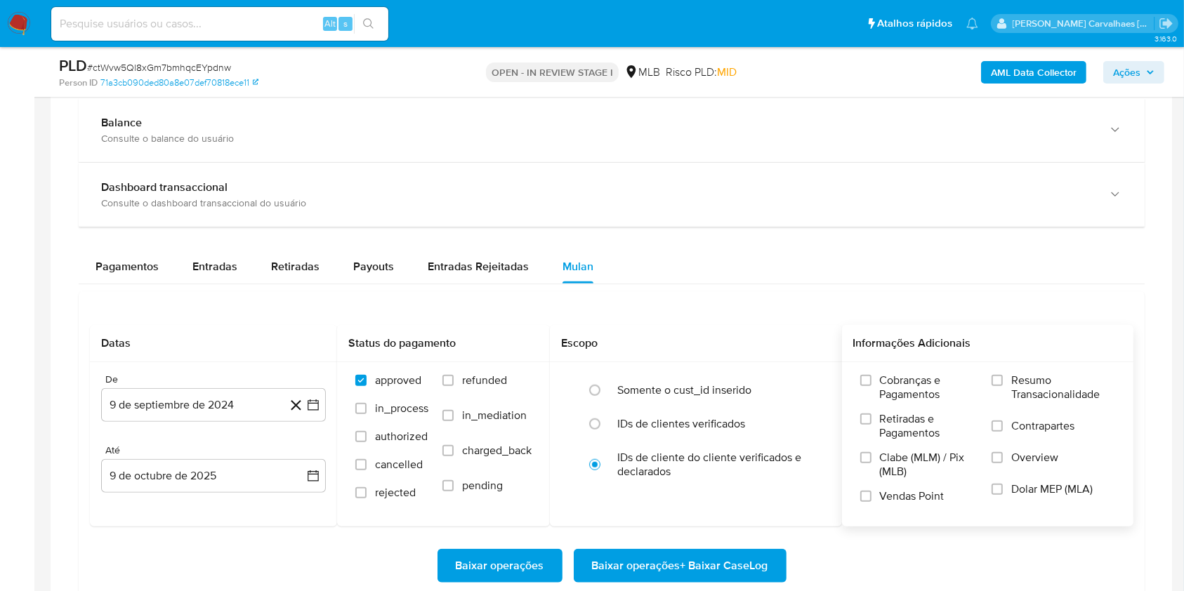
click at [989, 376] on div "Cobranças e Pagamentos Retiradas e Pagamentos Clabe (MLM) / Pix (MLB) Vendas Po…" at bounding box center [988, 444] width 270 height 140
click at [1000, 380] on input "Resumo Transacionalidade" at bounding box center [996, 380] width 11 height 11
click at [315, 404] on icon "button" at bounding box center [313, 405] width 14 height 14
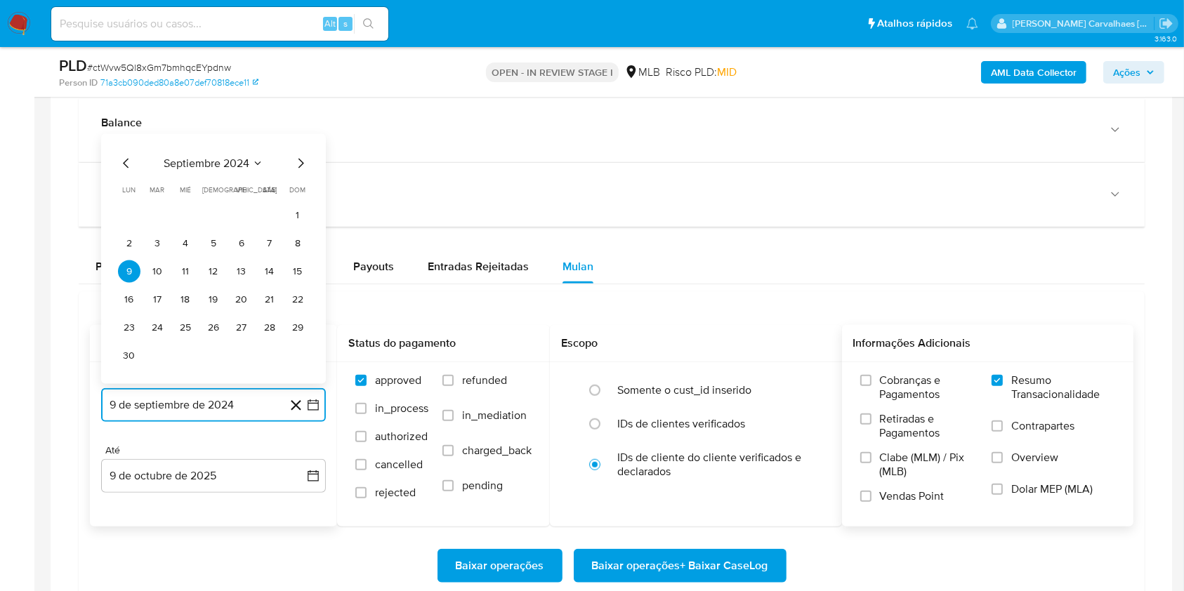
click at [298, 163] on icon "Mes siguiente" at bounding box center [300, 163] width 17 height 17
click at [298, 190] on icon "Mes siguiente" at bounding box center [300, 191] width 17 height 17
click at [303, 159] on icon "Mes siguiente" at bounding box center [300, 163] width 17 height 17
click at [297, 187] on icon "Mes siguiente" at bounding box center [300, 191] width 17 height 17
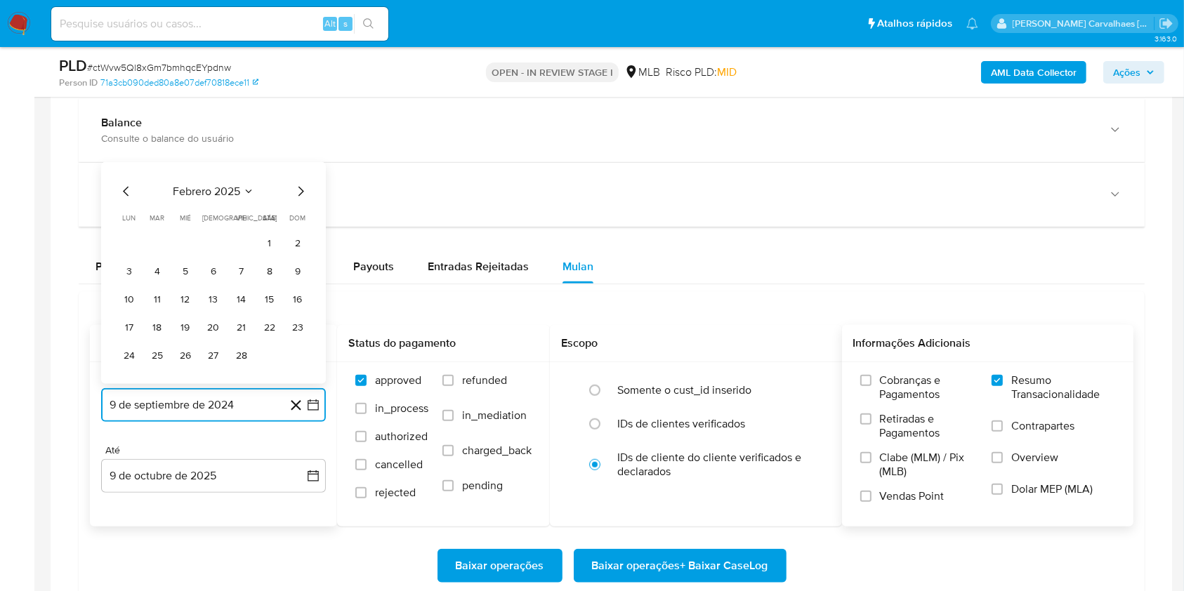
click at [297, 187] on icon "Mes siguiente" at bounding box center [300, 191] width 17 height 17
click at [298, 164] on icon "Mes siguiente" at bounding box center [300, 163] width 17 height 17
click at [294, 185] on icon "Mes siguiente" at bounding box center [300, 191] width 17 height 17
click at [297, 166] on icon "Mes siguiente" at bounding box center [300, 163] width 17 height 17
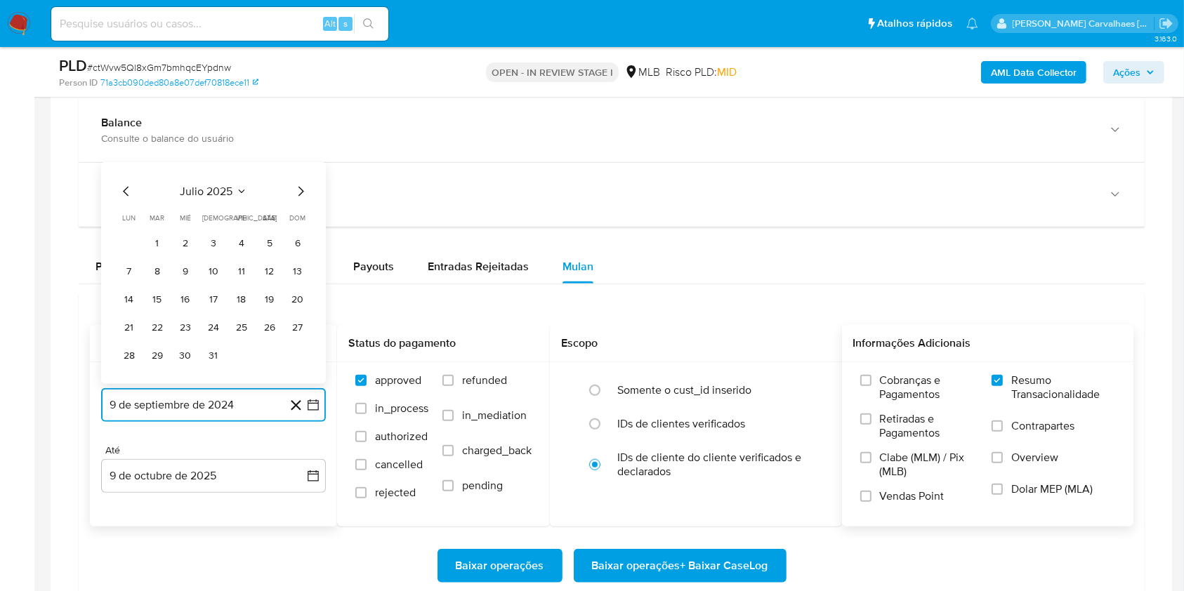
click at [300, 184] on icon "Mes siguiente" at bounding box center [300, 191] width 17 height 17
click at [267, 270] on button "9" at bounding box center [269, 271] width 22 height 22
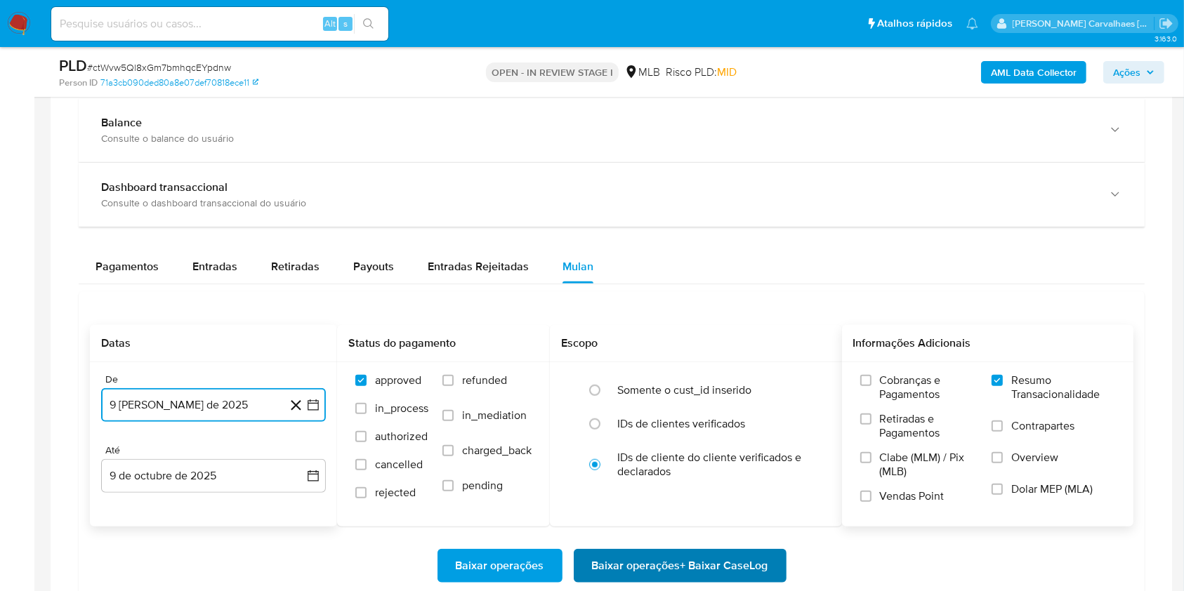
click at [670, 569] on span "Baixar operações + Baixar CaseLog" at bounding box center [680, 565] width 176 height 31
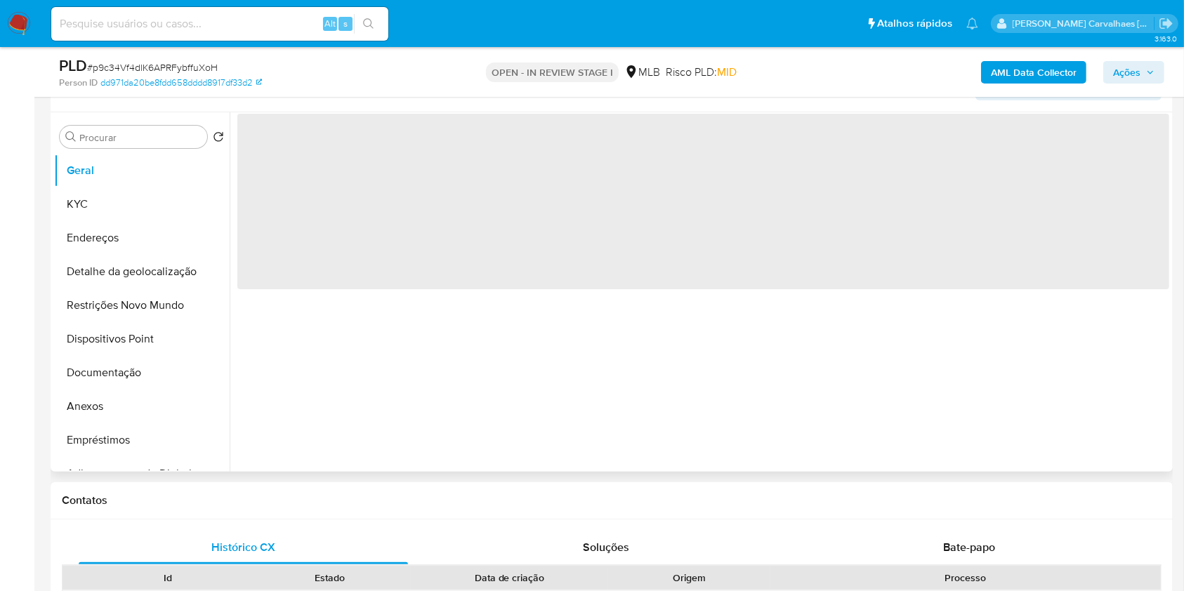
scroll to position [281, 0]
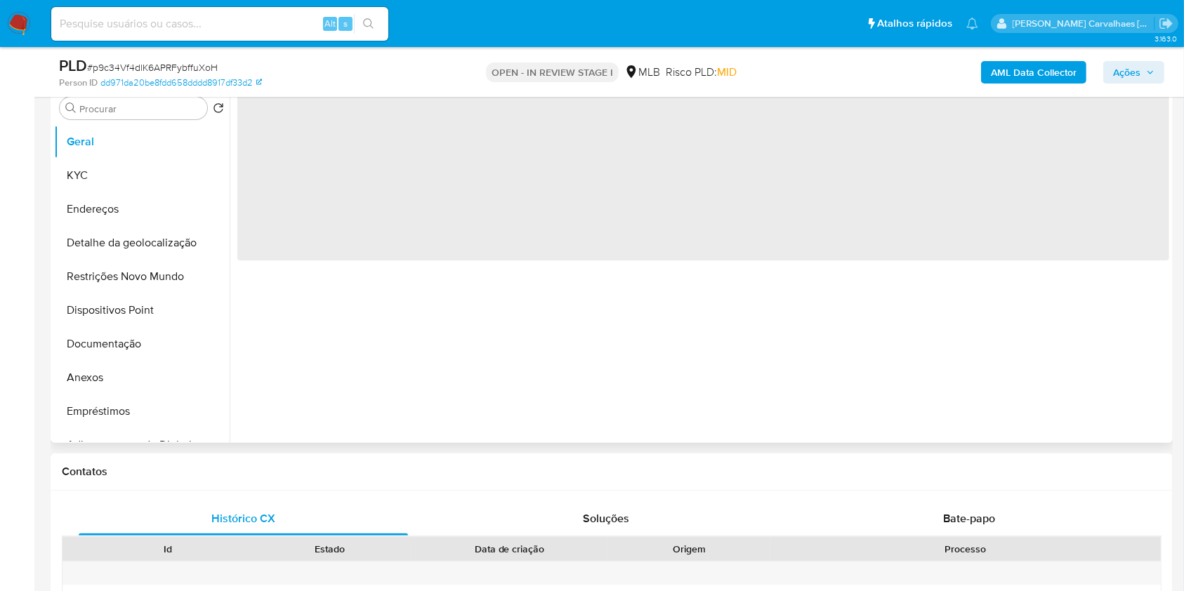
select select "10"
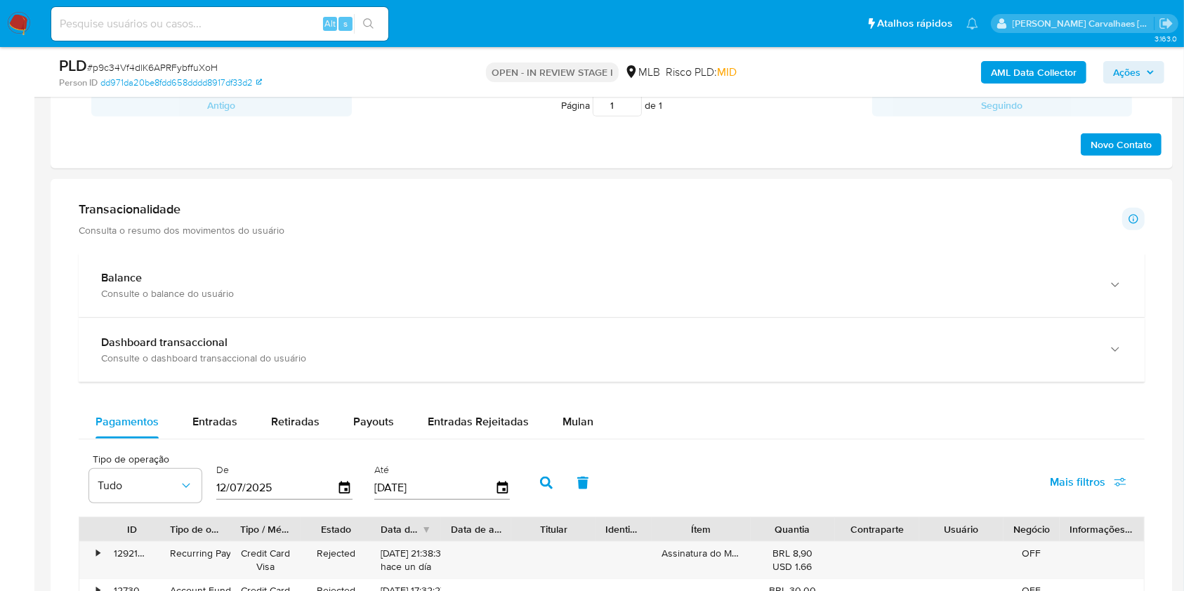
scroll to position [936, 0]
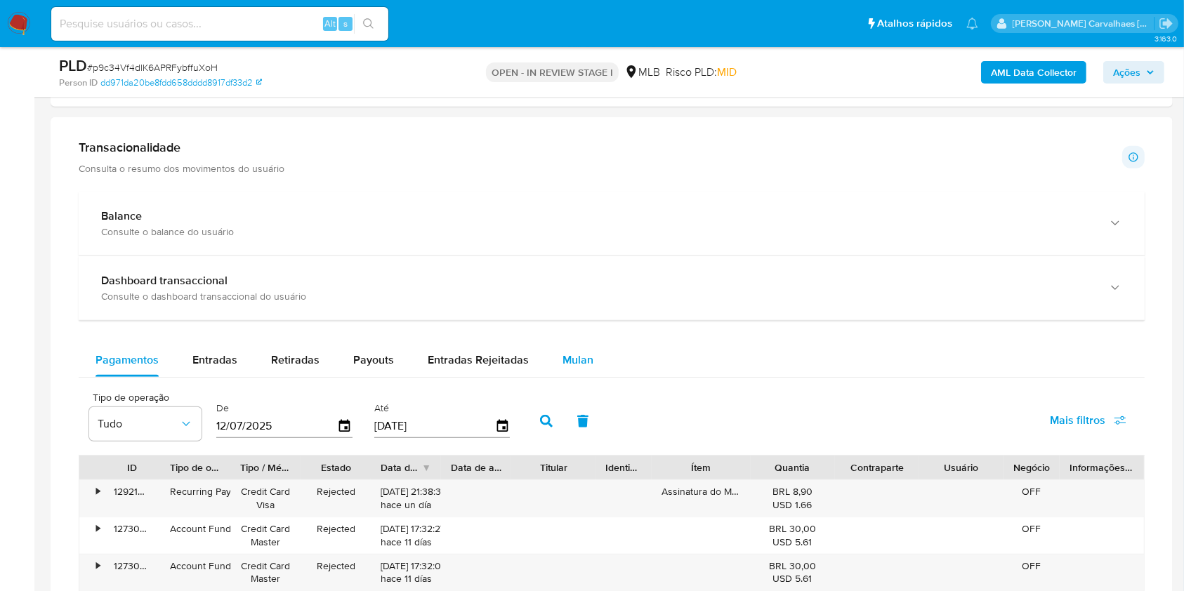
click at [586, 353] on span "Mulan" at bounding box center [577, 360] width 31 height 16
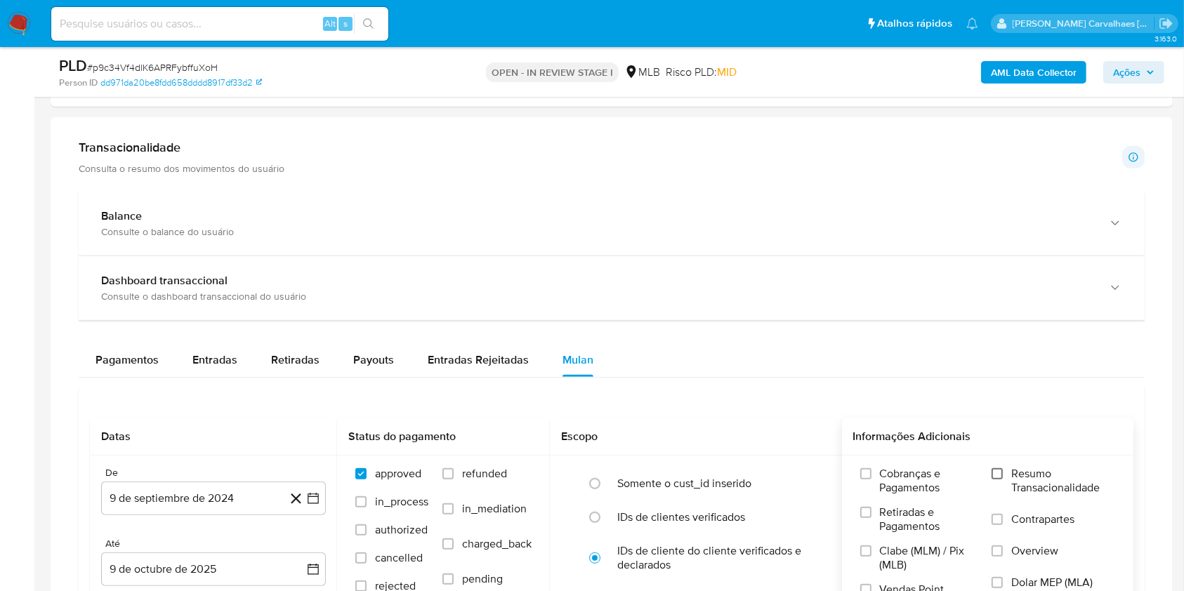
click at [997, 475] on input "Resumo Transacionalidade" at bounding box center [996, 473] width 11 height 11
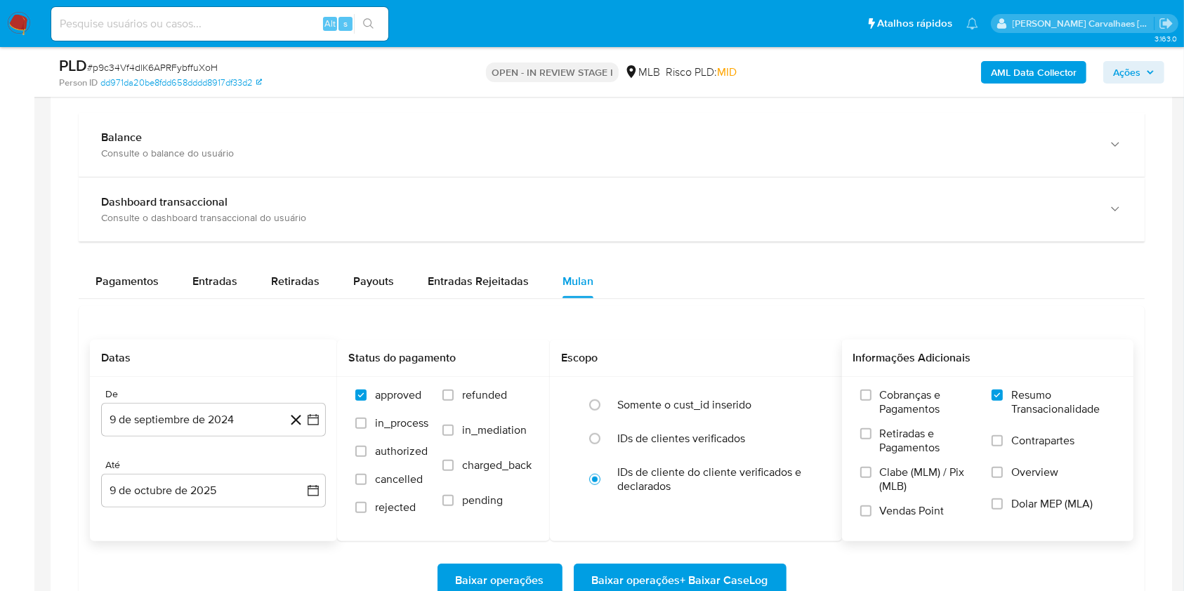
scroll to position [1123, 0]
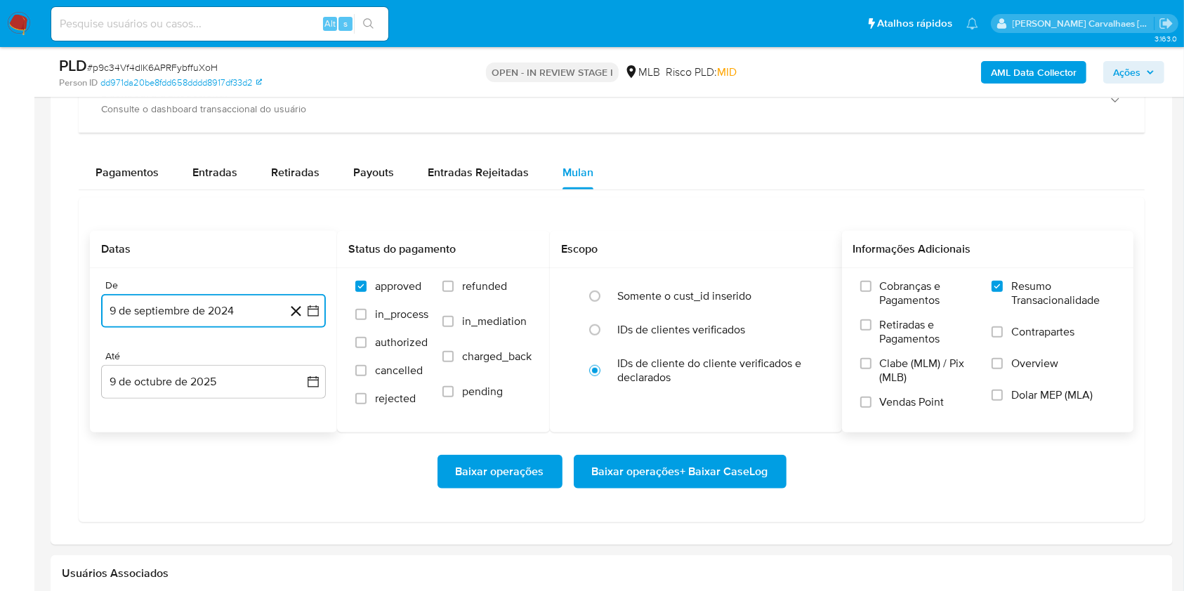
click at [318, 315] on icon "button" at bounding box center [313, 310] width 11 height 11
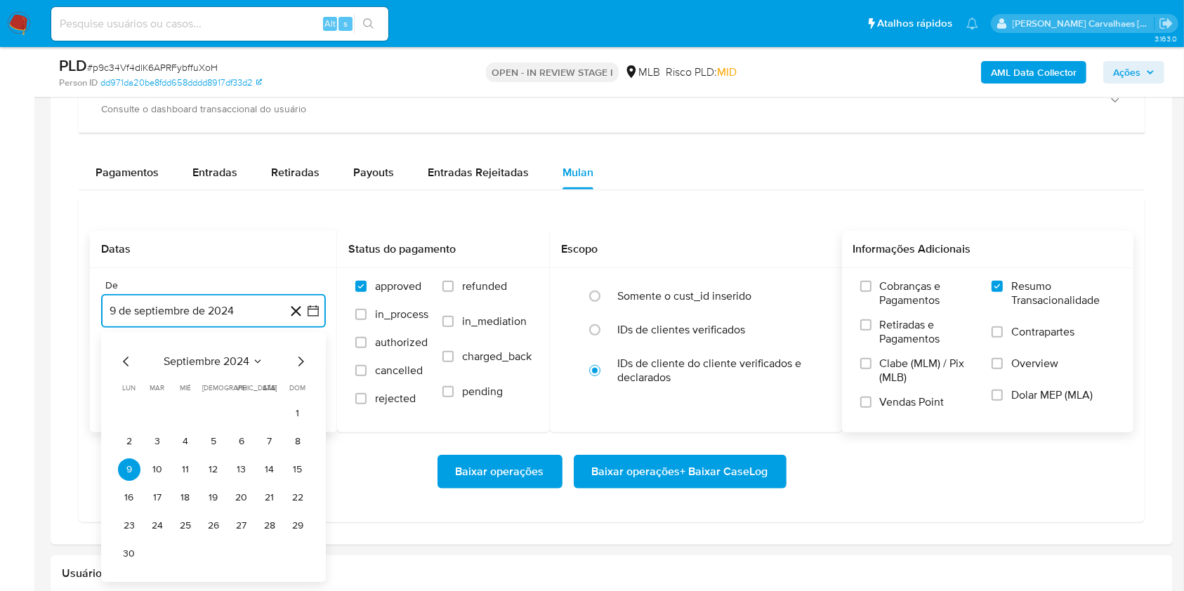
click at [298, 359] on icon "Mes siguiente" at bounding box center [300, 361] width 17 height 17
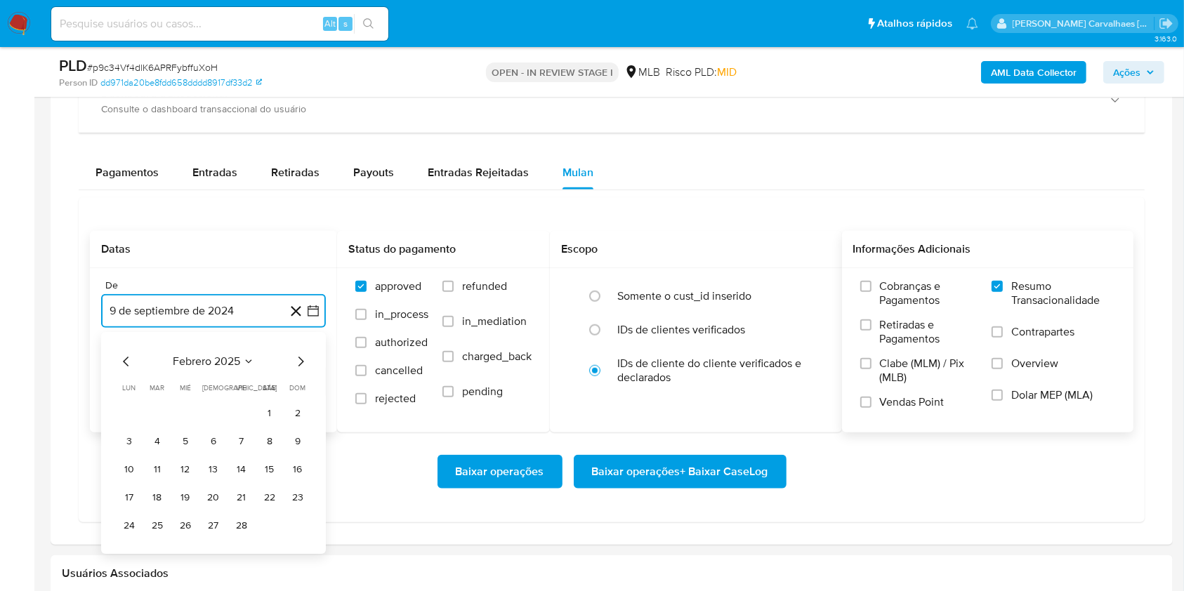
click at [298, 359] on icon "Mes siguiente" at bounding box center [300, 361] width 17 height 17
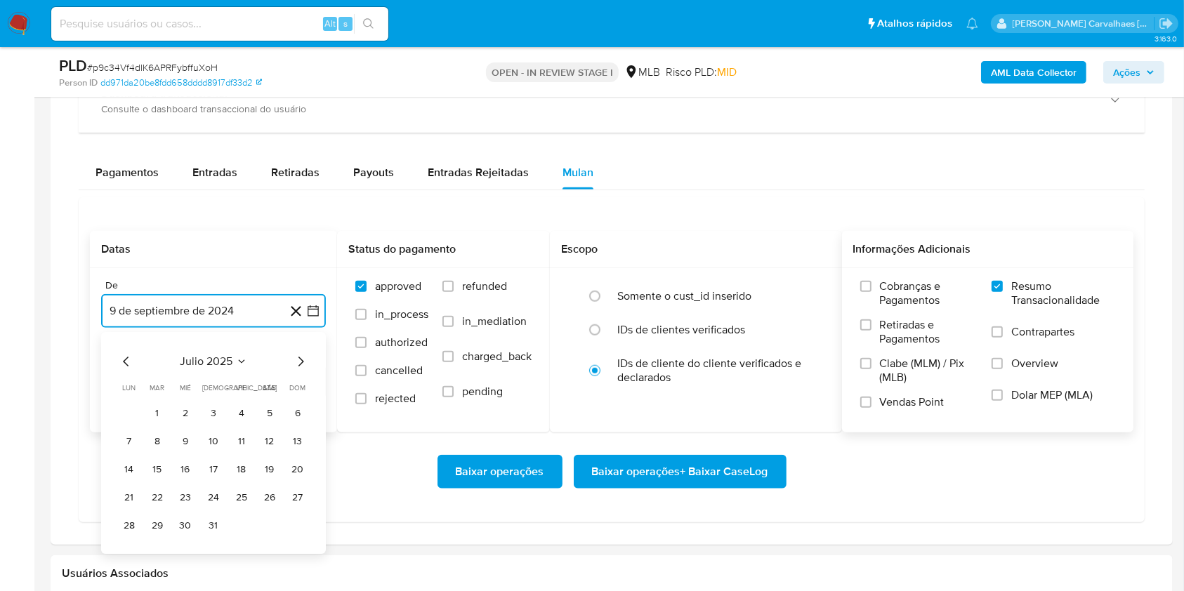
click at [298, 359] on icon "Mes siguiente" at bounding box center [300, 361] width 17 height 17
click at [266, 435] on button "9" at bounding box center [269, 441] width 22 height 22
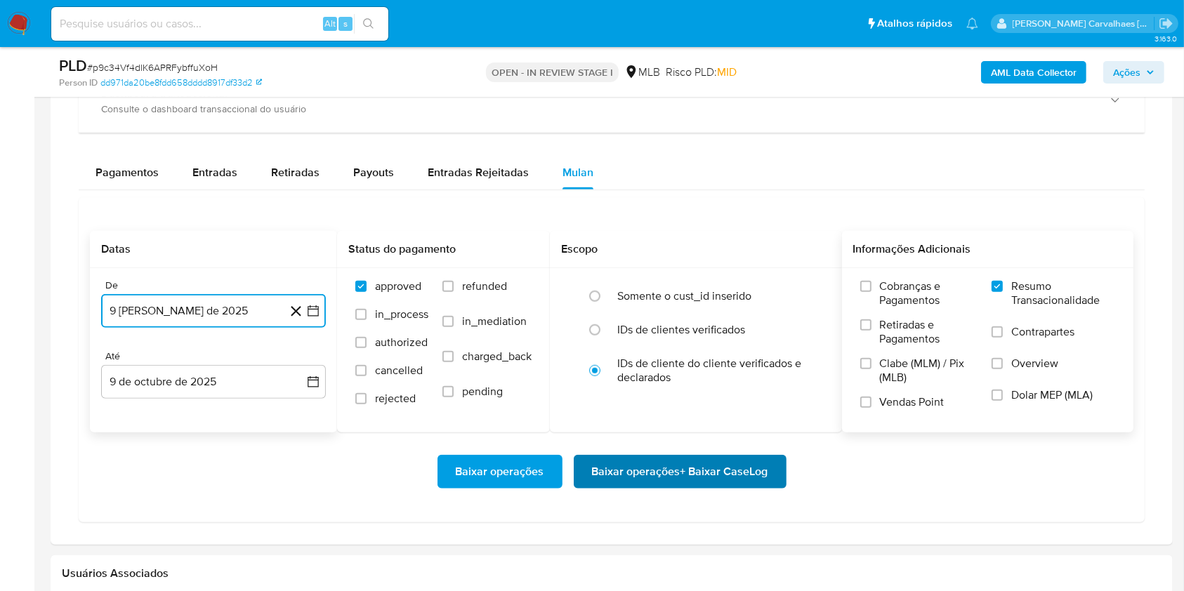
click at [643, 468] on span "Baixar operações + Baixar CaseLog" at bounding box center [680, 471] width 176 height 31
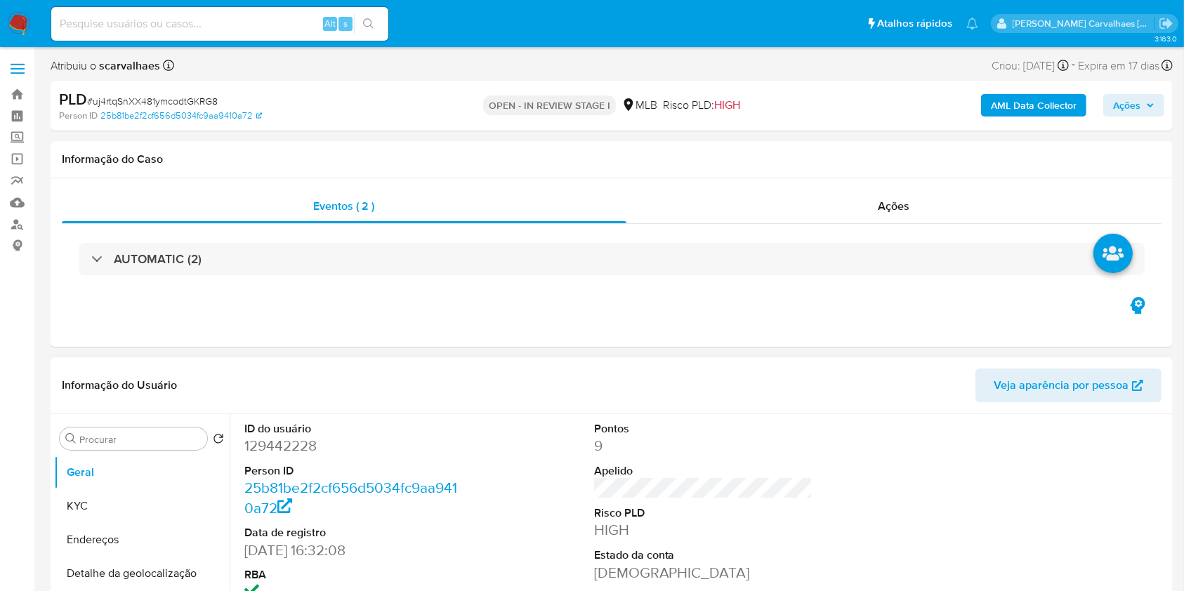
select select "10"
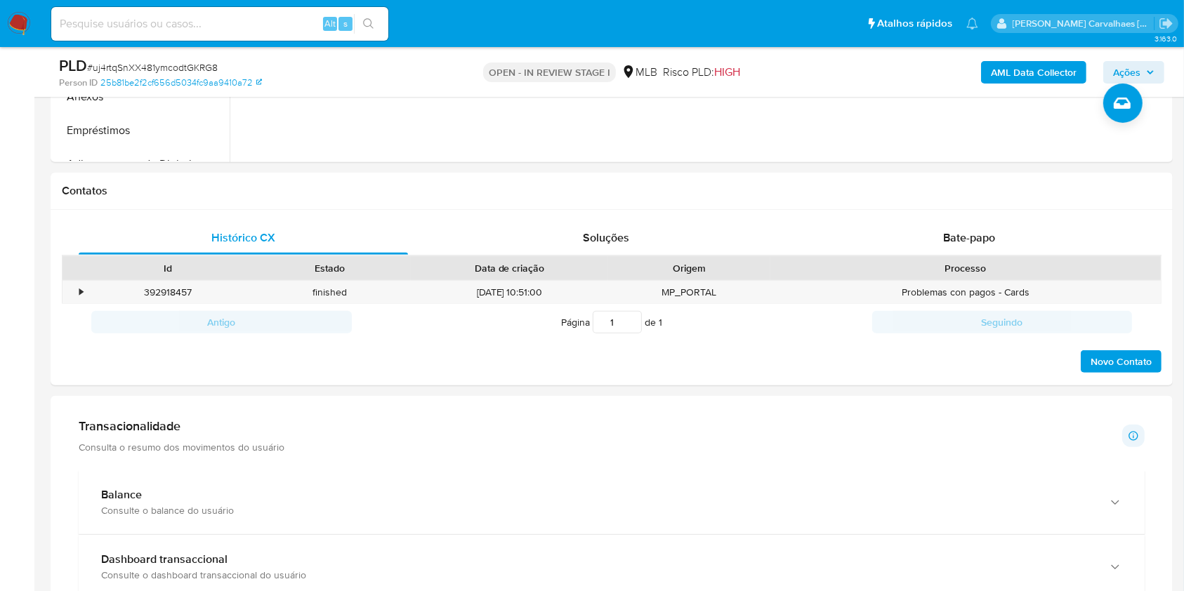
scroll to position [748, 0]
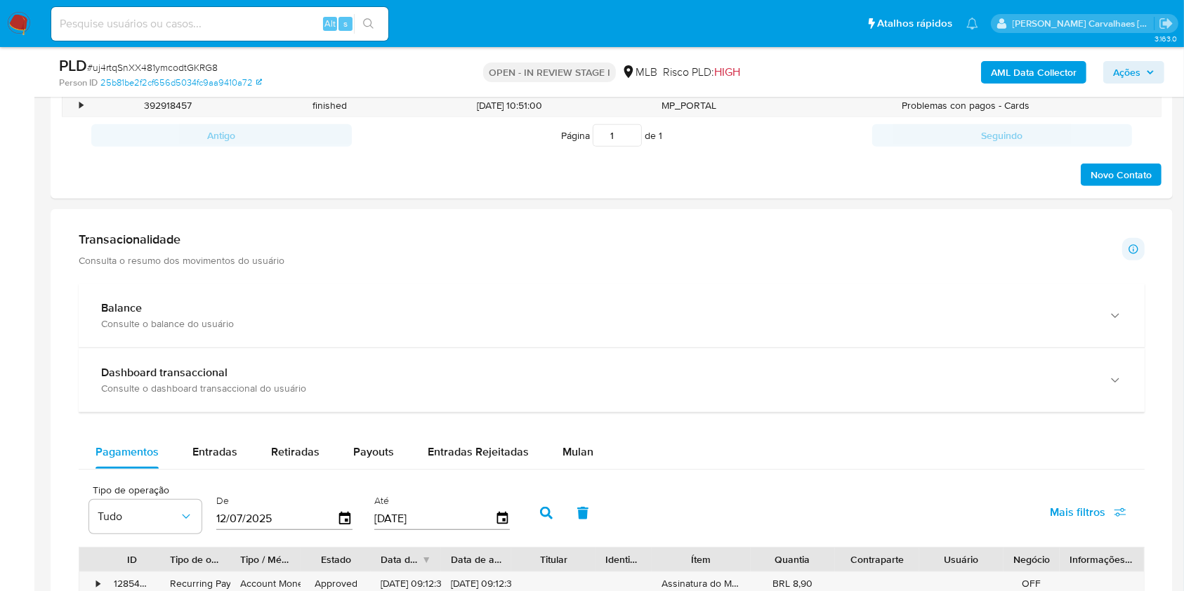
drag, startPoint x: 581, startPoint y: 449, endPoint x: 632, endPoint y: 444, distance: 50.8
click at [583, 449] on span "Mulan" at bounding box center [577, 452] width 31 height 16
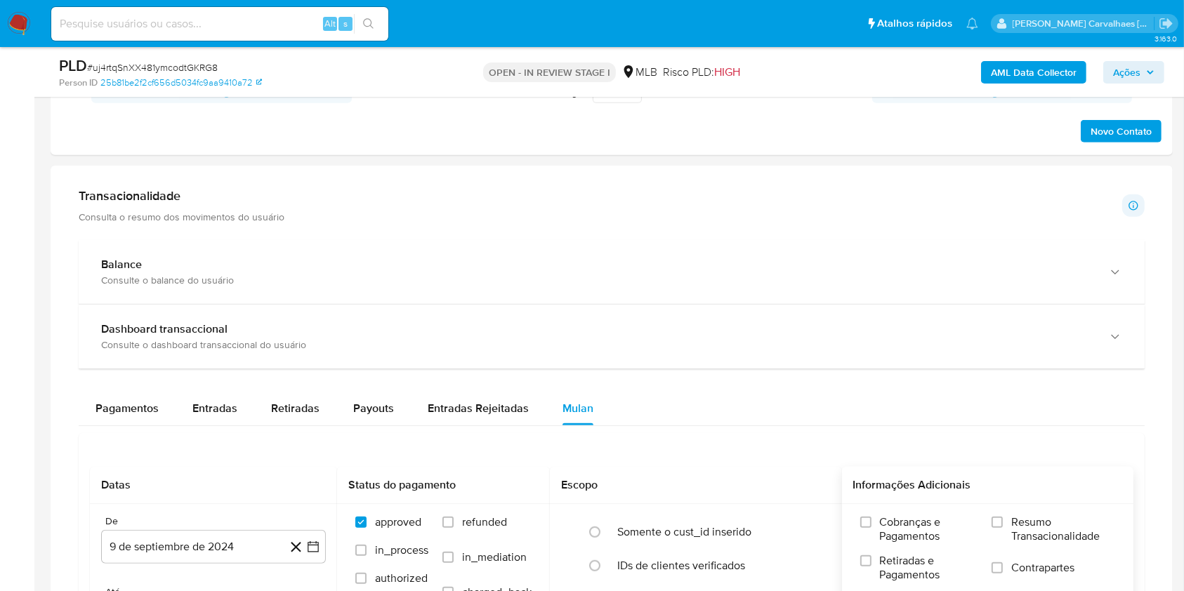
scroll to position [936, 0]
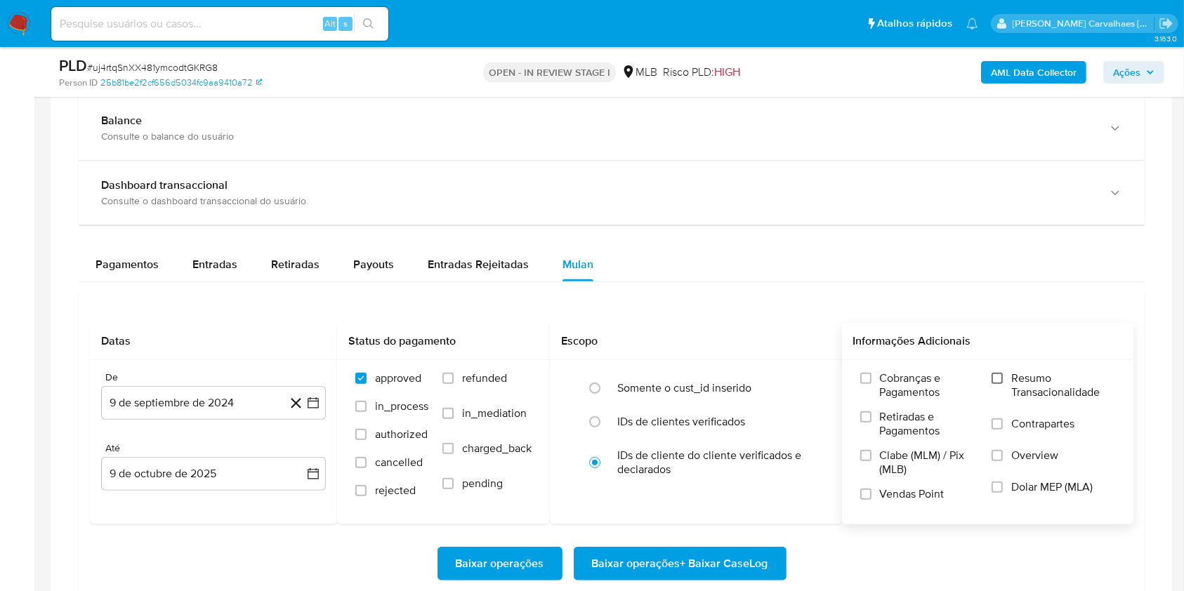
click at [1000, 383] on label "Resumo Transacionalidade" at bounding box center [1053, 394] width 124 height 46
click at [1000, 383] on input "Resumo Transacionalidade" at bounding box center [996, 378] width 11 height 11
click at [312, 401] on icon "button" at bounding box center [313, 403] width 14 height 14
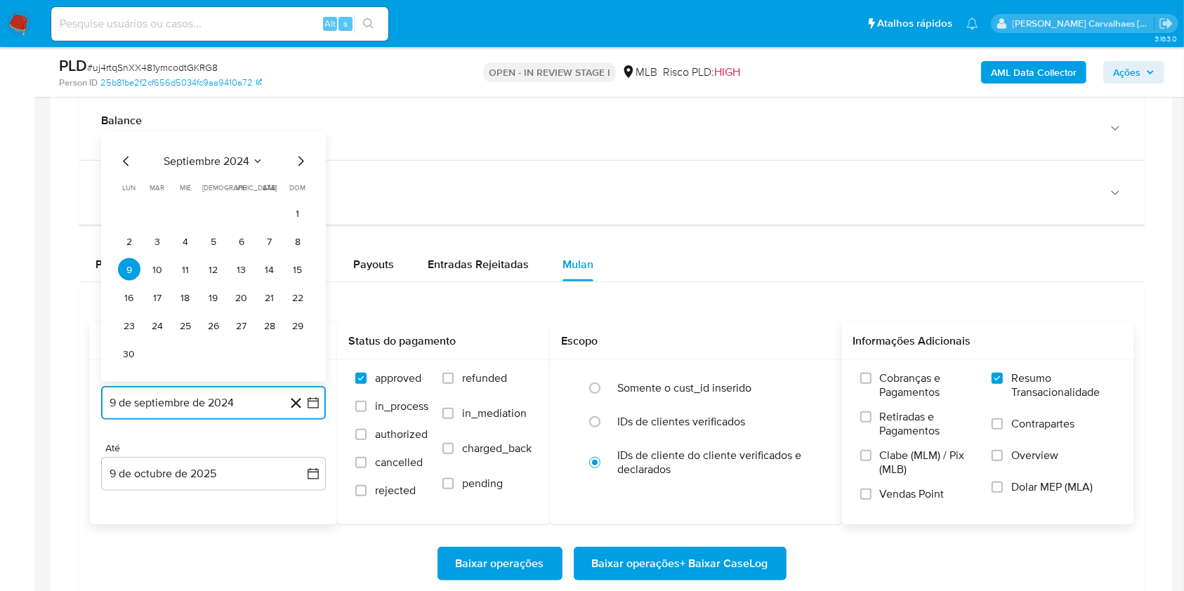
click at [302, 163] on icon "Mes siguiente" at bounding box center [300, 161] width 17 height 17
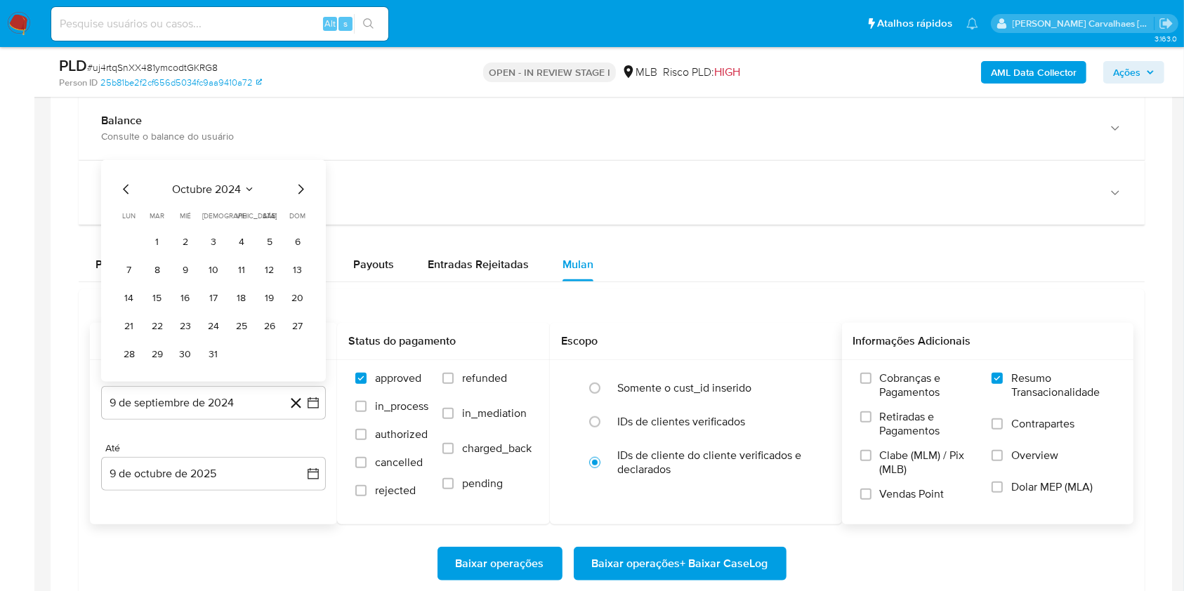
click at [287, 190] on div "octubre 2024" at bounding box center [213, 189] width 191 height 17
click at [299, 190] on icon "Mes siguiente" at bounding box center [300, 189] width 17 height 17
click at [299, 190] on span "dom" at bounding box center [298, 188] width 16 height 11
click at [295, 166] on icon "Mes siguiente" at bounding box center [300, 161] width 17 height 17
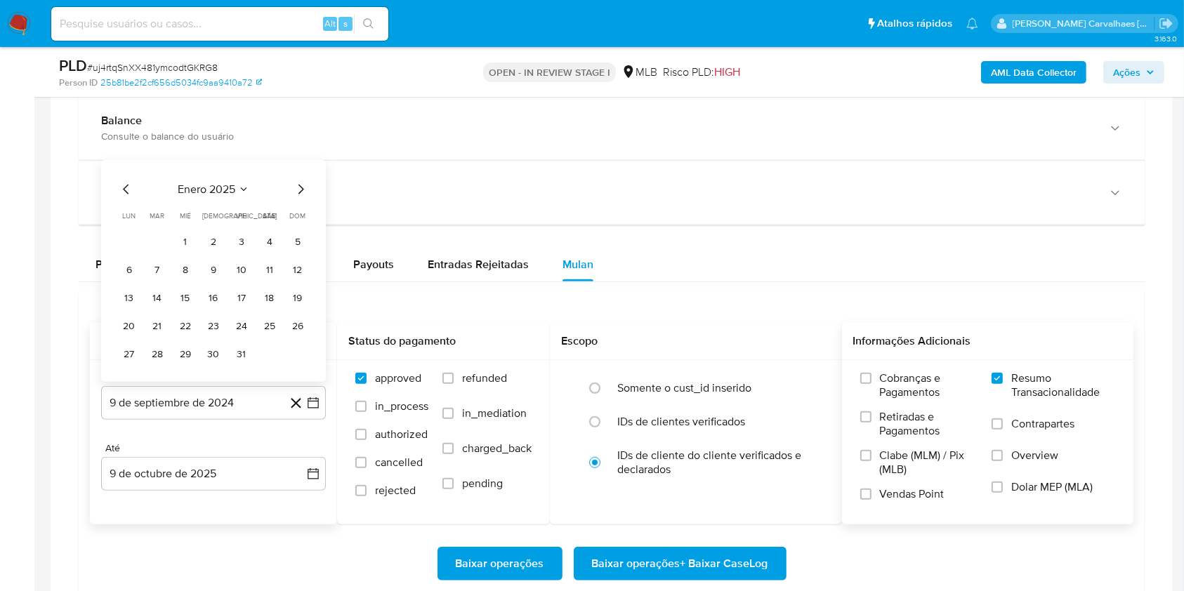
click at [297, 185] on icon "Mes siguiente" at bounding box center [300, 189] width 17 height 17
click at [298, 160] on icon "Mes siguiente" at bounding box center [300, 161] width 17 height 17
click at [297, 187] on icon "Mes siguiente" at bounding box center [300, 189] width 17 height 17
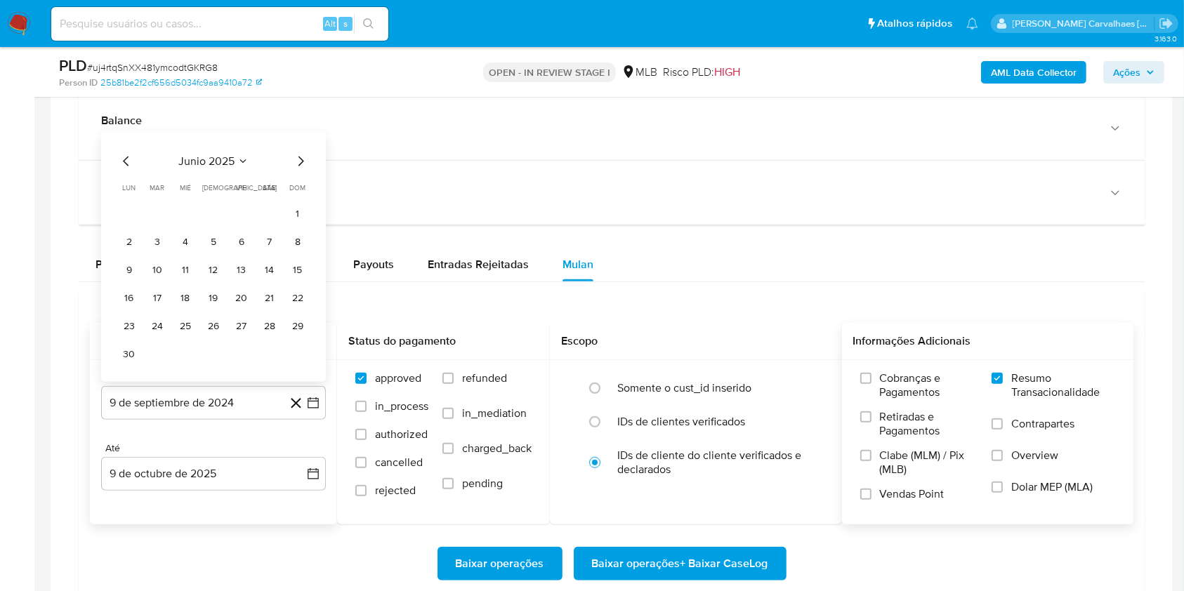
click at [300, 158] on icon "Mes siguiente" at bounding box center [301, 162] width 6 height 10
click at [299, 188] on icon "Mes siguiente" at bounding box center [300, 189] width 17 height 17
click at [270, 265] on button "9" at bounding box center [269, 269] width 22 height 22
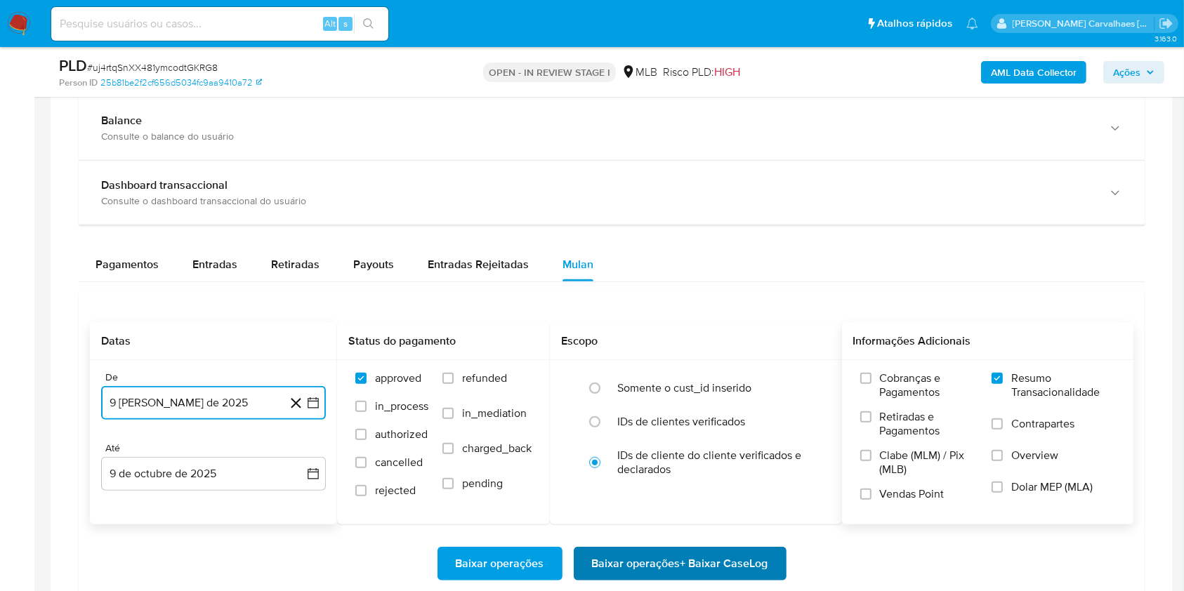
click at [665, 553] on span "Baixar operações + Baixar CaseLog" at bounding box center [680, 563] width 176 height 31
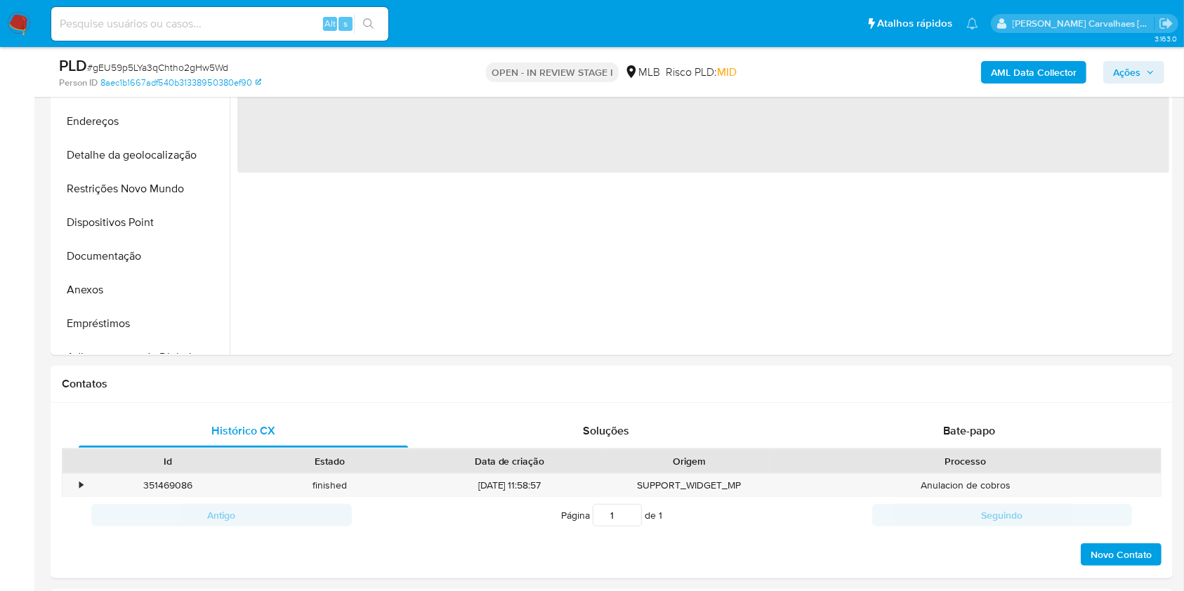
scroll to position [374, 0]
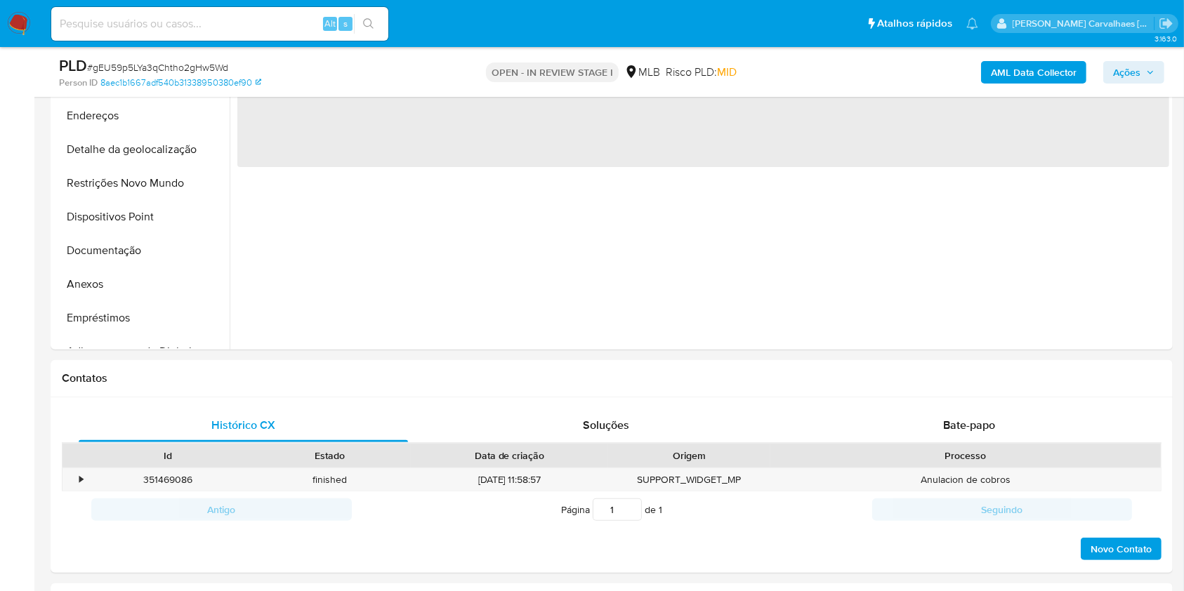
select select "10"
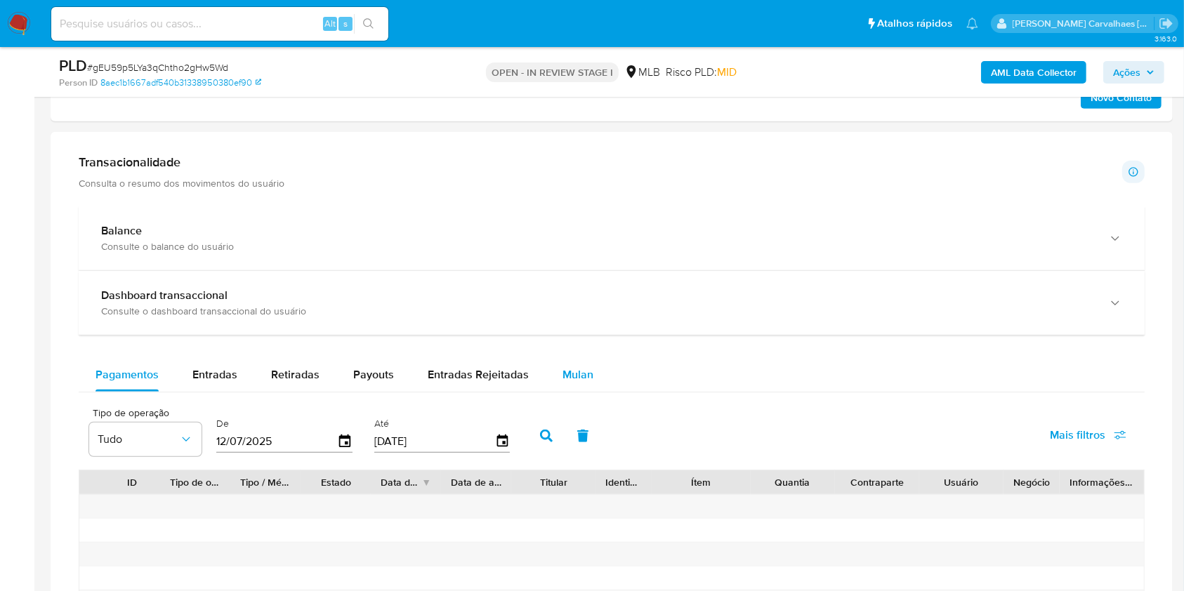
scroll to position [843, 0]
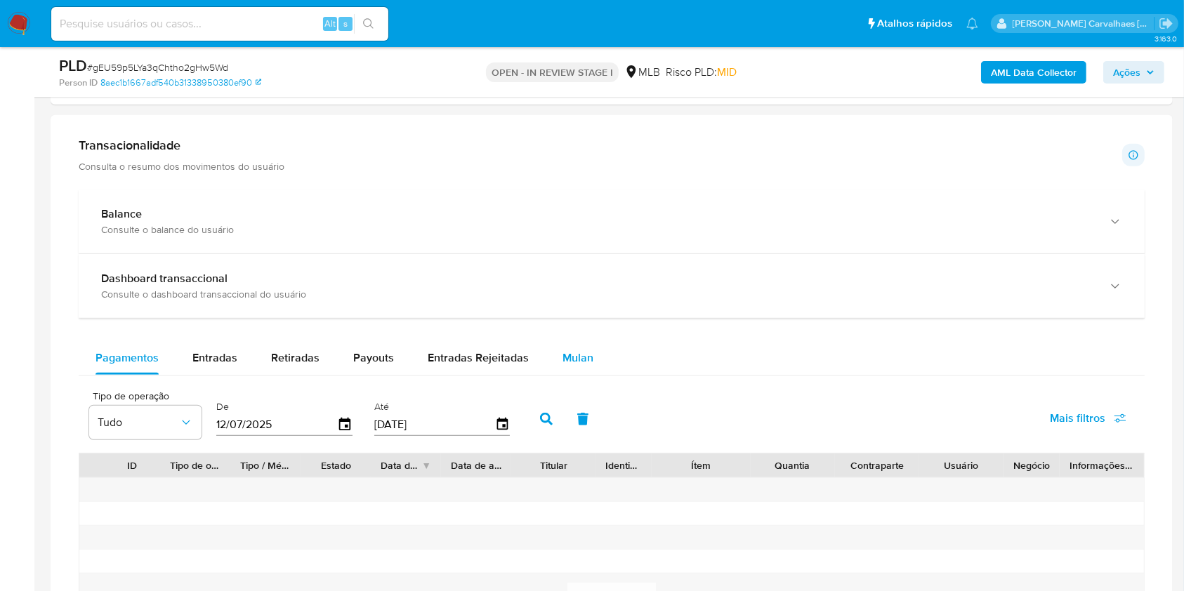
click at [579, 361] on span "Mulan" at bounding box center [577, 358] width 31 height 16
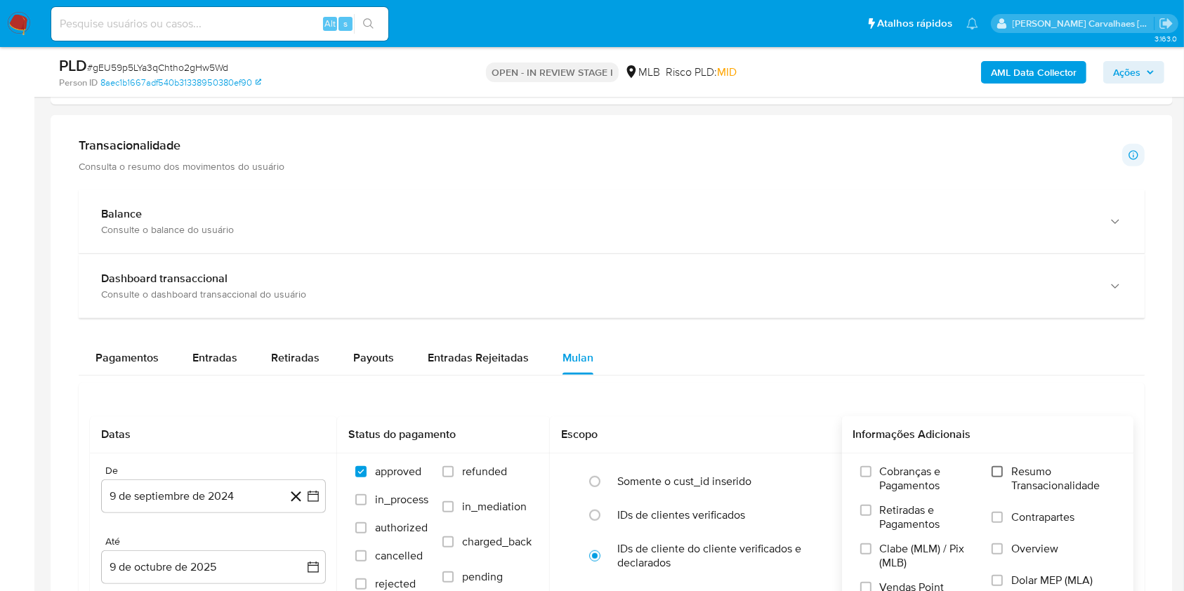
click at [994, 472] on input "Resumo Transacionalidade" at bounding box center [996, 471] width 11 height 11
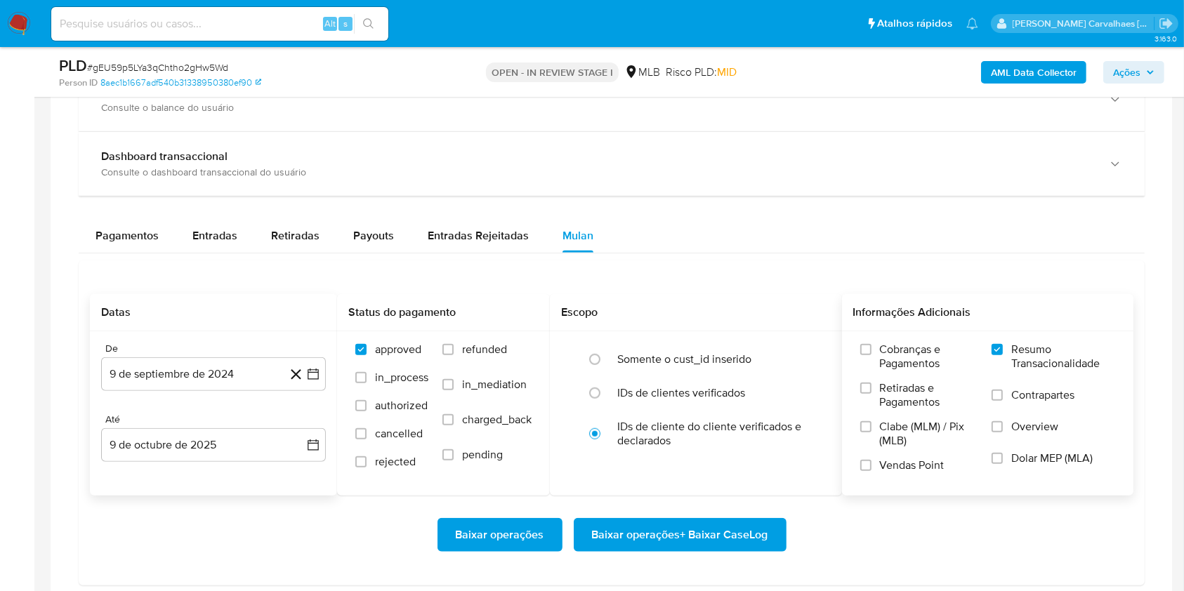
scroll to position [1029, 0]
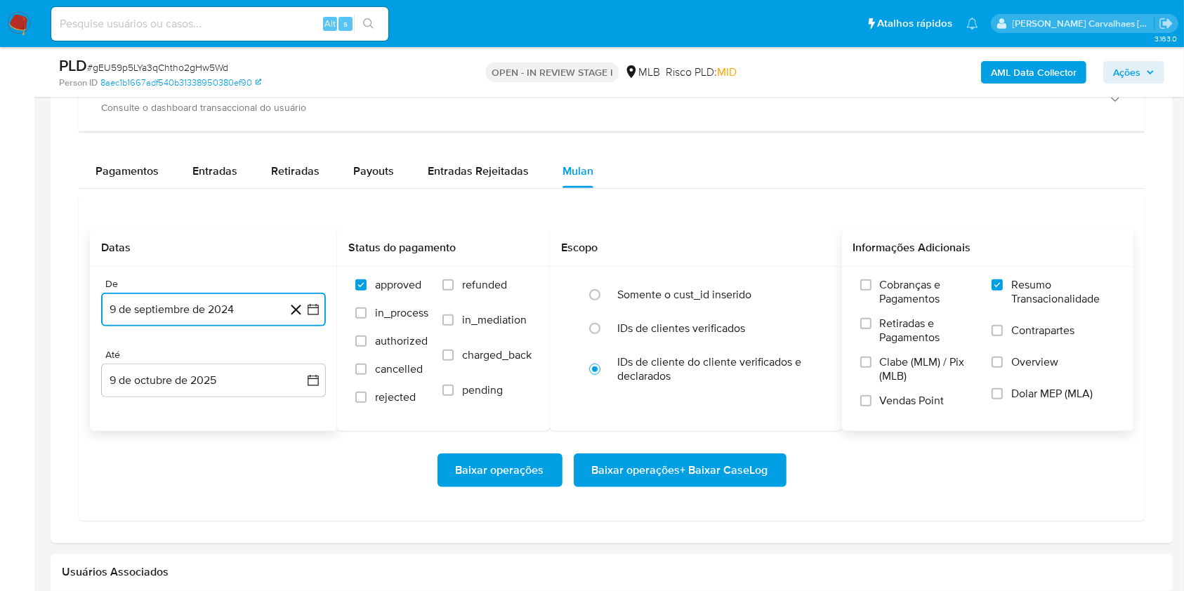
click at [310, 306] on icon "button" at bounding box center [313, 310] width 14 height 14
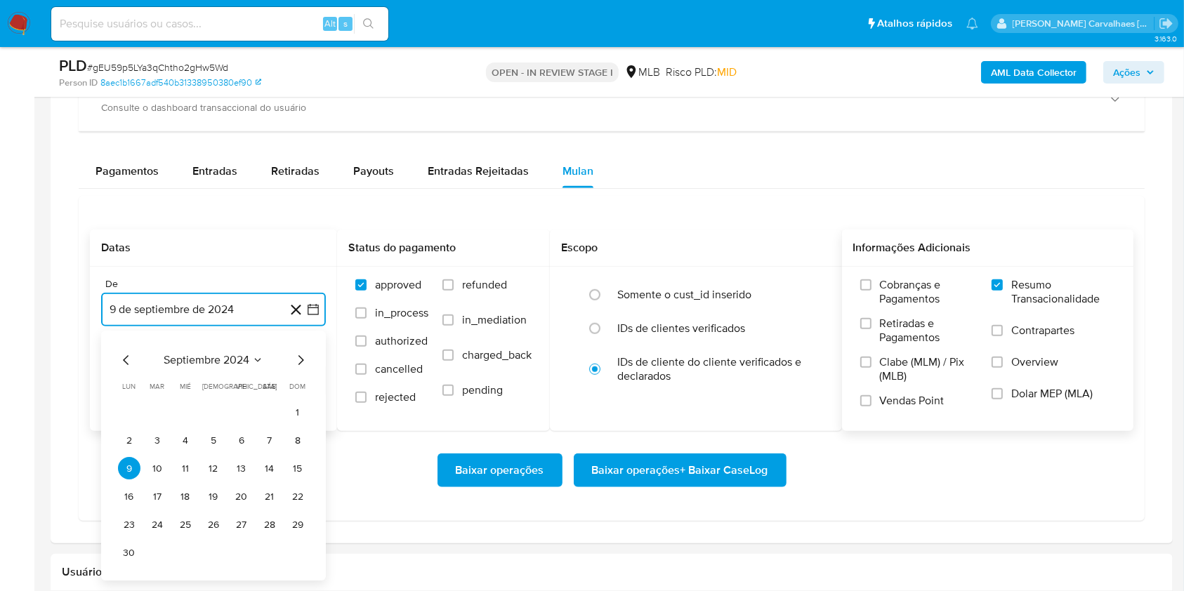
click at [300, 358] on icon "Mes siguiente" at bounding box center [300, 360] width 17 height 17
click at [298, 358] on icon "Mes siguiente" at bounding box center [300, 360] width 17 height 17
click at [297, 358] on icon "Mes siguiente" at bounding box center [300, 360] width 17 height 17
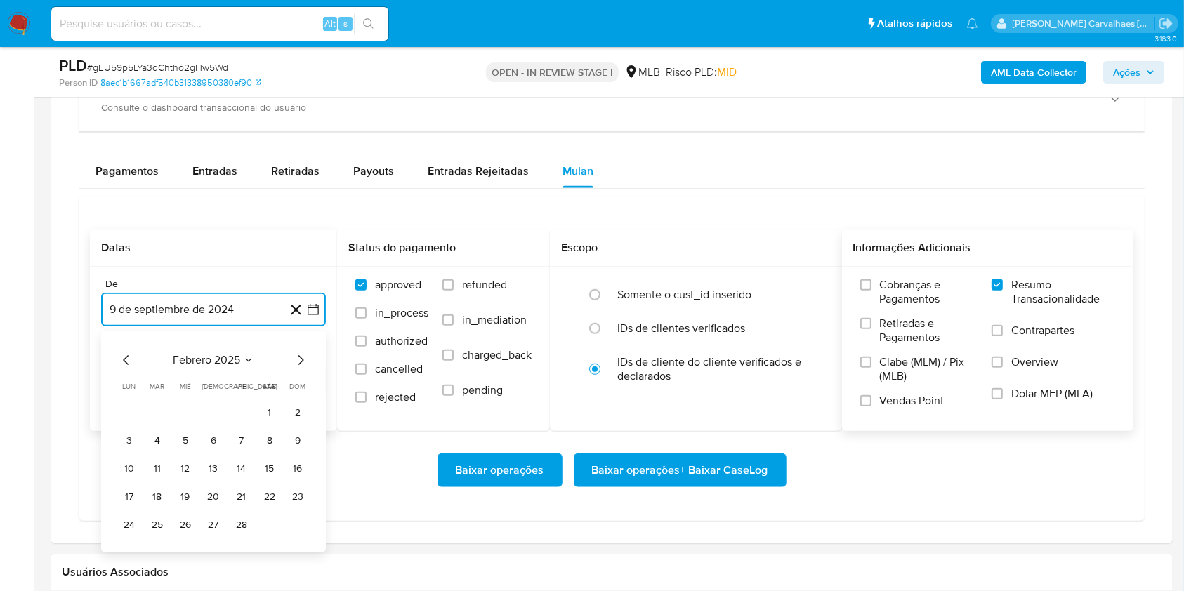
click at [297, 358] on icon "Mes siguiente" at bounding box center [300, 360] width 17 height 17
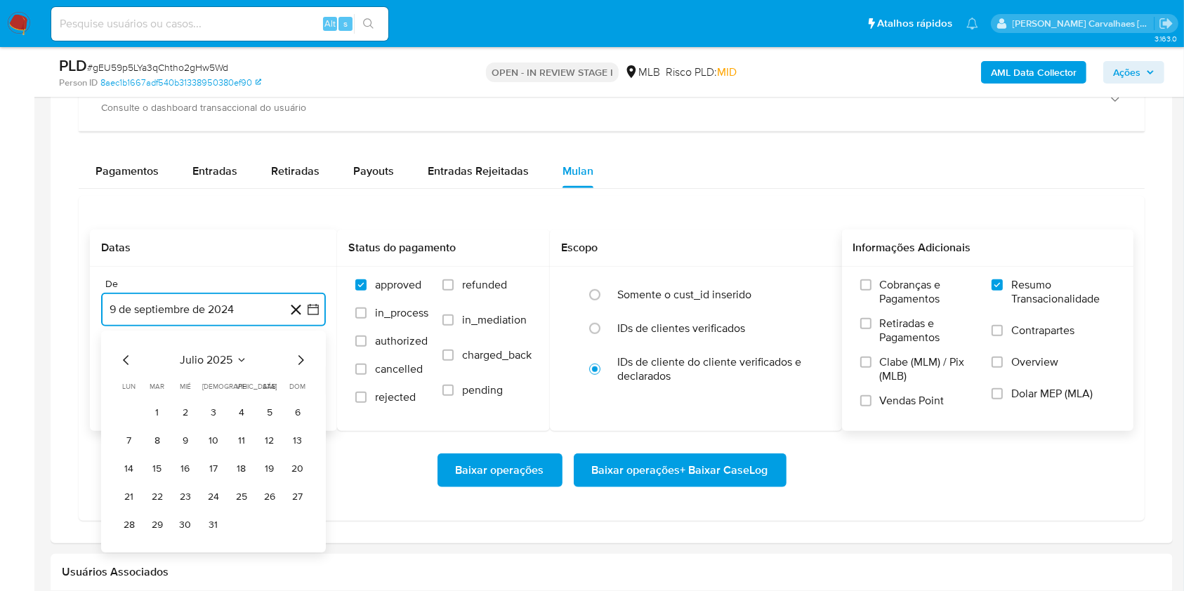
click at [297, 358] on icon "Mes siguiente" at bounding box center [300, 360] width 17 height 17
click at [276, 439] on button "9" at bounding box center [269, 441] width 22 height 22
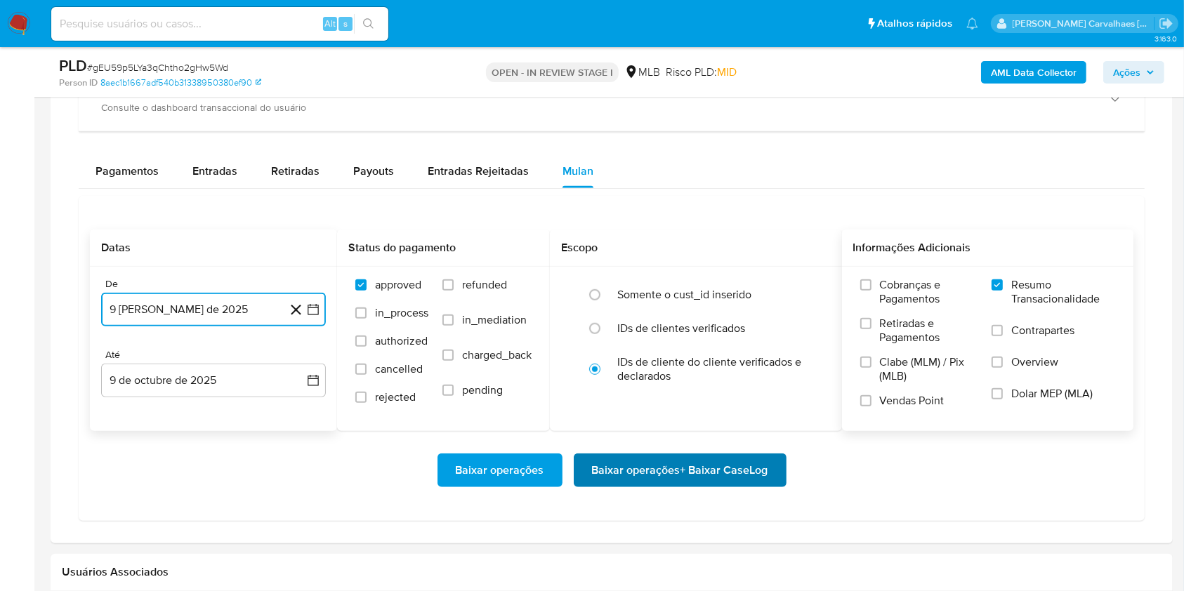
click at [654, 469] on span "Baixar operações + Baixar CaseLog" at bounding box center [680, 470] width 176 height 31
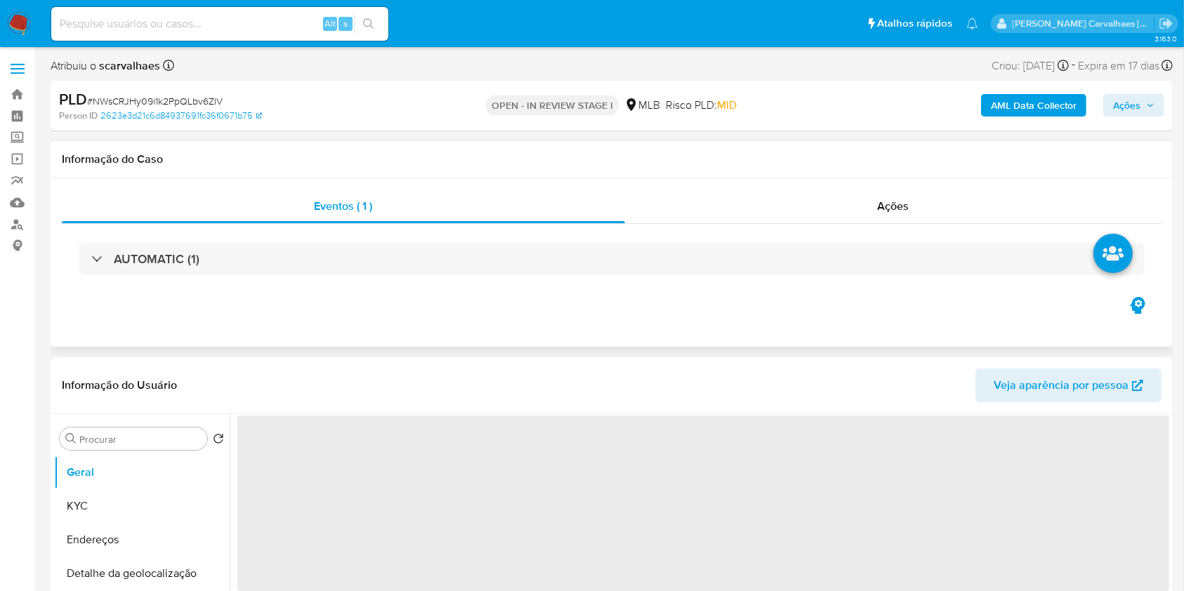
select select "10"
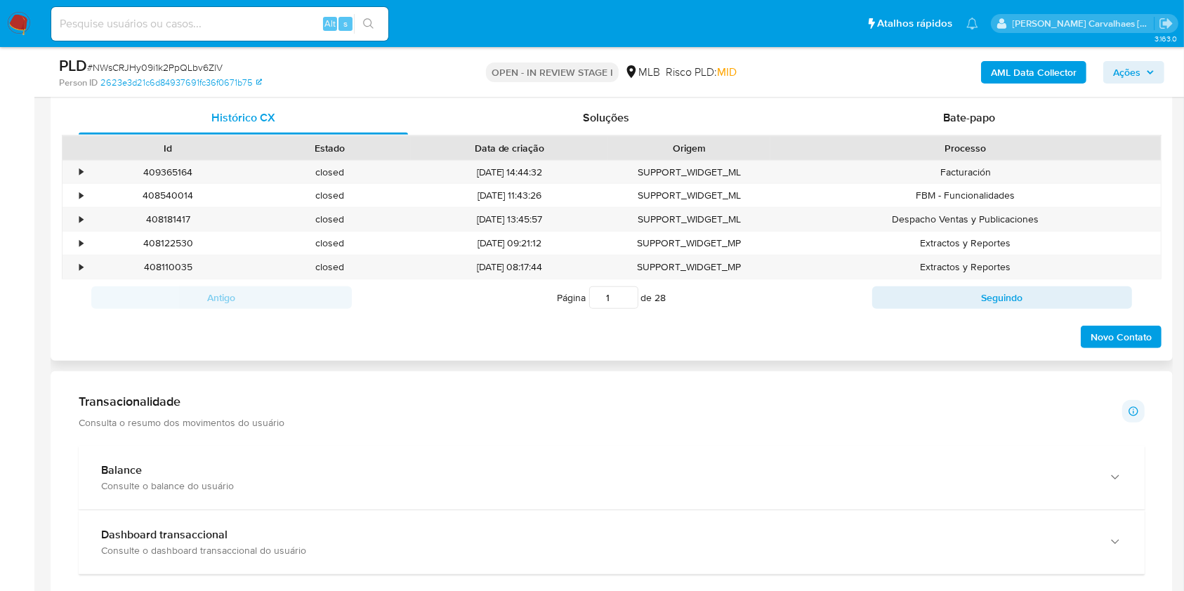
scroll to position [843, 0]
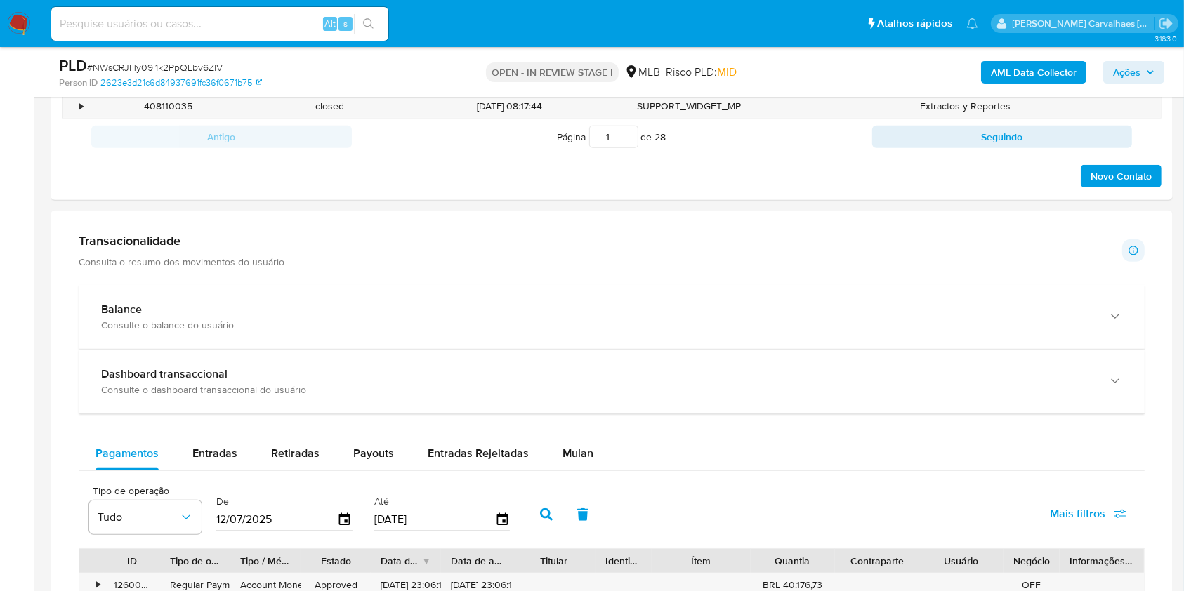
drag, startPoint x: 585, startPoint y: 455, endPoint x: 644, endPoint y: 454, distance: 59.0
click at [584, 455] on span "Mulan" at bounding box center [577, 453] width 31 height 16
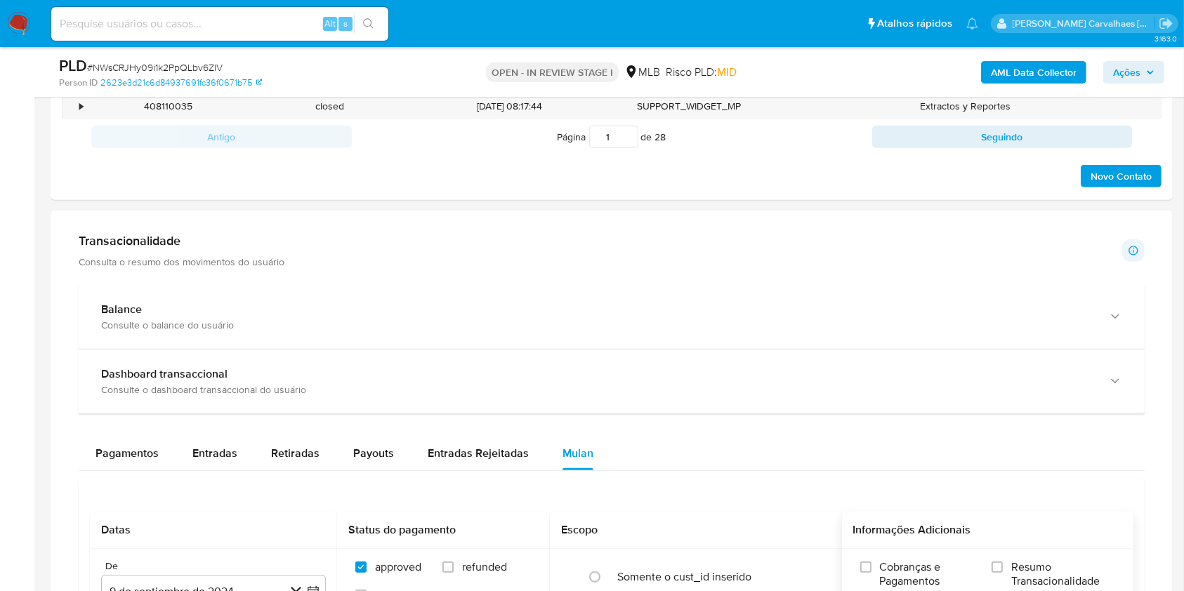
click at [999, 564] on input "Resumo Transacionalidade" at bounding box center [996, 567] width 11 height 11
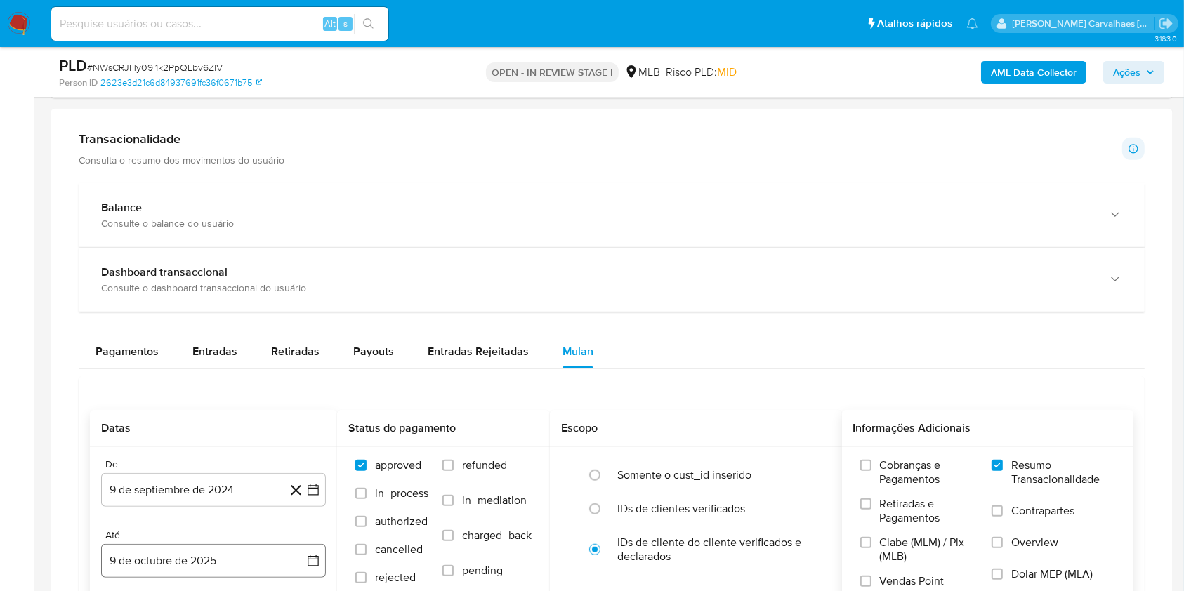
scroll to position [1123, 0]
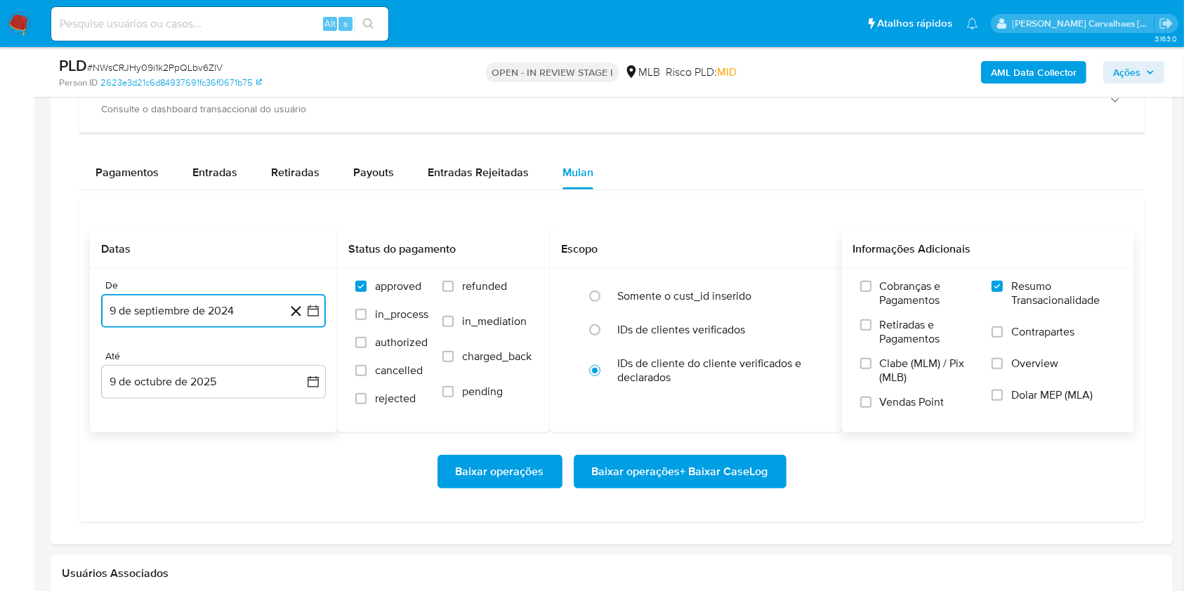
click at [317, 315] on icon "button" at bounding box center [313, 311] width 14 height 14
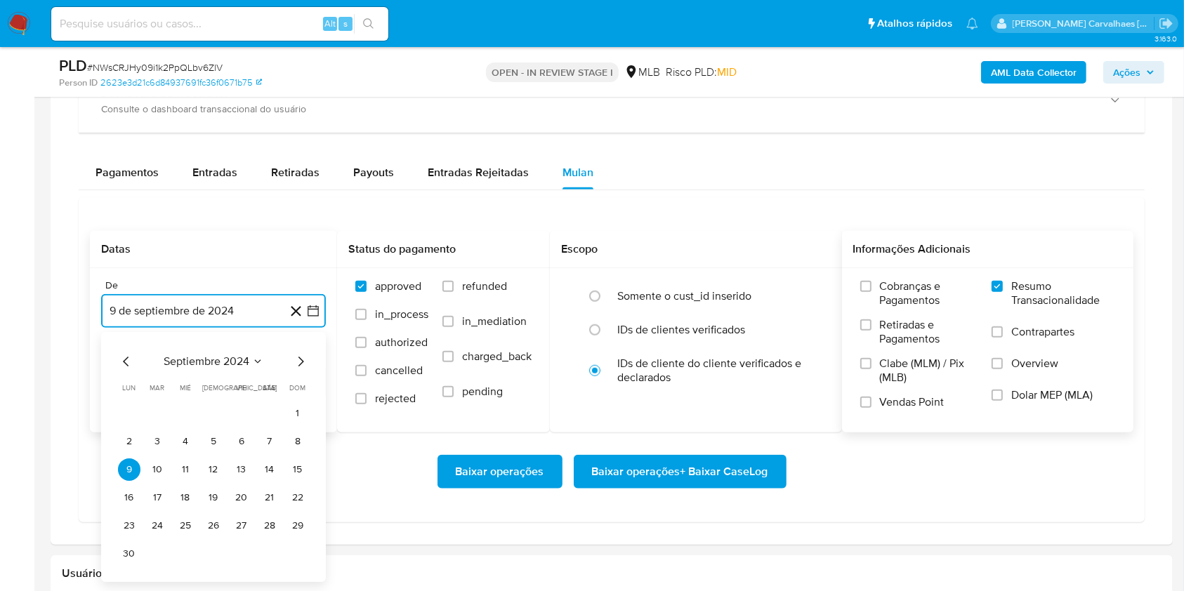
click at [303, 362] on icon "Mes siguiente" at bounding box center [300, 361] width 17 height 17
click at [300, 361] on icon "Mes siguiente" at bounding box center [300, 361] width 17 height 17
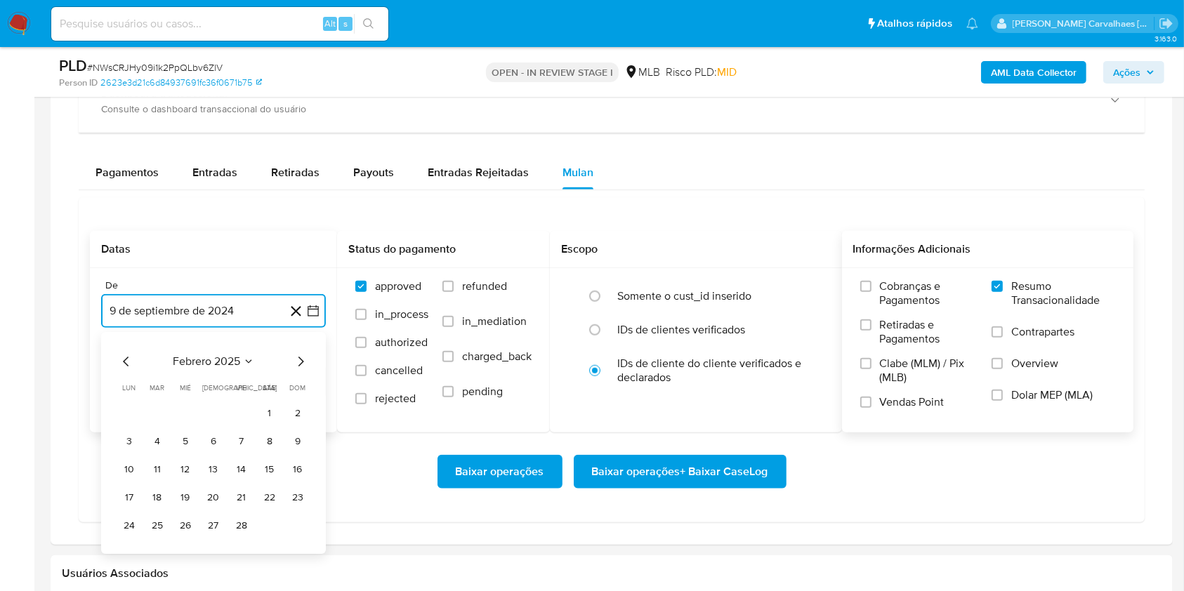
click at [300, 361] on icon "Mes siguiente" at bounding box center [300, 361] width 17 height 17
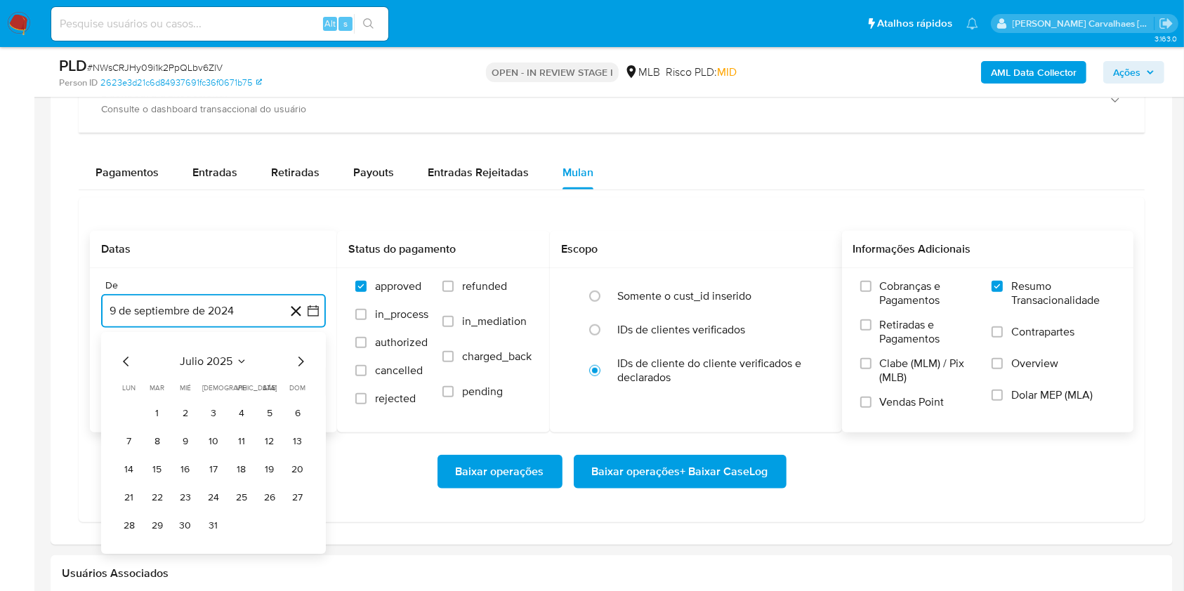
click at [300, 361] on icon "Mes siguiente" at bounding box center [300, 361] width 17 height 17
click at [275, 437] on button "9" at bounding box center [269, 441] width 22 height 22
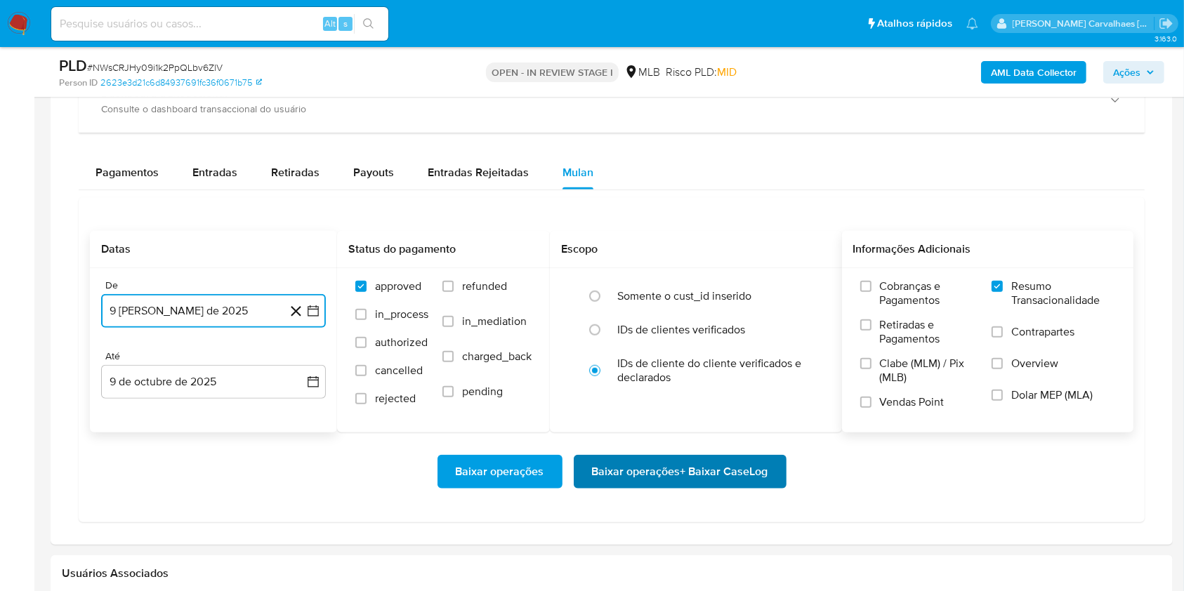
click at [651, 475] on span "Baixar operações + Baixar CaseLog" at bounding box center [680, 471] width 176 height 31
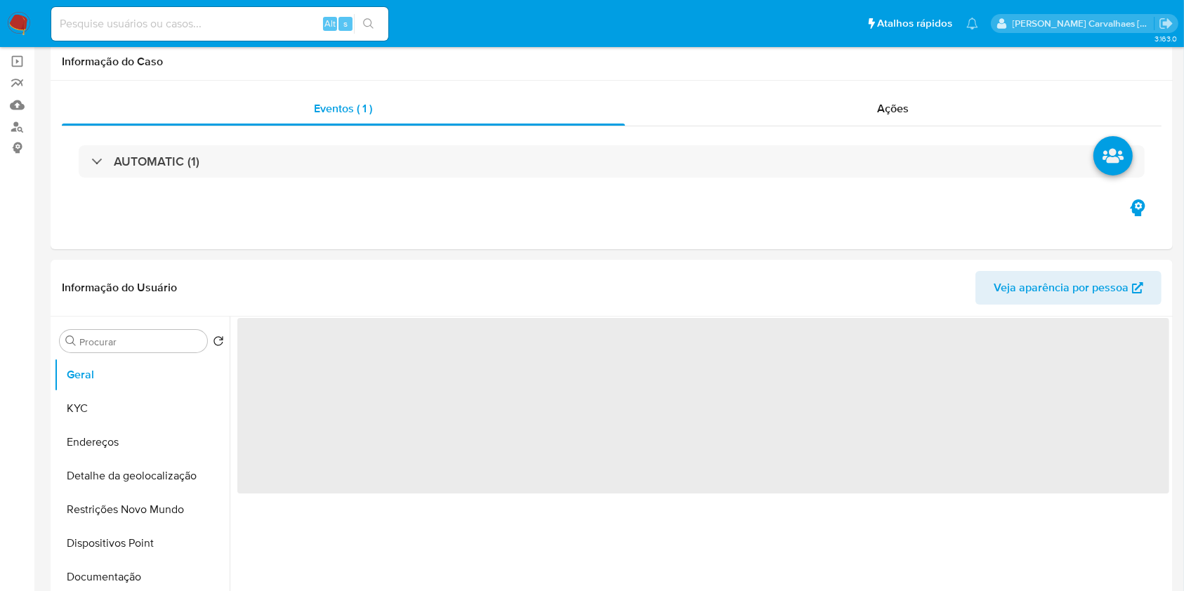
scroll to position [187, 0]
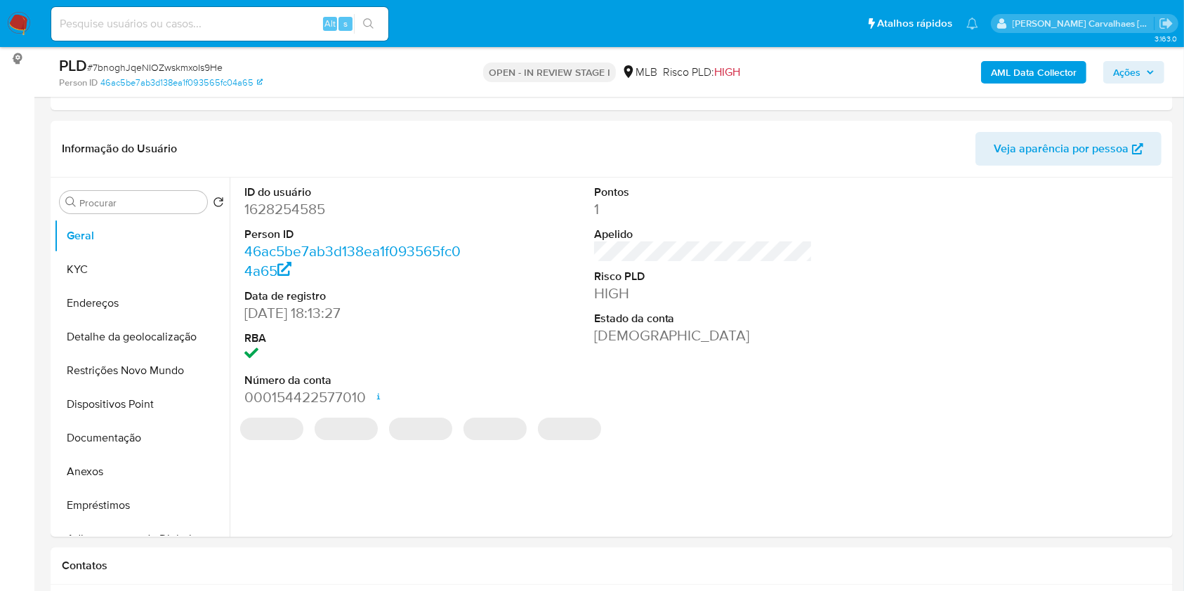
select select "10"
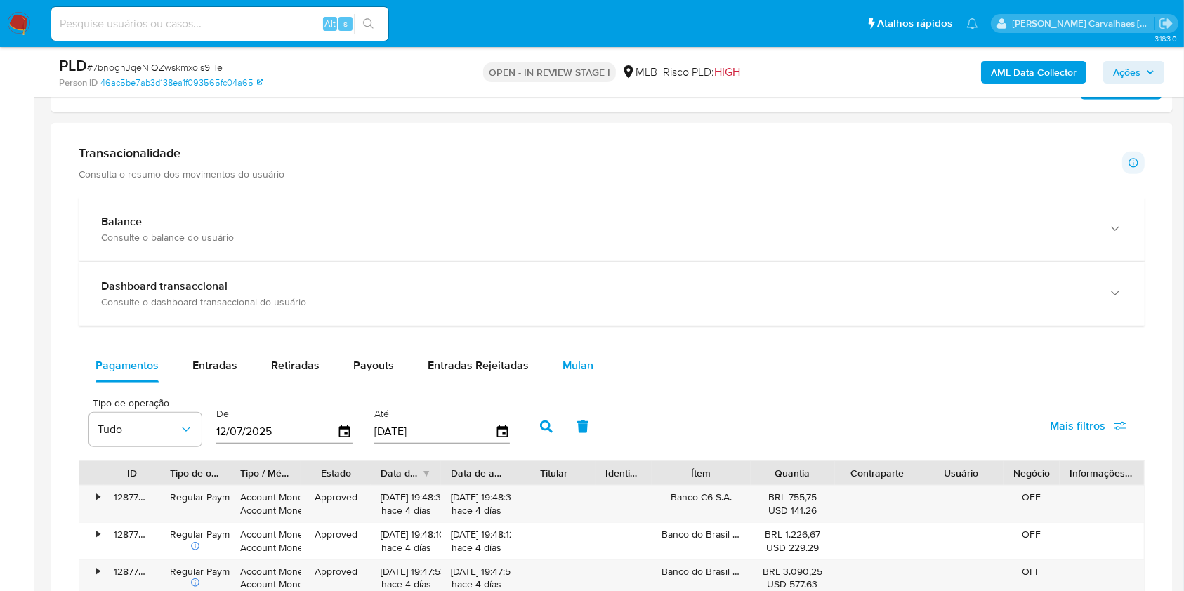
scroll to position [936, 0]
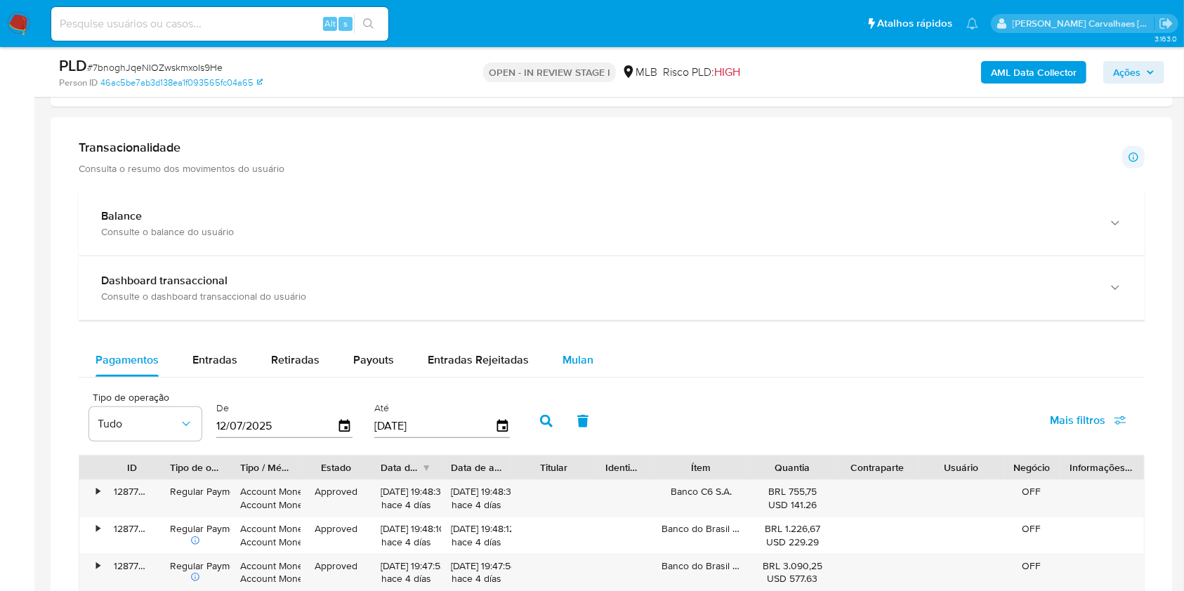
click at [573, 358] on span "Mulan" at bounding box center [577, 360] width 31 height 16
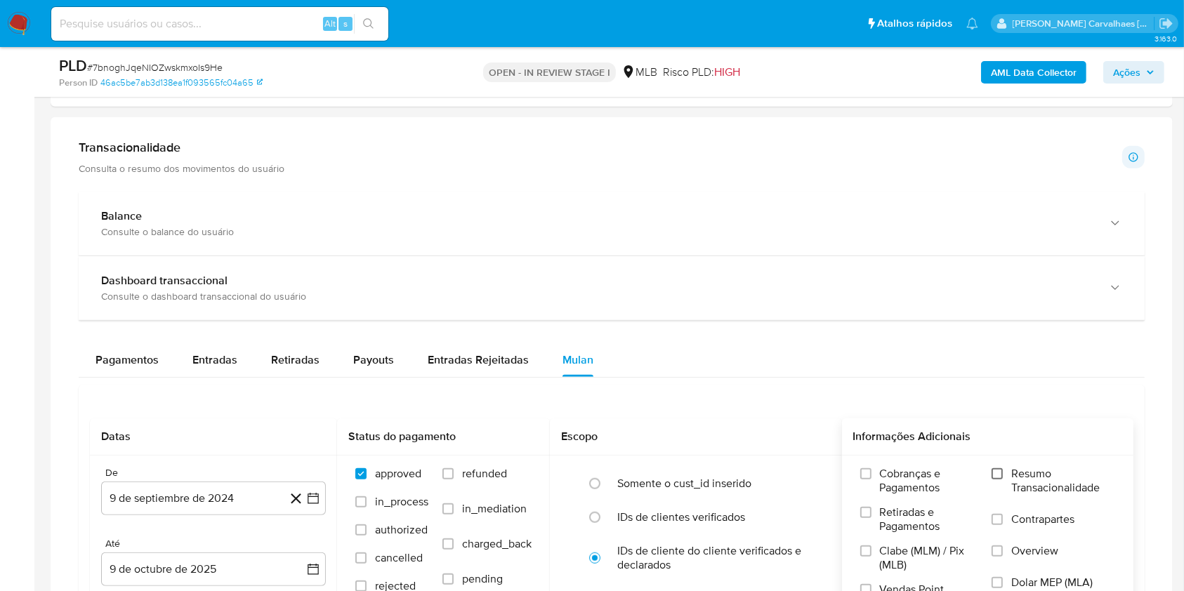
click at [999, 472] on input "Resumo Transacionalidade" at bounding box center [996, 473] width 11 height 11
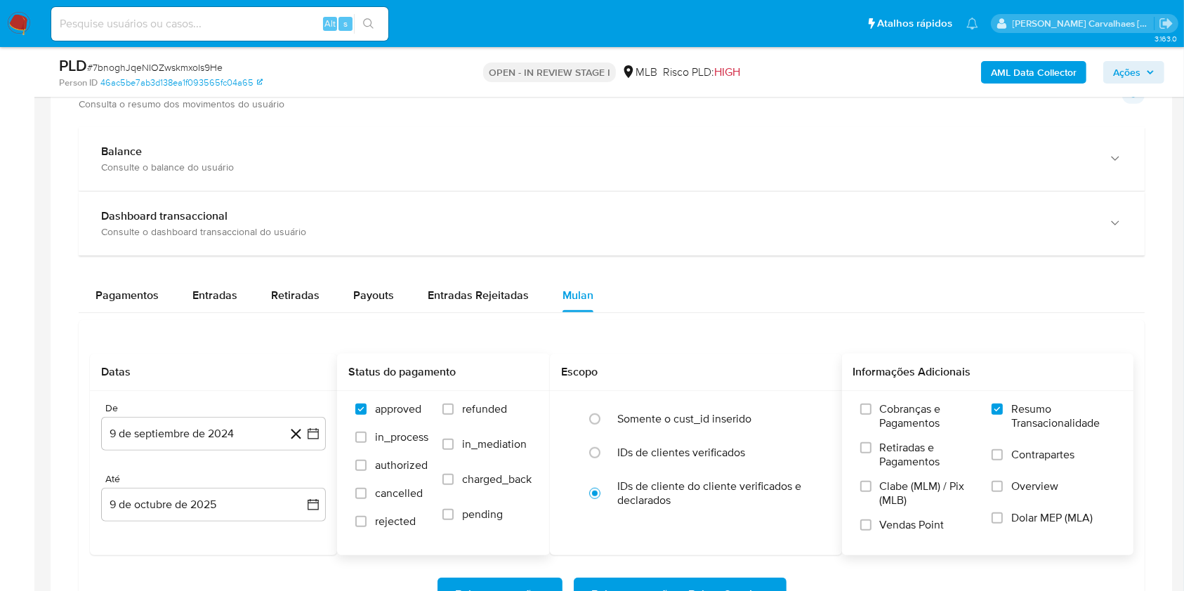
scroll to position [1029, 0]
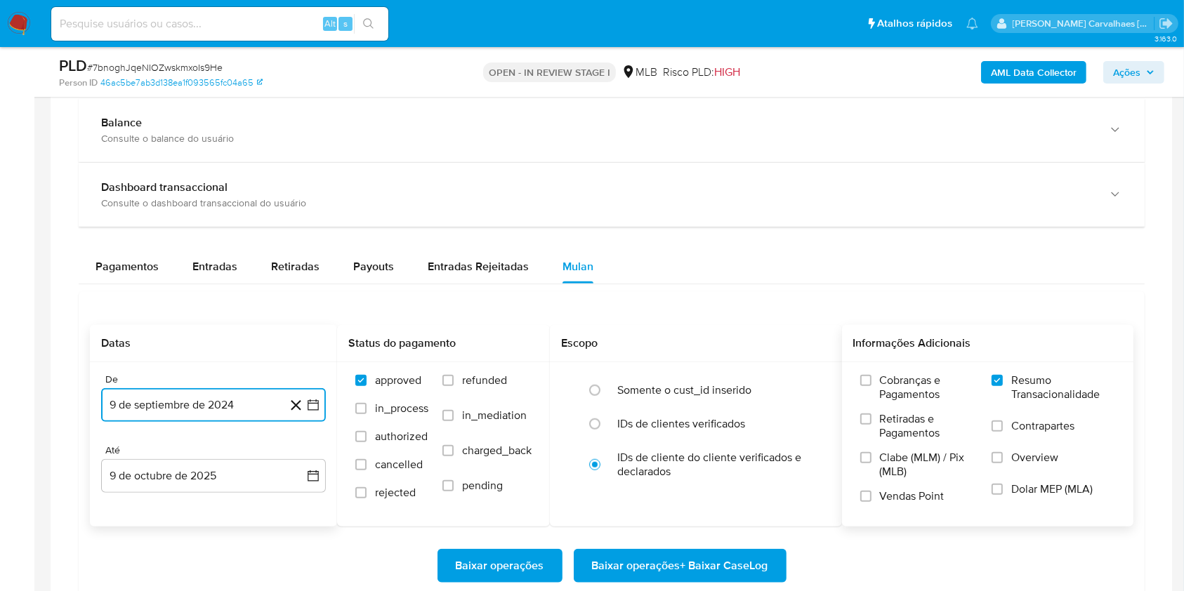
click at [317, 402] on icon "button" at bounding box center [313, 405] width 14 height 14
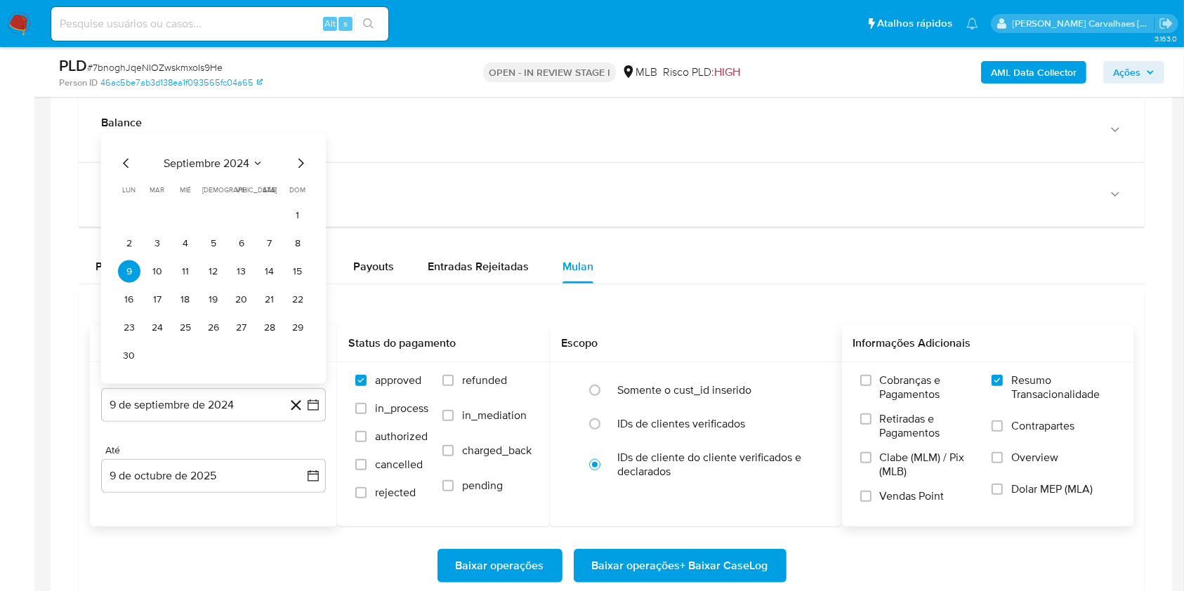
click at [287, 165] on div "septiembre 2024" at bounding box center [213, 163] width 191 height 17
click at [296, 165] on icon "Mes siguiente" at bounding box center [300, 163] width 17 height 17
click at [302, 190] on icon "Mes siguiente" at bounding box center [301, 192] width 6 height 10
click at [301, 172] on div "diciembre 2024 diciembre 2024 lun lunes mar martes mié miércoles jue jueves vie…" at bounding box center [213, 261] width 191 height 212
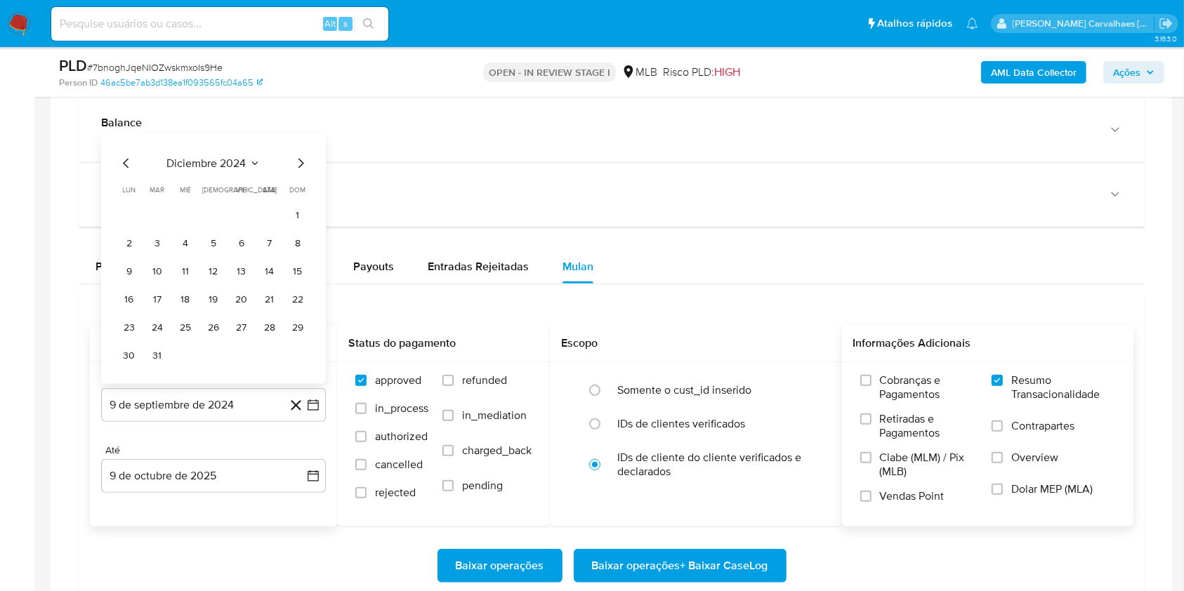
click at [298, 166] on icon "Mes siguiente" at bounding box center [300, 163] width 17 height 17
click at [297, 183] on icon "Mes siguiente" at bounding box center [300, 191] width 17 height 17
click at [297, 184] on icon "Mes siguiente" at bounding box center [300, 191] width 17 height 17
click at [297, 185] on span "dom" at bounding box center [298, 190] width 16 height 11
click at [300, 166] on icon "Mes siguiente" at bounding box center [301, 164] width 6 height 10
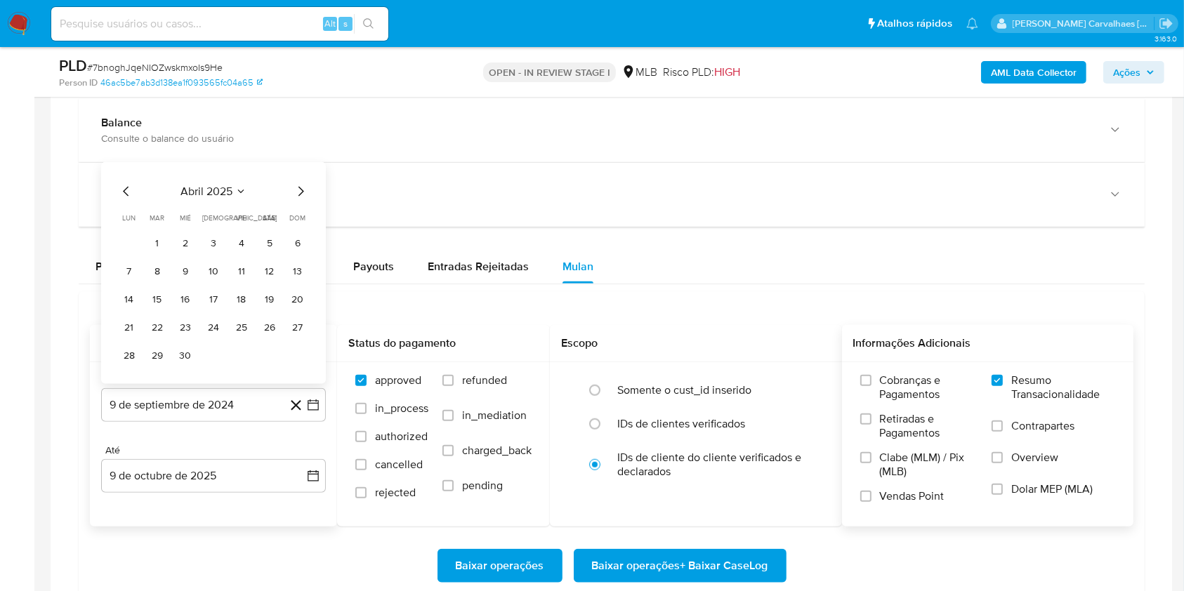
click at [292, 187] on icon "Mes siguiente" at bounding box center [300, 191] width 17 height 17
click at [292, 160] on icon "Mes siguiente" at bounding box center [300, 163] width 17 height 17
click at [296, 188] on icon "Mes siguiente" at bounding box center [300, 191] width 17 height 17
click at [270, 269] on button "9" at bounding box center [269, 271] width 22 height 22
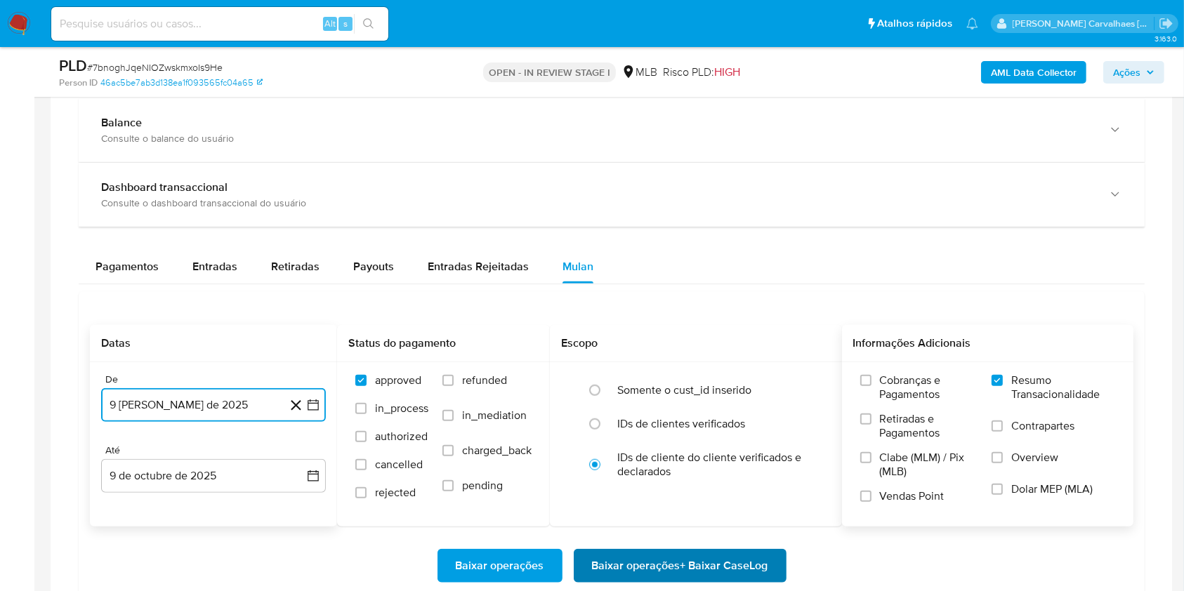
click at [673, 557] on span "Baixar operações + Baixar CaseLog" at bounding box center [680, 565] width 176 height 31
